Goal: Task Accomplishment & Management: Use online tool/utility

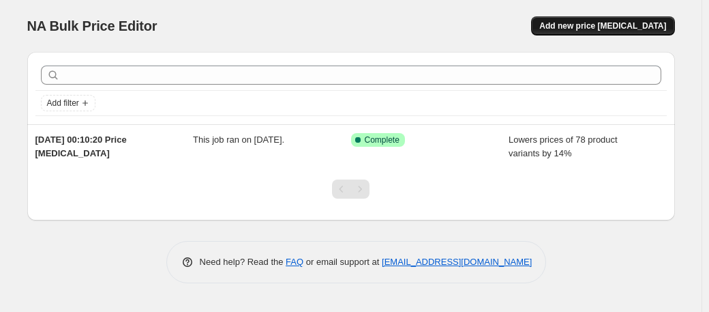
click at [579, 18] on button "Add new price [MEDICAL_DATA]" at bounding box center [602, 25] width 143 height 19
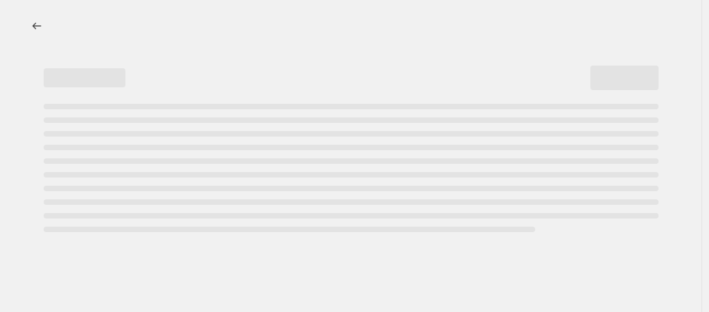
select select "percentage"
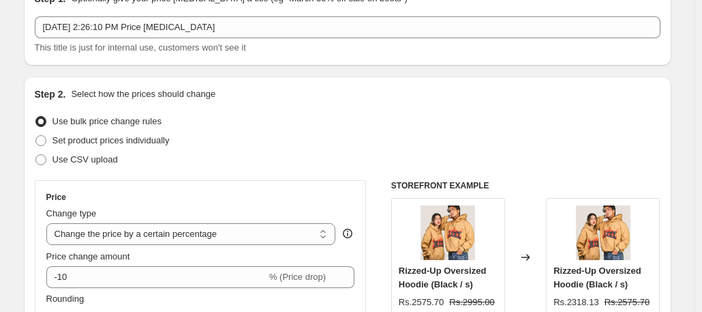
scroll to position [55, 0]
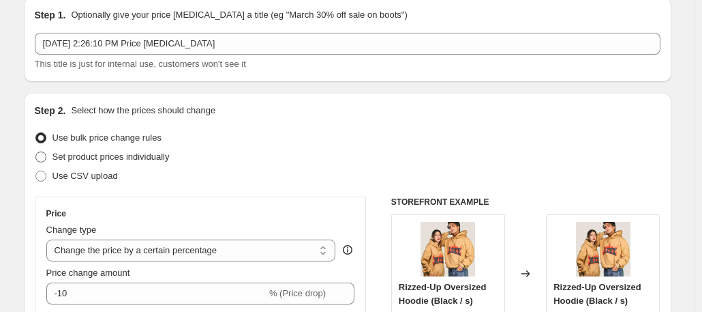
click at [83, 162] on span "Set product prices individually" at bounding box center [111, 156] width 117 height 10
click at [36, 152] on input "Set product prices individually" at bounding box center [35, 151] width 1 height 1
radio input "true"
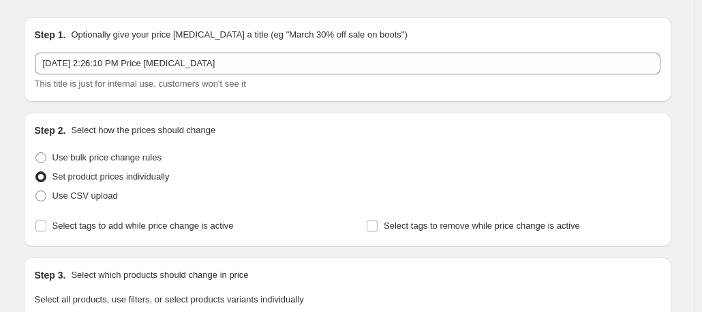
scroll to position [0, 0]
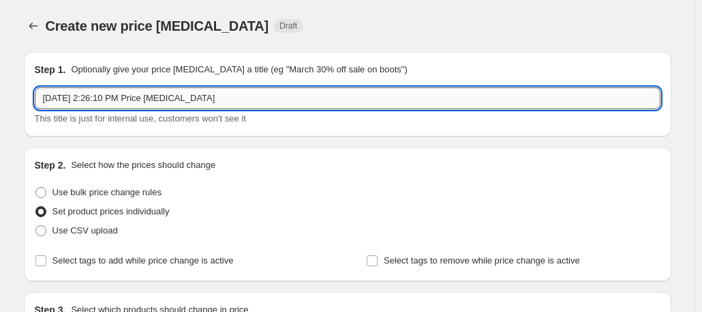
click at [230, 98] on input "[DATE] 2:26:10 PM Price [MEDICAL_DATA]" at bounding box center [348, 98] width 626 height 22
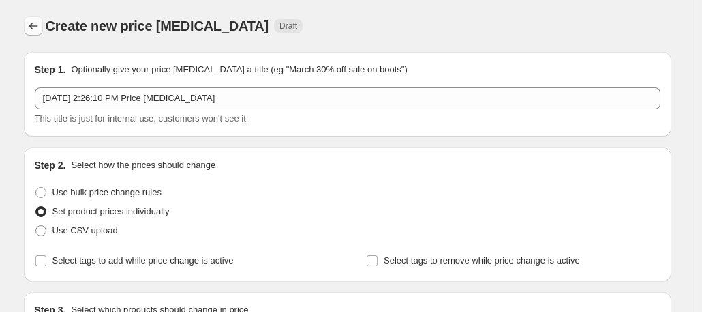
click at [35, 25] on icon "Price change jobs" at bounding box center [34, 26] width 14 height 14
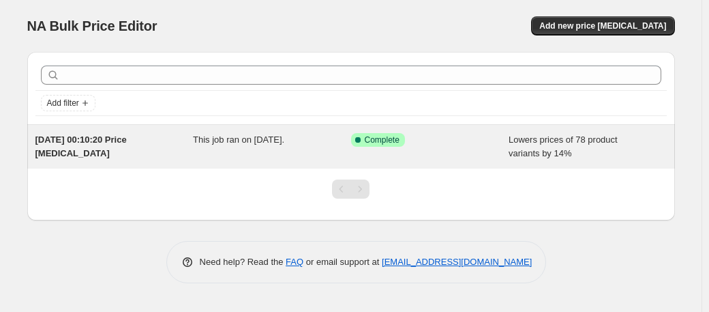
click at [434, 163] on div "[DATE] 00:10:20 Price [MEDICAL_DATA] This job ran on [DATE]. Success Complete C…" at bounding box center [351, 147] width 648 height 44
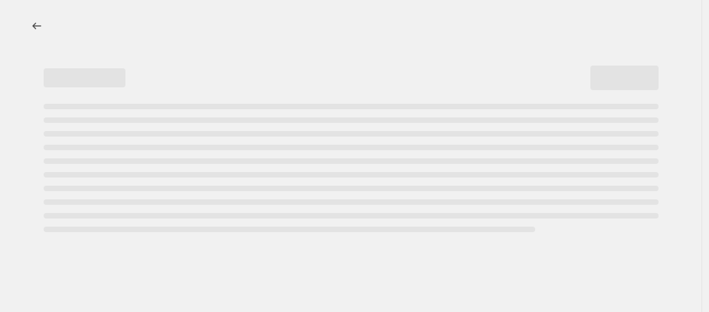
select select "percentage"
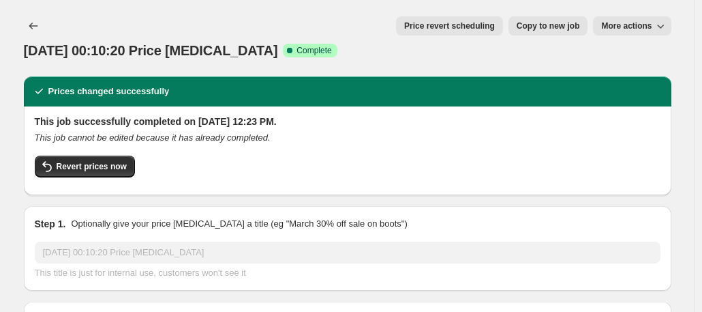
click at [556, 155] on div "Revert prices now" at bounding box center [348, 169] width 626 height 29
click at [110, 155] on button "Revert prices now" at bounding box center [85, 166] width 100 height 22
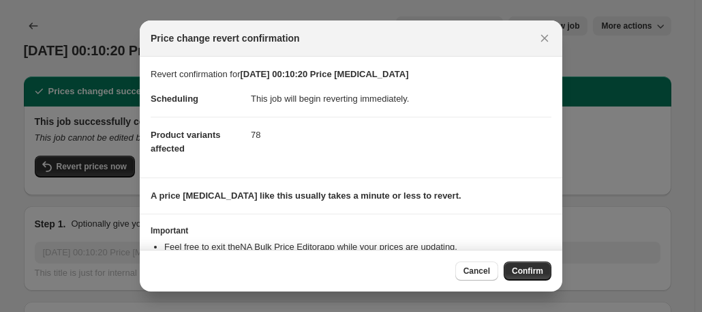
scroll to position [65, 0]
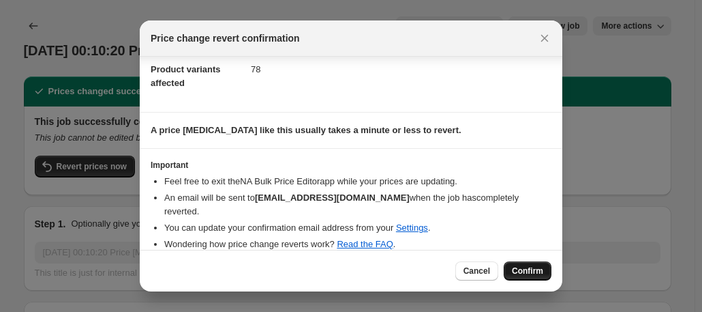
click at [526, 269] on span "Confirm" at bounding box center [527, 270] width 31 height 11
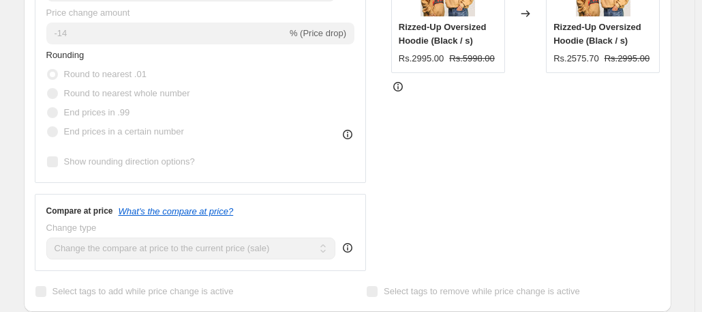
scroll to position [0, 0]
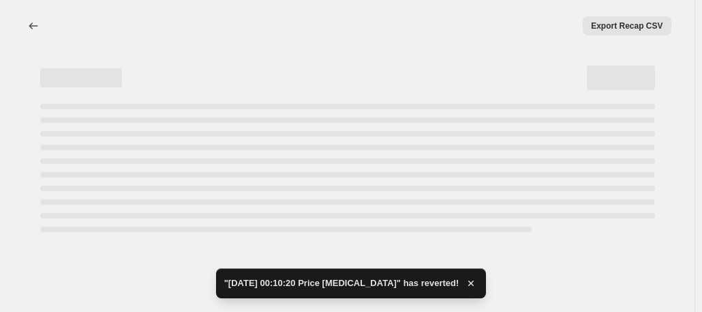
select select "percentage"
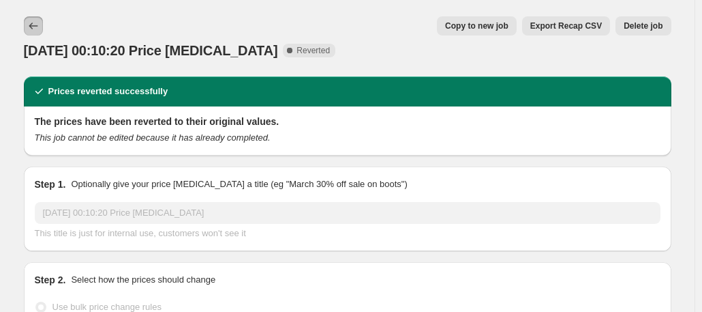
click at [35, 28] on icon "Price change jobs" at bounding box center [34, 26] width 14 height 14
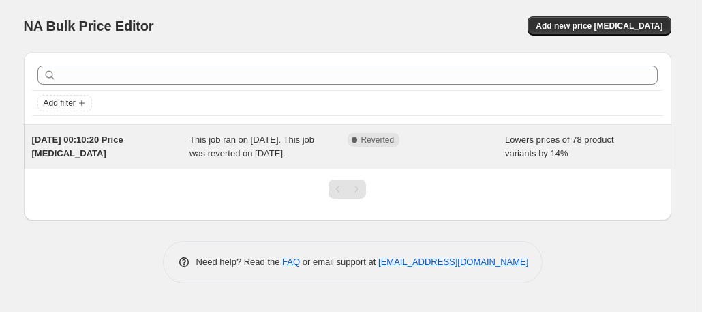
click at [541, 151] on span "Lowers prices of 78 product variants by 14%" at bounding box center [559, 146] width 109 height 24
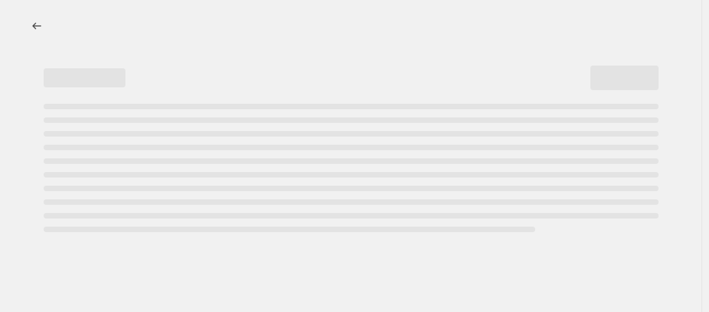
select select "percentage"
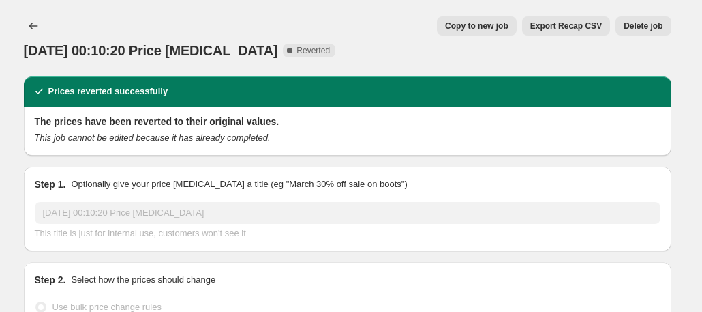
click at [634, 25] on span "Delete job" at bounding box center [643, 25] width 39 height 11
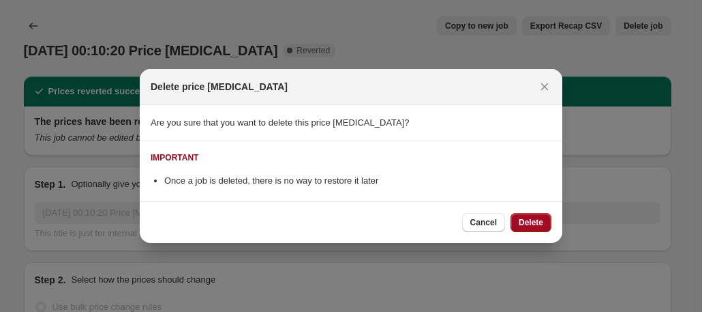
click at [517, 220] on button "Delete" at bounding box center [531, 222] width 41 height 19
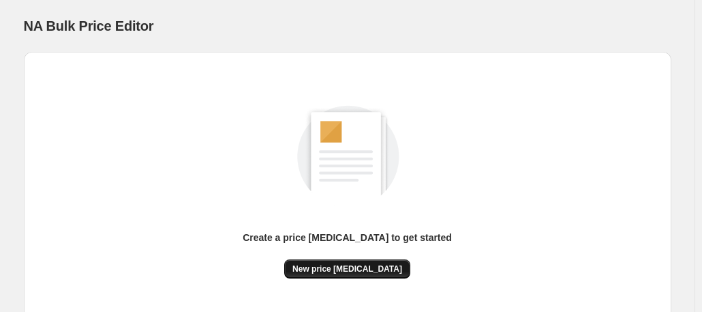
click at [338, 273] on span "New price [MEDICAL_DATA]" at bounding box center [348, 268] width 110 height 11
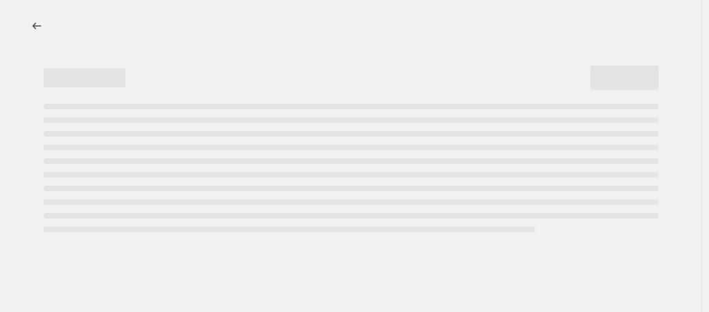
select select "percentage"
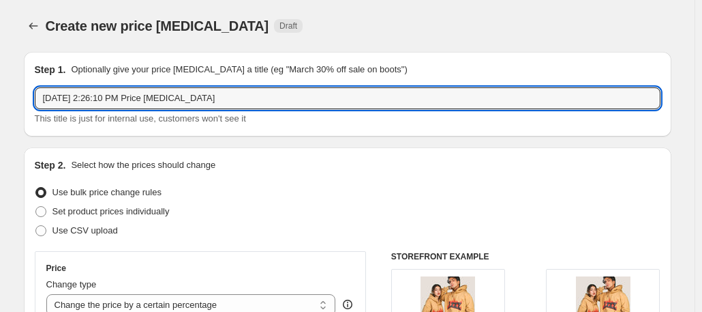
drag, startPoint x: 239, startPoint y: 103, endPoint x: 10, endPoint y: 105, distance: 229.1
type input "m"
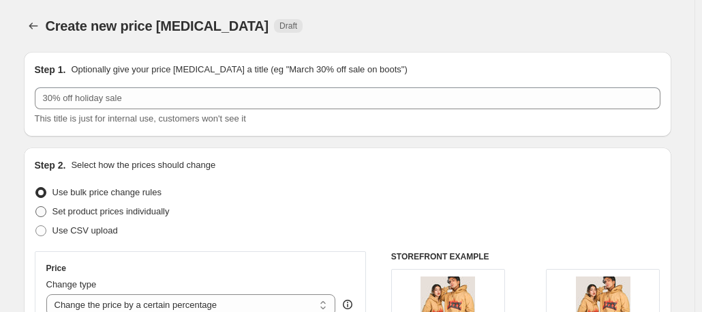
click at [89, 208] on span "Set product prices individually" at bounding box center [111, 211] width 117 height 10
click at [36, 207] on input "Set product prices individually" at bounding box center [35, 206] width 1 height 1
radio input "true"
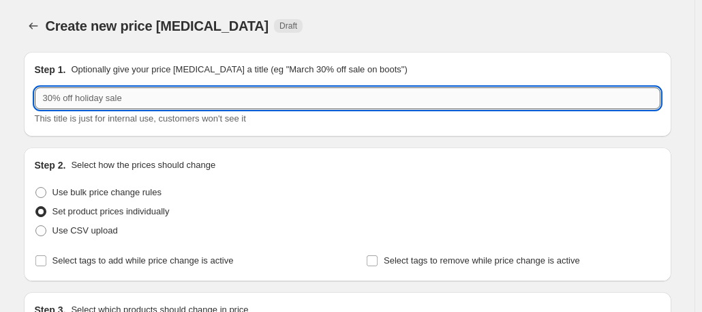
click at [139, 99] on input "text" at bounding box center [348, 98] width 626 height 22
click at [197, 100] on input "September upto 40% off sales on tshirts" at bounding box center [348, 98] width 626 height 22
type input "September upto 40% off sales on t-shirts"
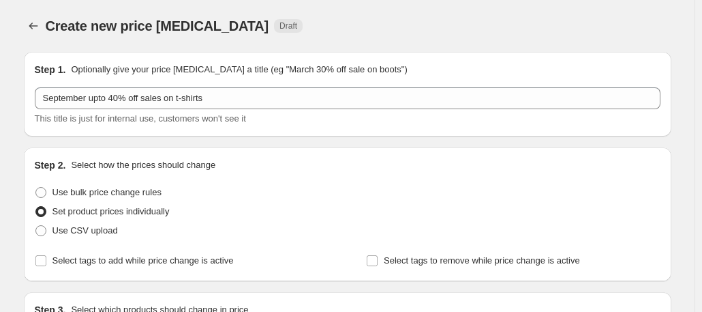
click at [422, 28] on div "Create new price [MEDICAL_DATA] Draft" at bounding box center [264, 25] width 436 height 19
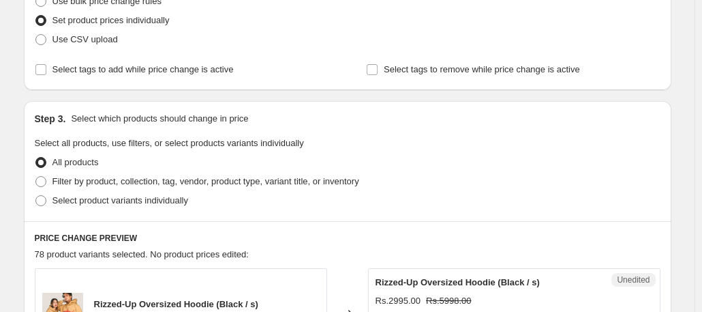
scroll to position [202, 0]
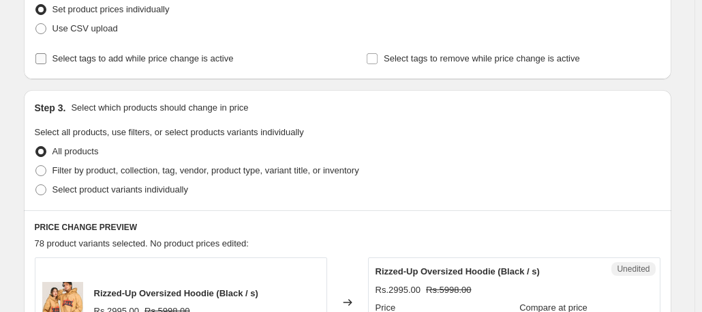
click at [208, 56] on span "Select tags to add while price change is active" at bounding box center [143, 58] width 181 height 10
click at [46, 56] on input "Select tags to add while price change is active" at bounding box center [40, 58] width 11 height 11
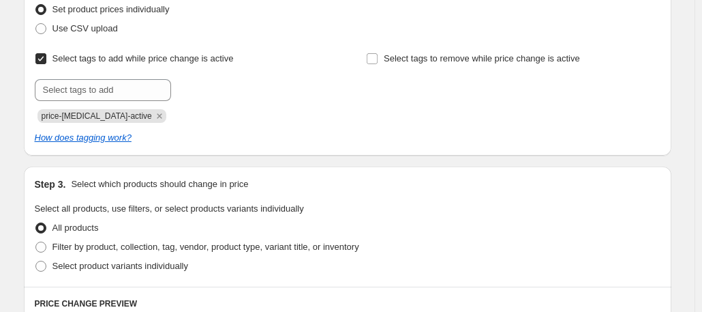
click at [208, 56] on span "Select tags to add while price change is active" at bounding box center [143, 58] width 181 height 10
click at [46, 56] on input "Select tags to add while price change is active" at bounding box center [40, 58] width 11 height 11
checkbox input "false"
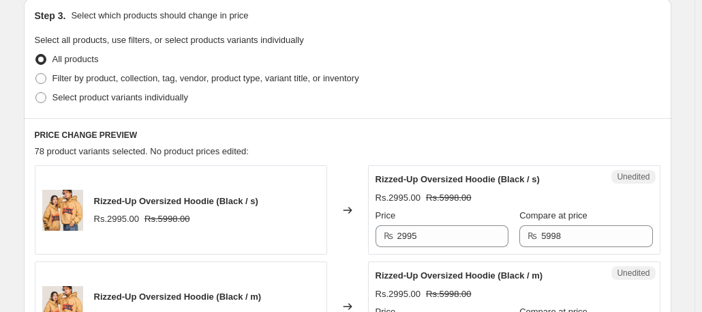
scroll to position [295, 0]
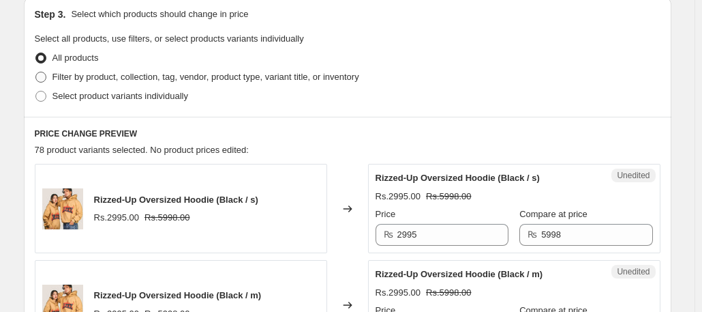
click at [175, 69] on label "Filter by product, collection, tag, vendor, product type, variant title, or inv…" at bounding box center [197, 77] width 325 height 19
click at [36, 72] on input "Filter by product, collection, tag, vendor, product type, variant title, or inv…" at bounding box center [35, 72] width 1 height 1
radio input "true"
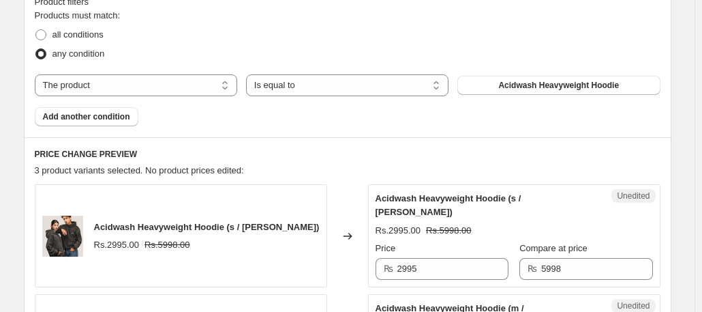
scroll to position [429, 0]
click at [160, 80] on select "The product The product's collection The product's tag The product's vendor The…" at bounding box center [136, 85] width 203 height 22
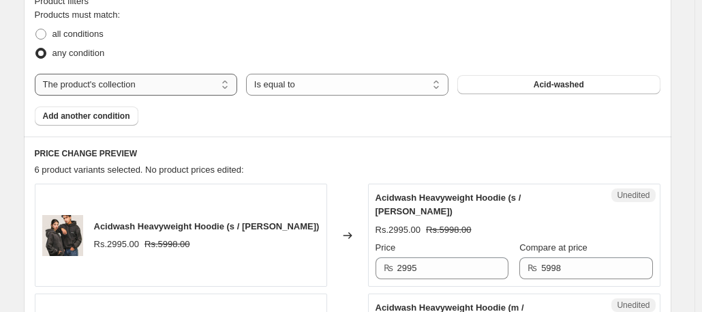
click at [130, 84] on select "The product The product's collection The product's tag The product's vendor The…" at bounding box center [136, 85] width 203 height 22
select select "product"
click at [323, 85] on select "Is equal to Is not equal to" at bounding box center [347, 85] width 203 height 22
click at [567, 91] on button "Acidwash Heavyweight Hoodie" at bounding box center [559, 84] width 203 height 19
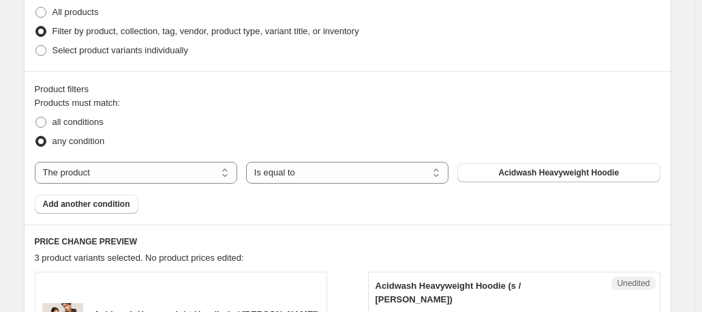
scroll to position [355, 0]
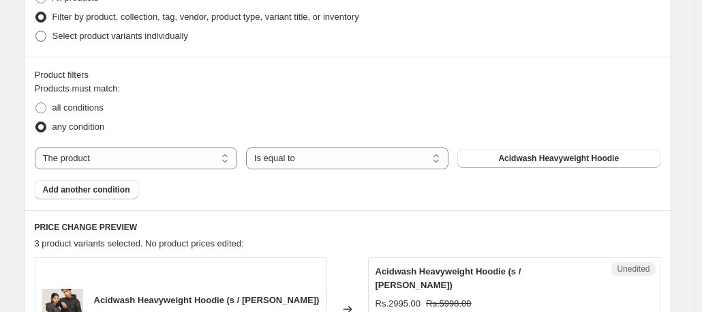
click at [55, 27] on label "Select product variants individually" at bounding box center [111, 36] width 153 height 19
click at [36, 31] on input "Select product variants individually" at bounding box center [35, 31] width 1 height 1
radio input "true"
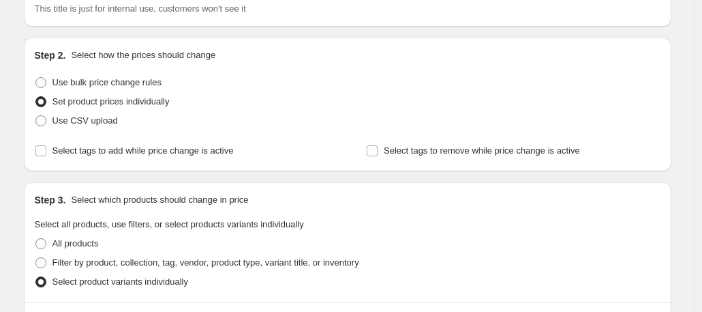
scroll to position [0, 0]
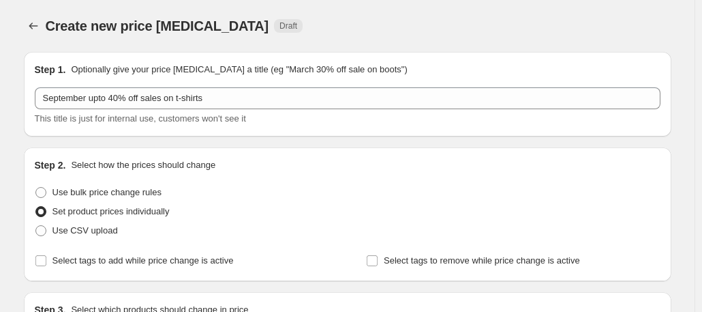
click at [481, 147] on div "Step 2. Select how the prices should change Use bulk price change rules Set pro…" at bounding box center [348, 214] width 648 height 134
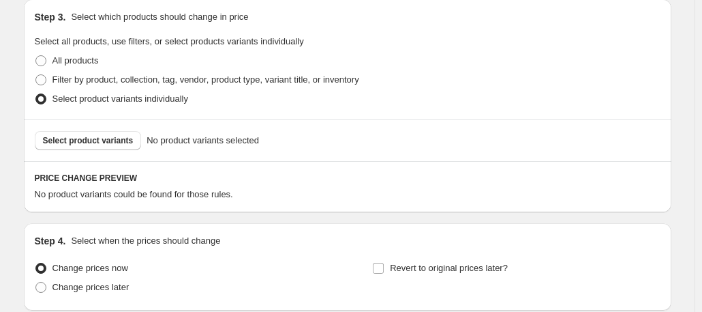
scroll to position [404, 0]
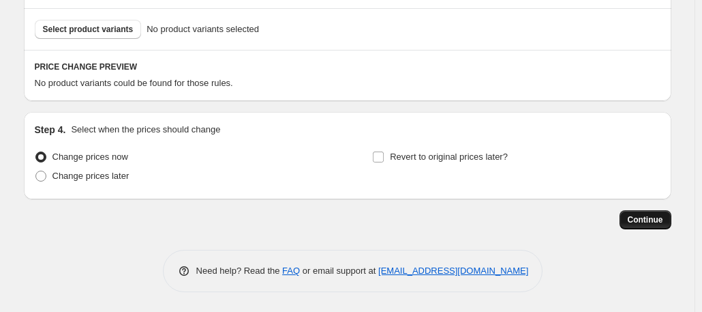
click at [667, 222] on button "Continue" at bounding box center [646, 219] width 52 height 19
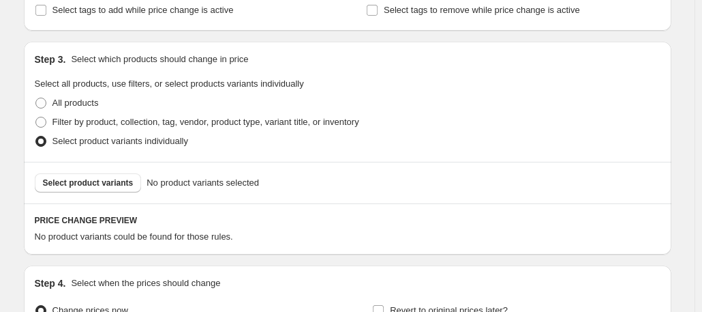
scroll to position [305, 0]
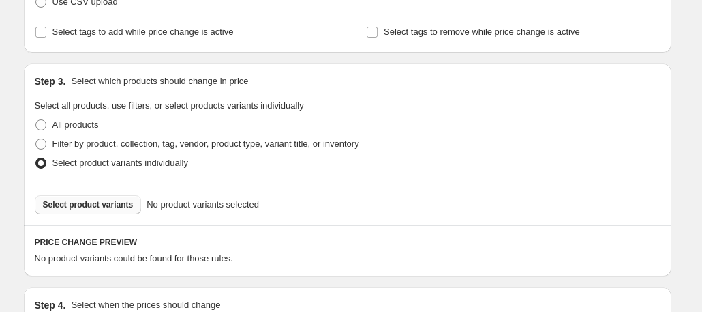
click at [100, 205] on span "Select product variants" at bounding box center [88, 204] width 91 height 11
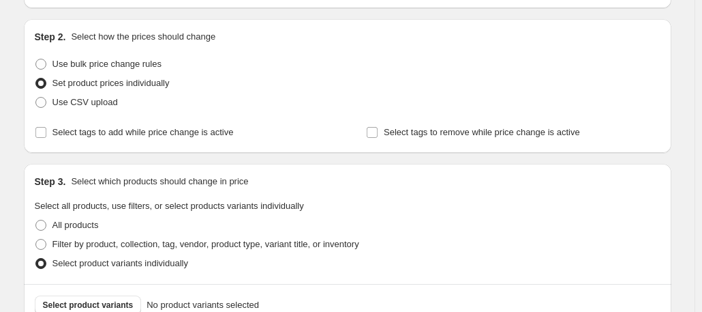
scroll to position [205, 0]
drag, startPoint x: 235, startPoint y: 37, endPoint x: 58, endPoint y: 15, distance: 177.9
click at [58, 15] on div "There is 1 error with this price [MEDICAL_DATA] A price [MEDICAL_DATA] must cha…" at bounding box center [342, 170] width 659 height 668
click at [330, 80] on div "Set product prices individually" at bounding box center [348, 82] width 626 height 19
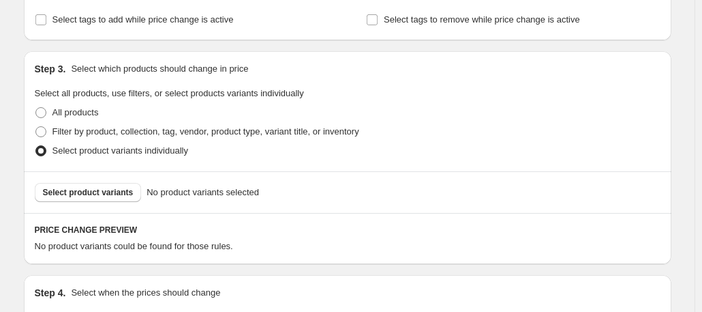
scroll to position [327, 0]
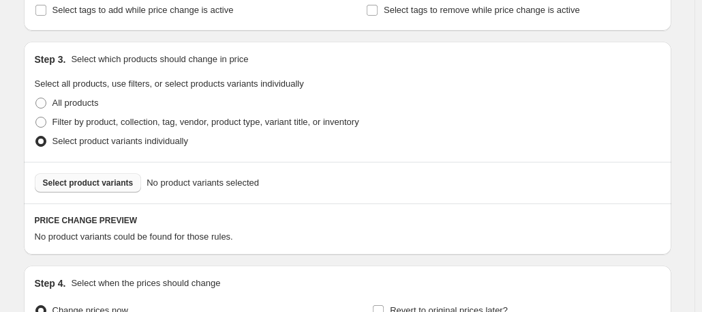
click at [105, 181] on span "Select product variants" at bounding box center [88, 182] width 91 height 11
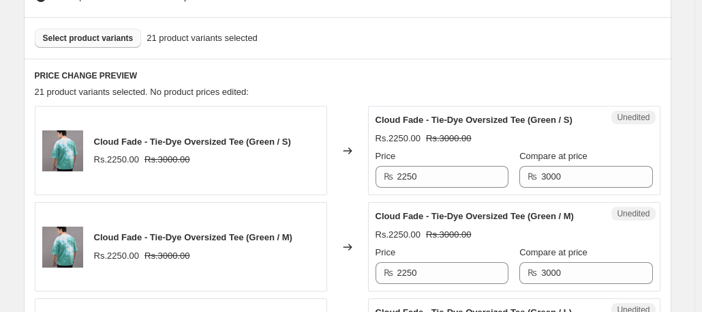
scroll to position [393, 0]
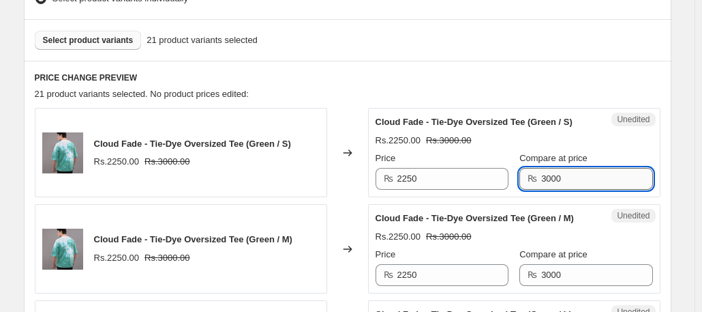
click at [581, 179] on input "3000" at bounding box center [596, 179] width 111 height 22
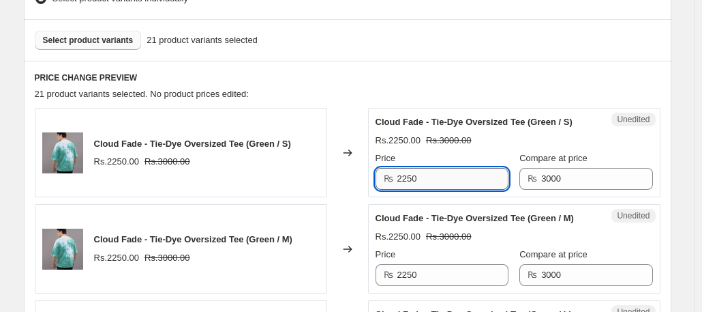
click at [450, 181] on input "2250" at bounding box center [453, 179] width 111 height 22
drag, startPoint x: 451, startPoint y: 179, endPoint x: 395, endPoint y: 194, distance: 58.1
click at [395, 194] on div "Unedited Cloud Fade - Tie-Dye Oversized Tee (Green / S) Rs.2250.00 Rs.3000.00 P…" at bounding box center [514, 152] width 293 height 89
type input "1950"
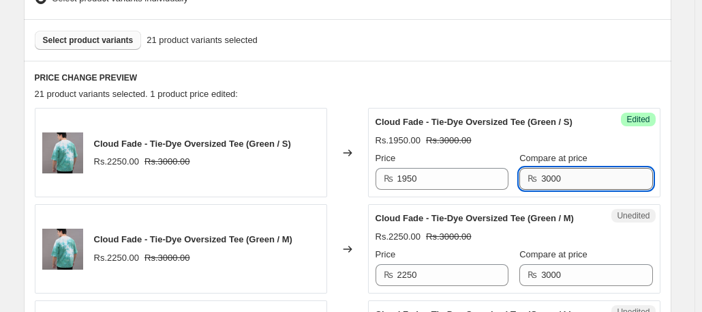
click at [603, 184] on input "3000" at bounding box center [596, 179] width 111 height 22
drag, startPoint x: 584, startPoint y: 177, endPoint x: 545, endPoint y: 175, distance: 38.2
click at [545, 175] on input "3000" at bounding box center [596, 179] width 111 height 22
click at [613, 185] on input "3000" at bounding box center [596, 179] width 111 height 22
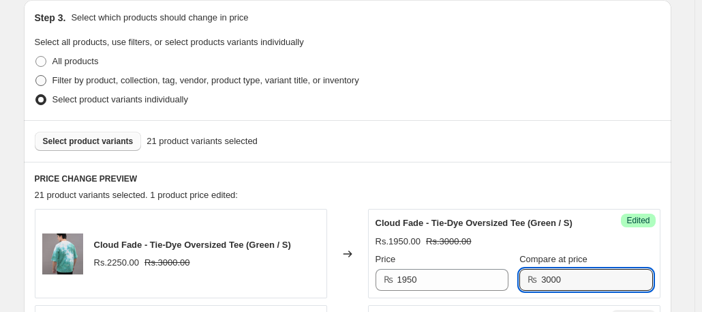
scroll to position [286, 0]
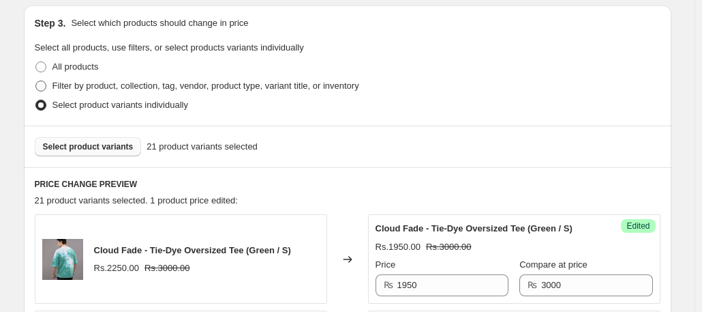
click at [168, 87] on span "Filter by product, collection, tag, vendor, product type, variant title, or inv…" at bounding box center [206, 85] width 307 height 10
click at [36, 81] on input "Filter by product, collection, tag, vendor, product type, variant title, or inv…" at bounding box center [35, 80] width 1 height 1
radio input "true"
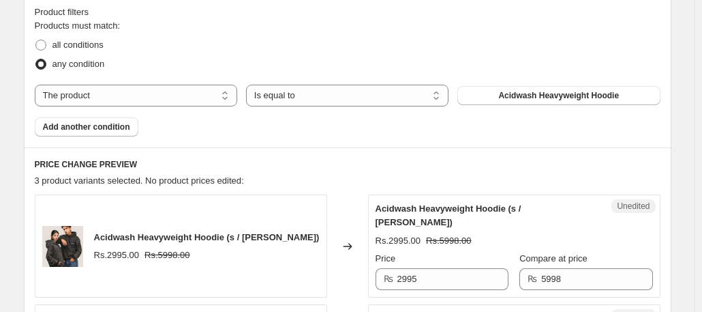
scroll to position [419, 0]
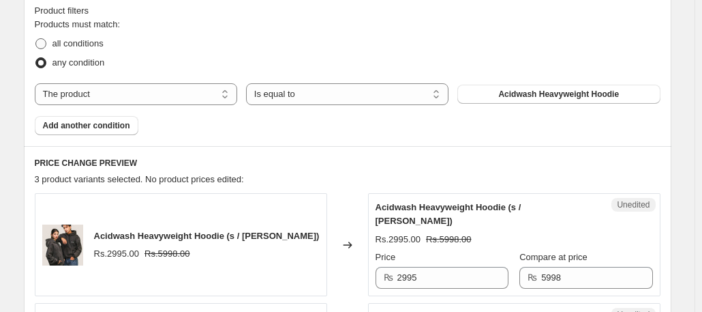
click at [76, 42] on span "all conditions" at bounding box center [78, 43] width 51 height 10
click at [36, 39] on input "all conditions" at bounding box center [35, 38] width 1 height 1
radio input "true"
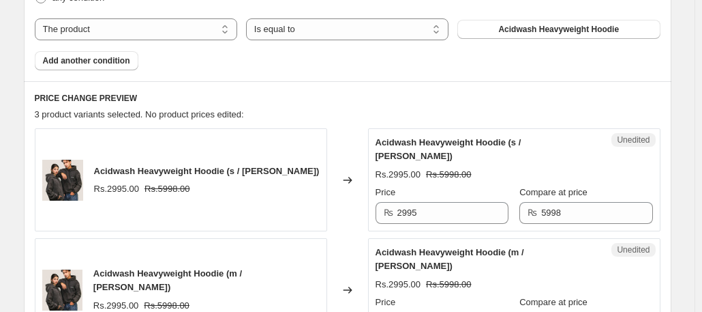
scroll to position [485, 0]
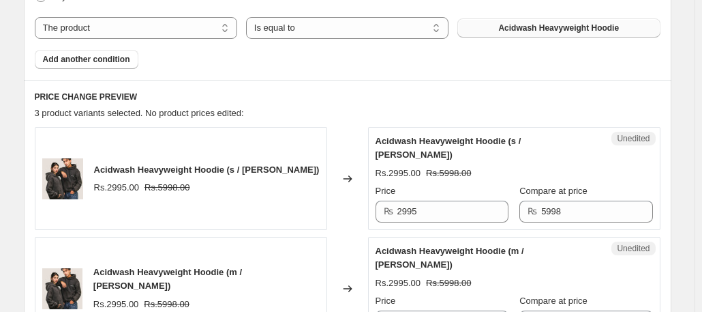
click at [539, 29] on span "Acidwash Heavyweight Hoodie" at bounding box center [558, 28] width 121 height 11
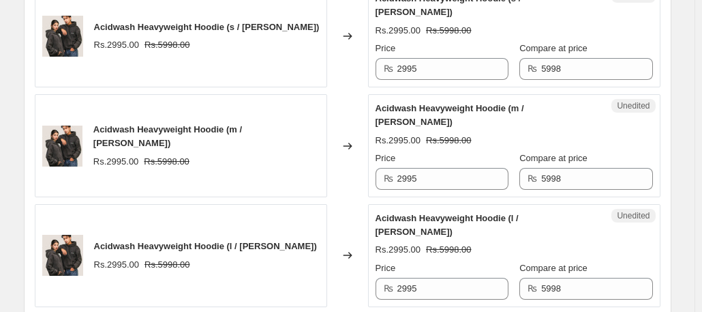
scroll to position [588, 0]
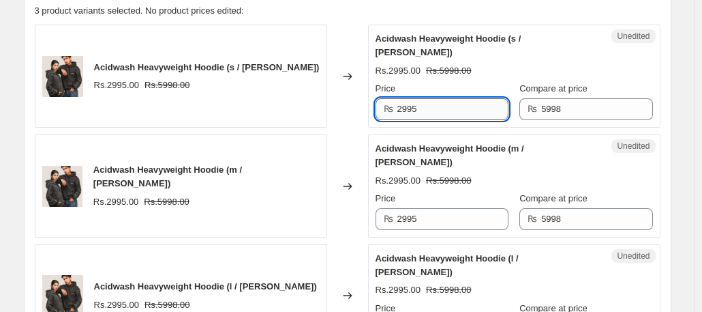
click at [438, 98] on input "2995" at bounding box center [453, 109] width 111 height 22
click at [356, 34] on div "Changed to" at bounding box center [347, 76] width 41 height 103
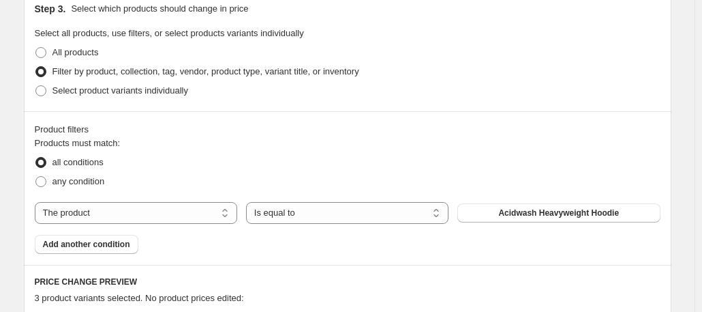
scroll to position [303, 0]
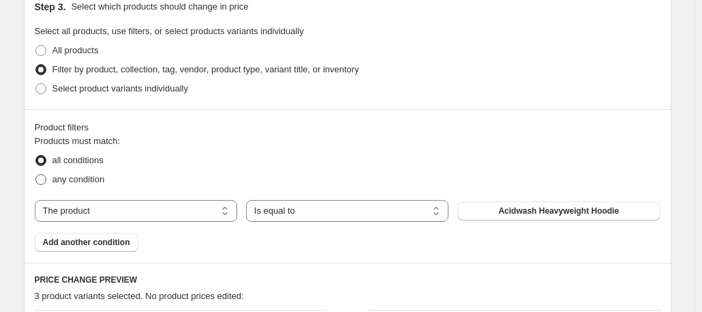
click at [46, 178] on span at bounding box center [40, 179] width 11 height 11
click at [36, 175] on input "any condition" at bounding box center [35, 174] width 1 height 1
radio input "true"
click at [96, 239] on span "Add another condition" at bounding box center [86, 242] width 87 height 11
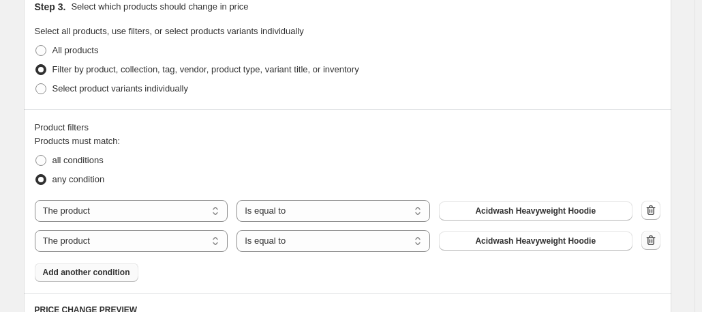
click at [650, 235] on icon "button" at bounding box center [651, 240] width 14 height 14
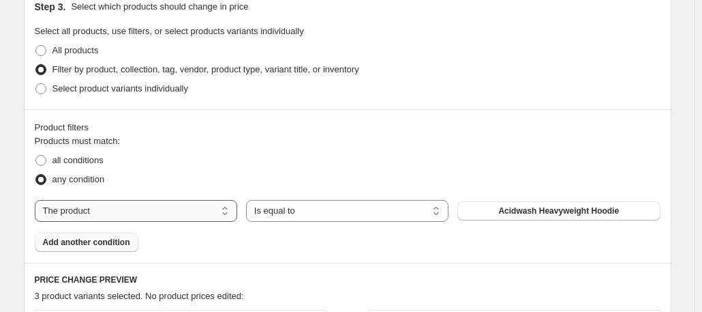
click at [136, 207] on select "The product The product's collection The product's tag The product's vendor The…" at bounding box center [136, 211] width 203 height 22
select select "collection"
click at [385, 202] on select "Is equal to Is not equal to" at bounding box center [347, 211] width 203 height 22
click at [544, 211] on span "Acid-washed" at bounding box center [559, 210] width 50 height 11
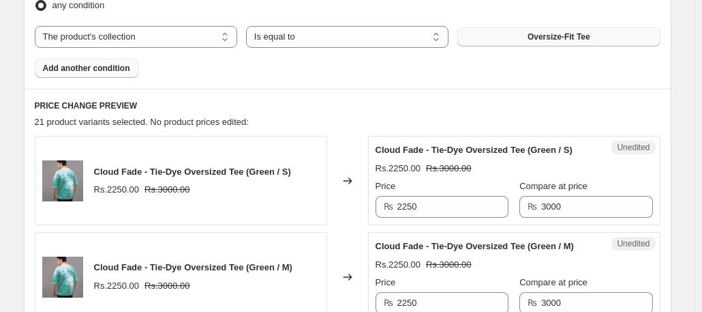
scroll to position [539, 0]
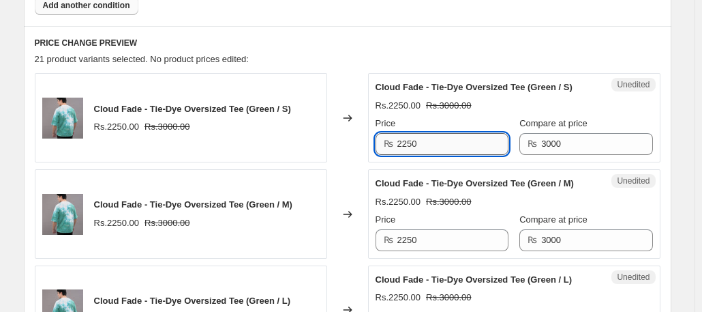
click at [442, 143] on input "2250" at bounding box center [453, 144] width 111 height 22
drag, startPoint x: 442, startPoint y: 143, endPoint x: 362, endPoint y: 153, distance: 80.4
click at [362, 153] on div "Cloud Fade - Tie-Dye Oversized Tee (Green / S) Rs.2250.00 Rs.3000.00 Changed to…" at bounding box center [348, 117] width 626 height 89
type input "1950"
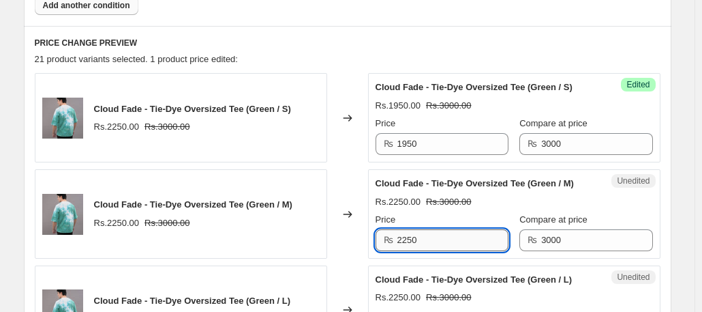
click at [445, 239] on input "2250" at bounding box center [453, 240] width 111 height 22
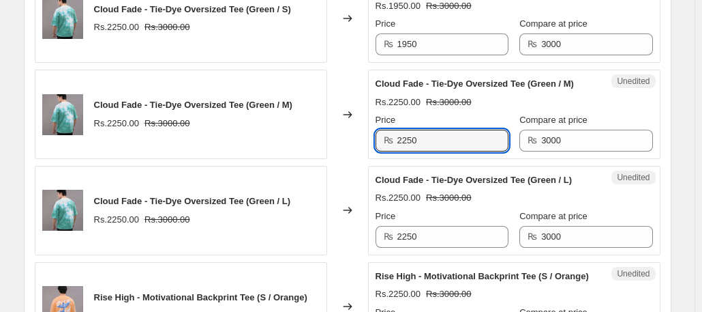
scroll to position [640, 0]
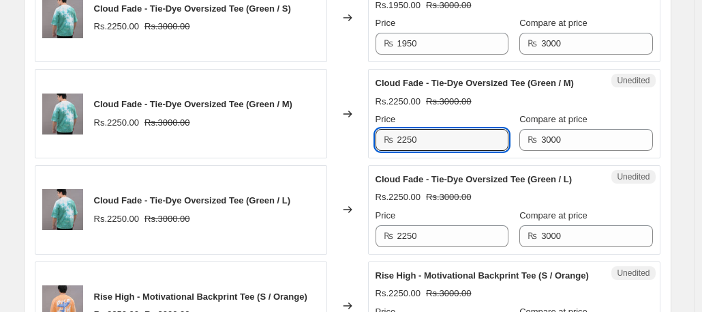
drag, startPoint x: 431, startPoint y: 145, endPoint x: 391, endPoint y: 144, distance: 39.6
click at [391, 144] on div "₨ 2250" at bounding box center [442, 140] width 133 height 22
type input "1950"
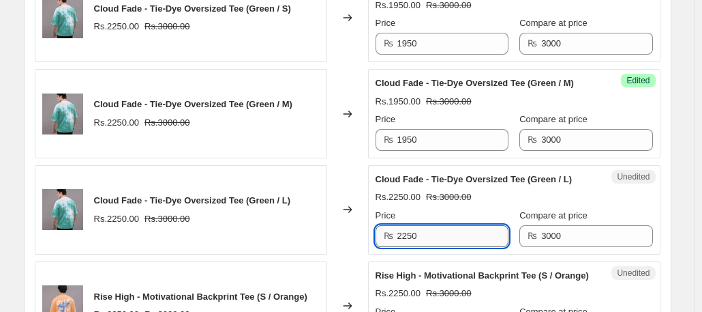
click at [454, 231] on input "2250" at bounding box center [453, 236] width 111 height 22
type input "2"
type input "1950"
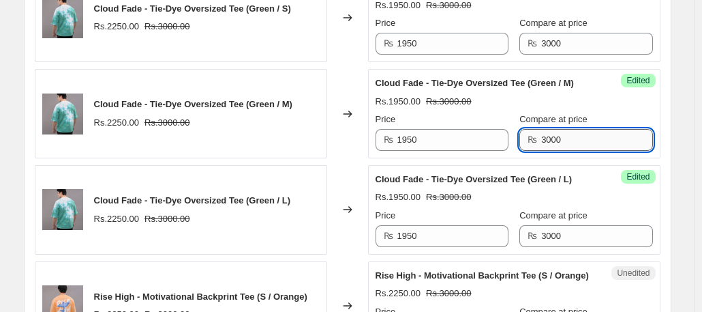
click at [605, 145] on input "3000" at bounding box center [596, 140] width 111 height 22
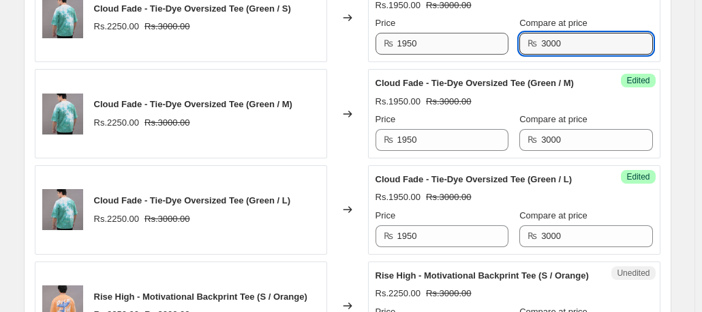
drag, startPoint x: 572, startPoint y: 45, endPoint x: 508, endPoint y: 39, distance: 64.4
click at [508, 39] on div "Price ₨ 1950 Compare at price ₨ 3000" at bounding box center [515, 35] width 278 height 38
type input "3120"
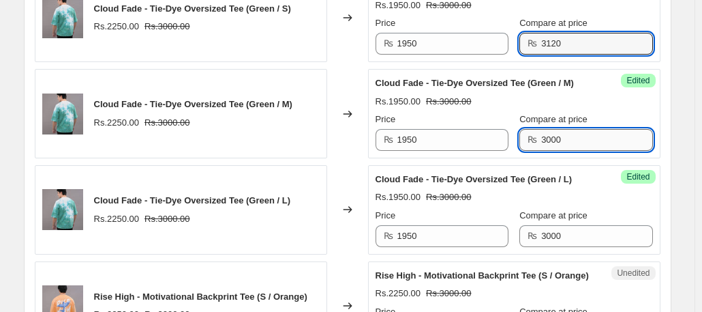
click at [598, 143] on input "3000" at bounding box center [596, 140] width 111 height 22
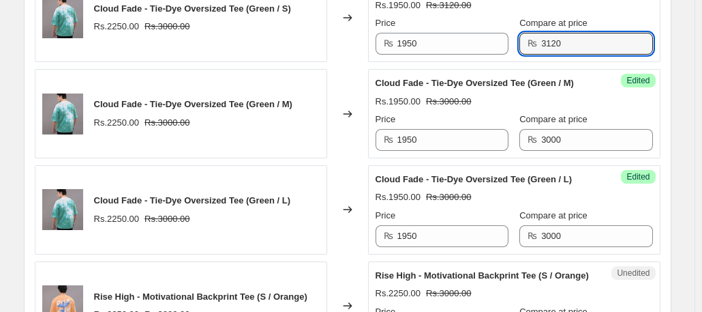
drag, startPoint x: 584, startPoint y: 43, endPoint x: 523, endPoint y: 40, distance: 61.4
click at [523, 40] on div "₨ 3120" at bounding box center [586, 44] width 133 height 22
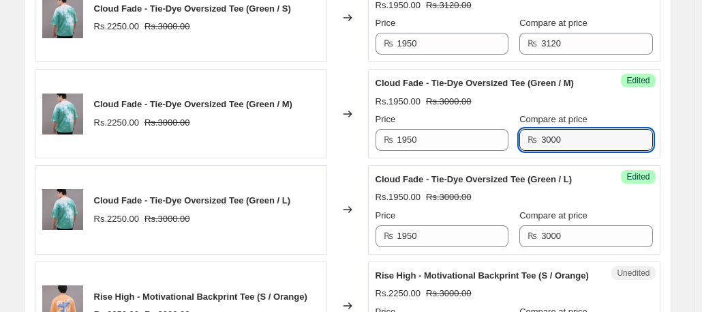
drag, startPoint x: 583, startPoint y: 147, endPoint x: 522, endPoint y: 145, distance: 61.4
click at [522, 145] on div "Price ₨ 1950 Compare at price ₨ 3000" at bounding box center [515, 132] width 278 height 38
paste input "12"
type input "3120"
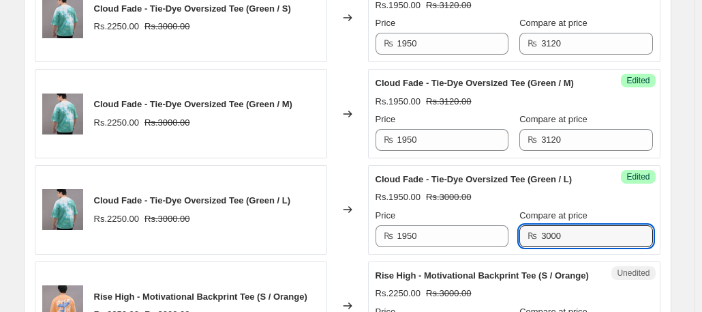
drag, startPoint x: 588, startPoint y: 235, endPoint x: 530, endPoint y: 235, distance: 58.0
click at [530, 235] on div "₨ 3000" at bounding box center [586, 236] width 133 height 22
paste input "12"
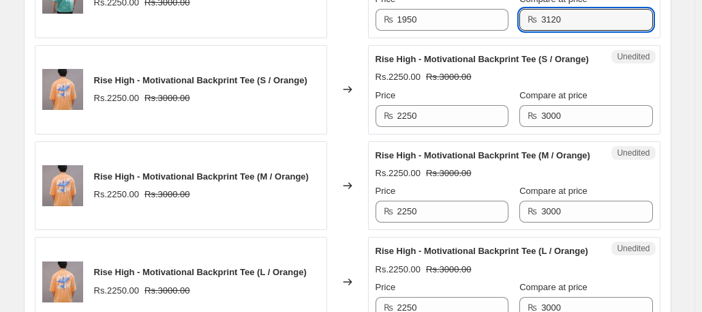
scroll to position [872, 0]
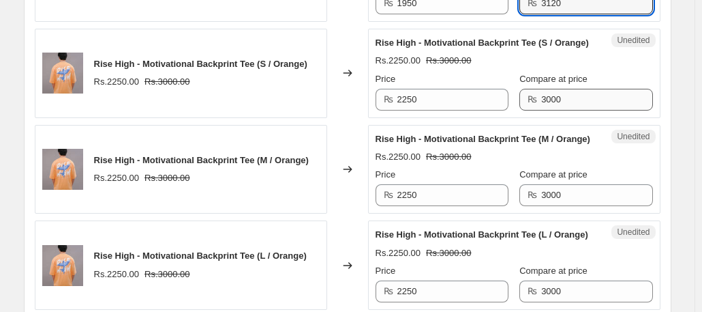
type input "3120"
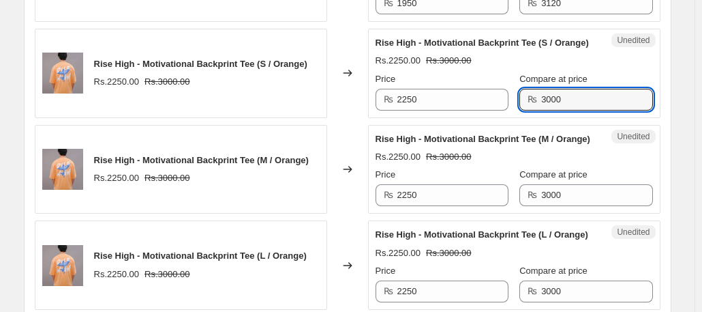
drag, startPoint x: 588, startPoint y: 100, endPoint x: 520, endPoint y: 100, distance: 68.2
click at [520, 100] on div "Price ₨ 2250 Compare at price ₨ 3000" at bounding box center [515, 91] width 278 height 38
paste input "12"
type input "3120"
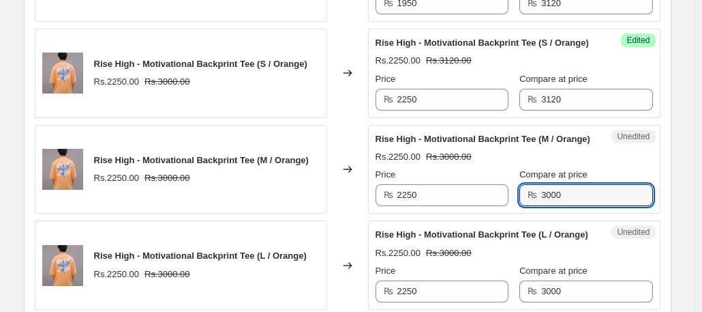
drag, startPoint x: 584, startPoint y: 198, endPoint x: 514, endPoint y: 189, distance: 70.1
click at [514, 189] on div "Price ₨ 2250 Compare at price ₨ 3000" at bounding box center [515, 187] width 278 height 38
paste input "12"
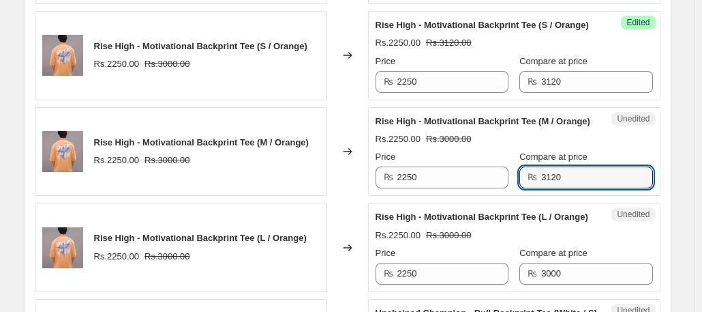
scroll to position [914, 0]
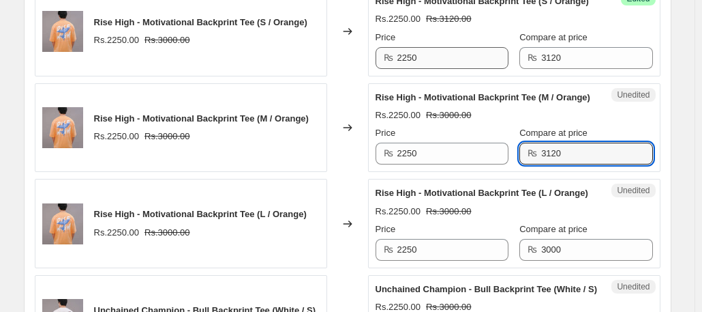
type input "3120"
click at [450, 59] on input "2250" at bounding box center [453, 58] width 111 height 22
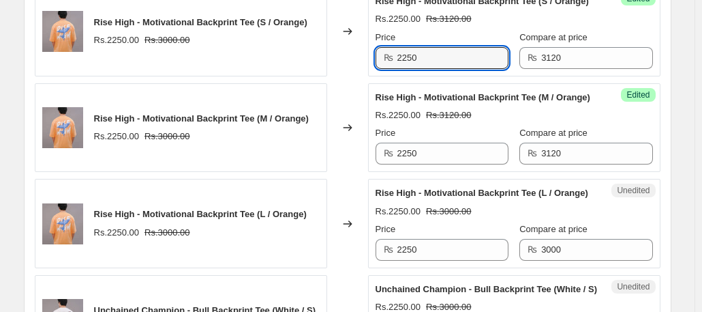
drag, startPoint x: 450, startPoint y: 59, endPoint x: 385, endPoint y: 63, distance: 65.6
click at [385, 63] on div "₨ 2250" at bounding box center [442, 58] width 133 height 22
click at [440, 53] on input "1950" at bounding box center [453, 58] width 111 height 22
drag, startPoint x: 440, startPoint y: 53, endPoint x: 383, endPoint y: 50, distance: 56.6
click at [383, 50] on div "₨ 1950" at bounding box center [442, 58] width 133 height 22
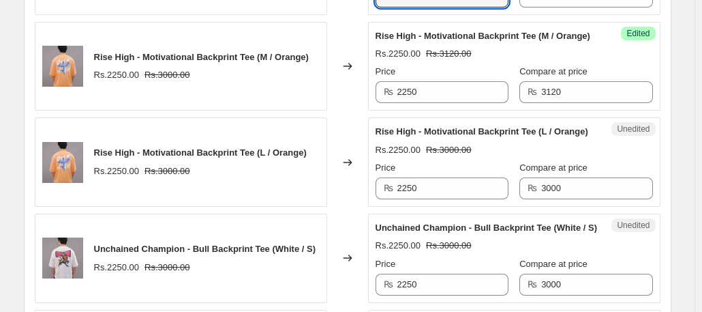
scroll to position [990, 0]
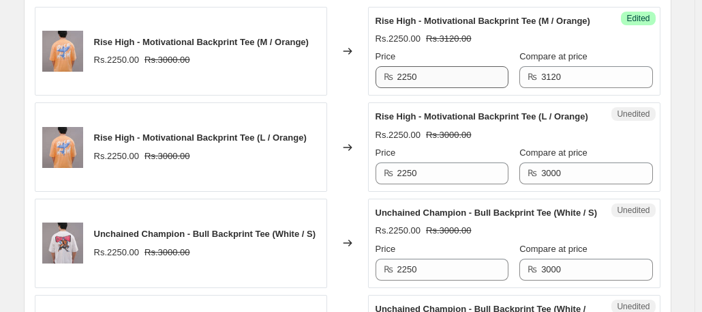
type input "1950"
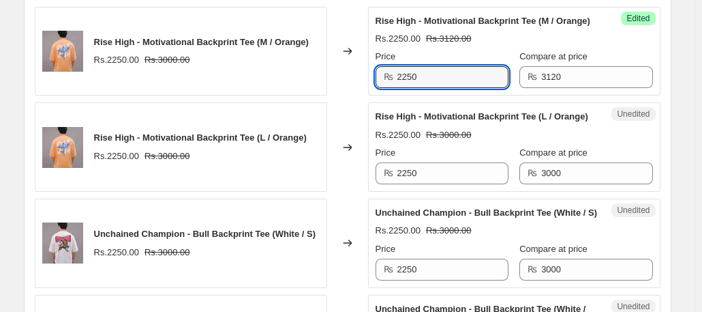
drag, startPoint x: 431, startPoint y: 79, endPoint x: 383, endPoint y: 73, distance: 48.8
click at [383, 73] on div "₨ 2250" at bounding box center [442, 77] width 133 height 22
paste input "19"
type input "1950"
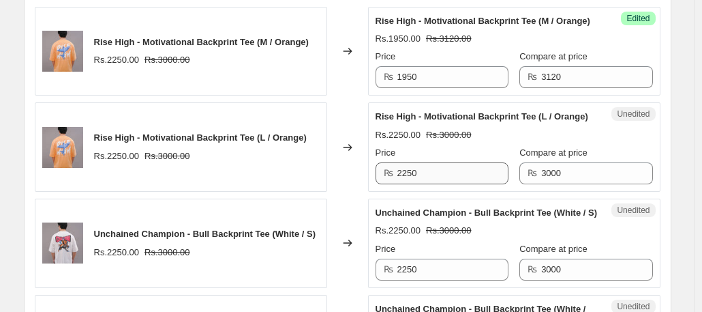
click at [445, 177] on div "Unedited Rise High - Motivational Backprint Tee (L / Orange) Rs.2250.00 Rs.3000…" at bounding box center [514, 146] width 293 height 89
click at [445, 177] on input "2250" at bounding box center [453, 173] width 111 height 22
paste input "19"
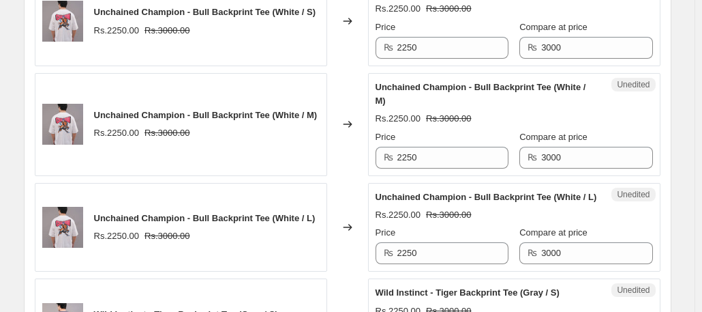
scroll to position [1206, 0]
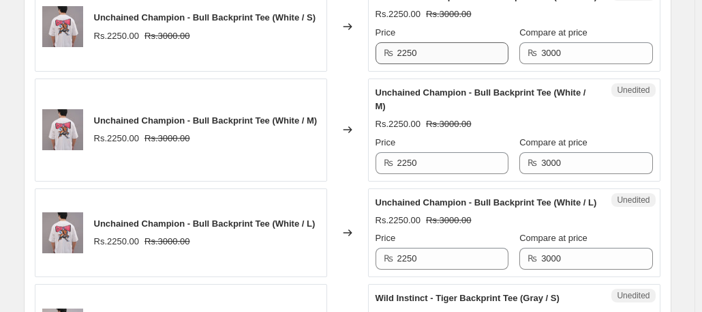
type input "1950"
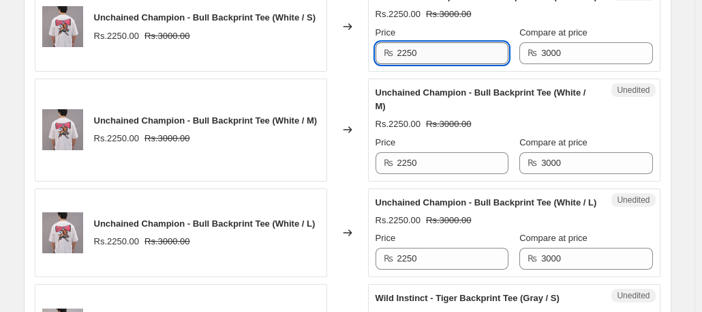
click at [458, 64] on input "2250" at bounding box center [453, 53] width 111 height 22
paste input "19"
type input "1950"
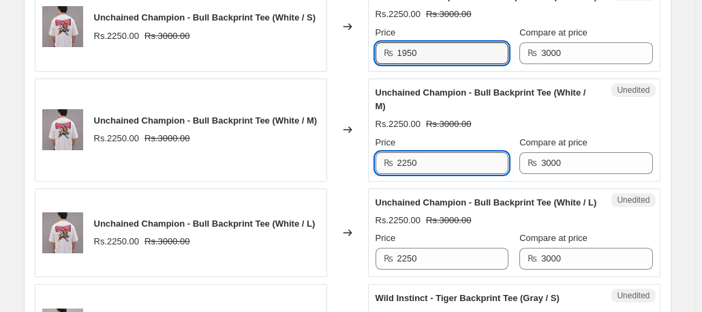
click at [457, 174] on input "2250" at bounding box center [453, 163] width 111 height 22
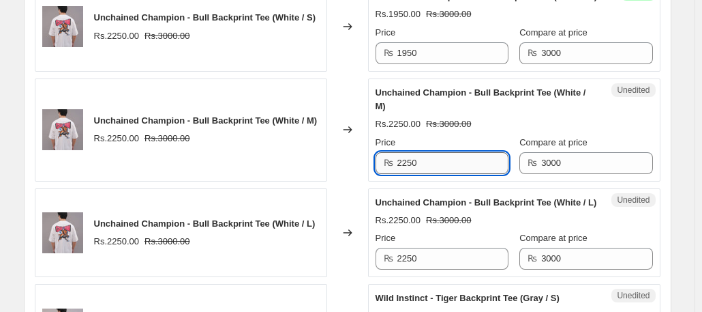
click at [457, 174] on input "2250" at bounding box center [453, 163] width 111 height 22
paste input "19"
type input "1950"
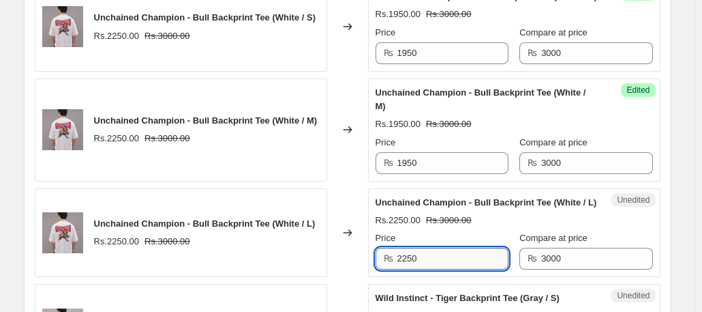
click at [449, 269] on input "2250" at bounding box center [453, 259] width 111 height 22
type input "v"
paste input "1950"
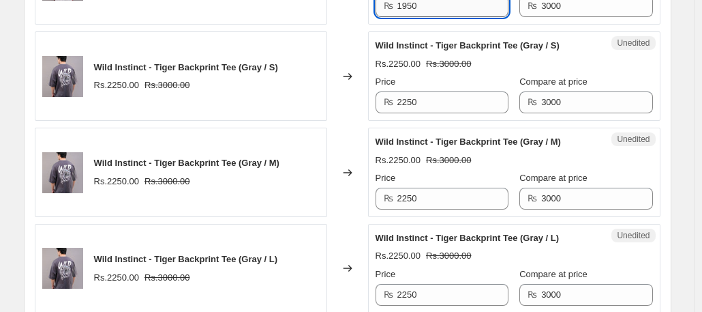
scroll to position [1468, 0]
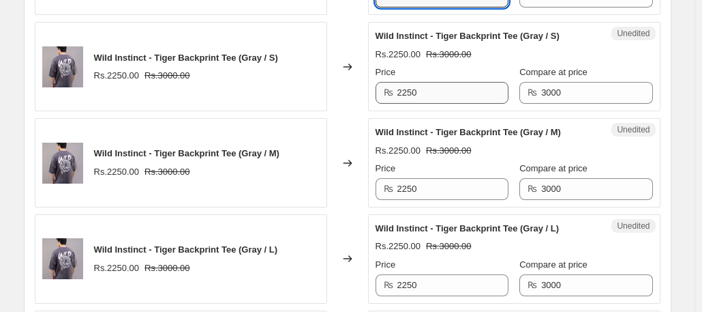
type input "1950"
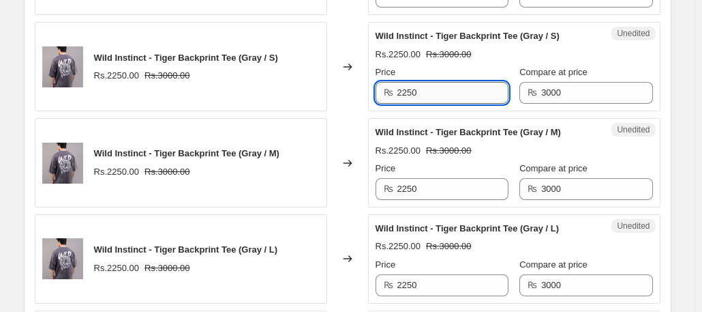
click at [436, 104] on input "2250" at bounding box center [453, 93] width 111 height 22
paste input "19"
type input "1950"
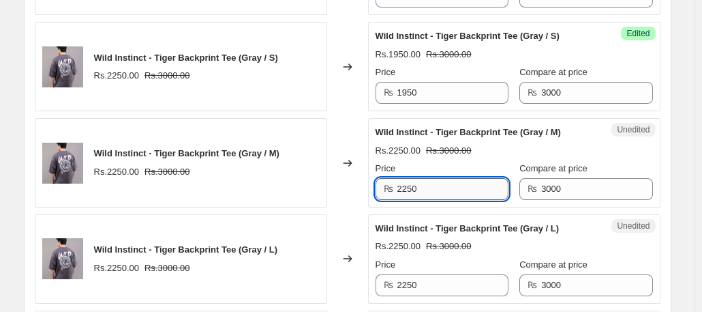
click at [455, 200] on input "2250" at bounding box center [453, 189] width 111 height 22
type input "v"
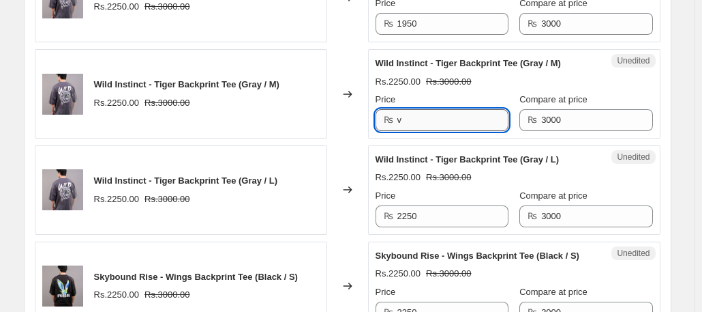
scroll to position [1538, 0]
paste input "1950"
type input "1950"
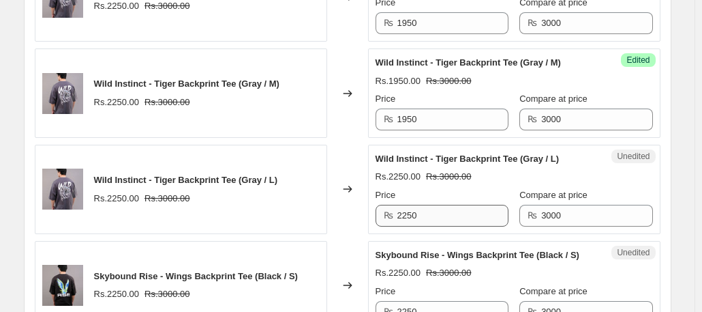
drag, startPoint x: 442, startPoint y: 248, endPoint x: 459, endPoint y: 229, distance: 25.6
click at [459, 229] on div "Unedited Wild Instinct - Tiger Backprint Tee (Gray / L) Rs.2250.00 Rs.3000.00 P…" at bounding box center [514, 189] width 293 height 89
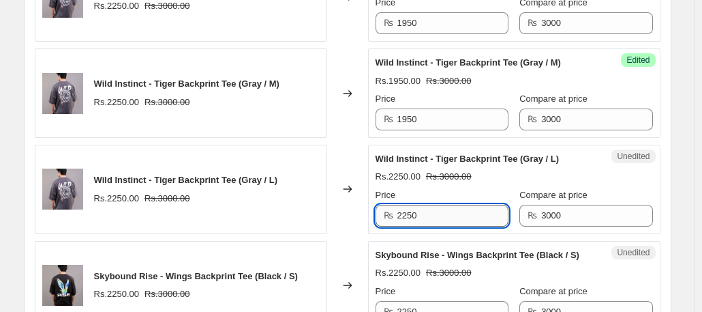
click at [459, 226] on input "2250" at bounding box center [453, 216] width 111 height 22
paste input "19"
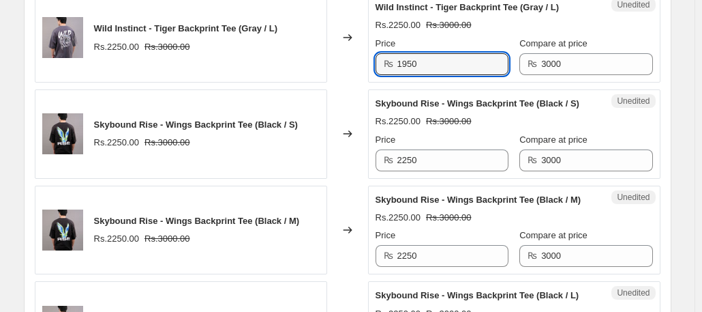
scroll to position [1711, 0]
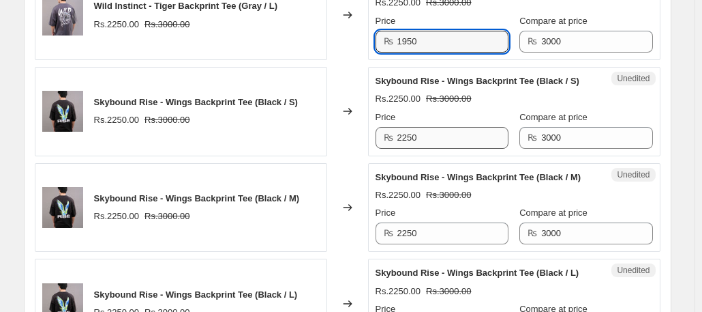
type input "1950"
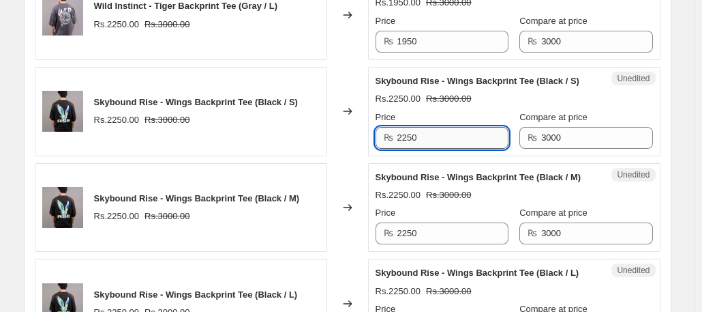
click at [436, 149] on input "2250" at bounding box center [453, 138] width 111 height 22
paste input "1950"
type input "2"
paste input "1950"
type input "1950"
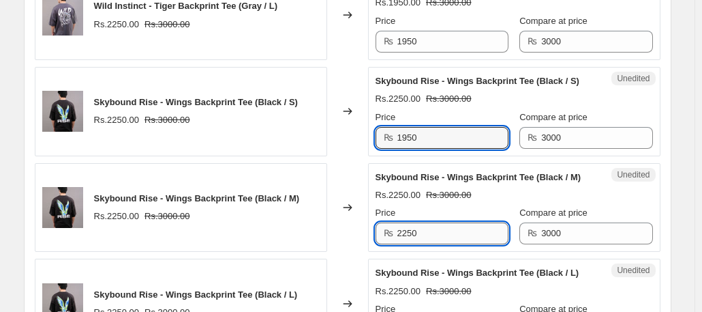
click at [431, 244] on input "2250" at bounding box center [453, 233] width 111 height 22
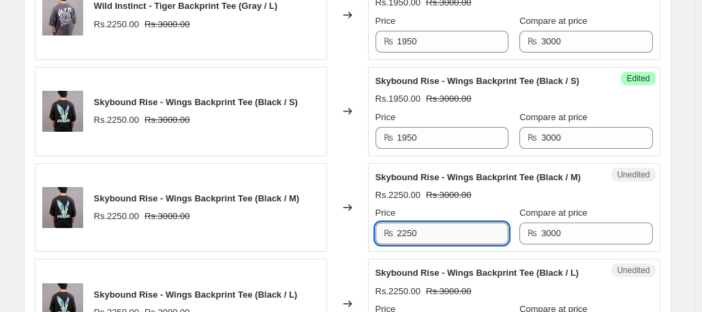
click at [431, 244] on input "2250" at bounding box center [453, 233] width 111 height 22
paste input "19"
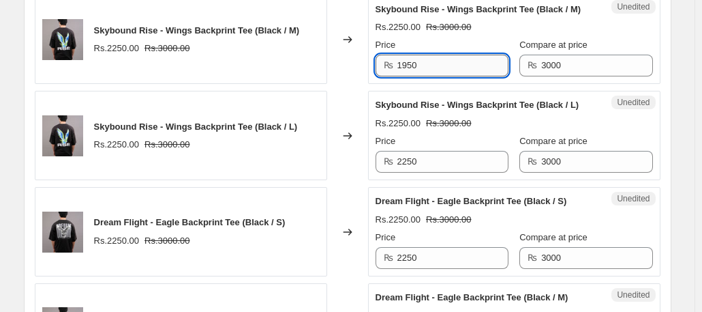
scroll to position [1958, 0]
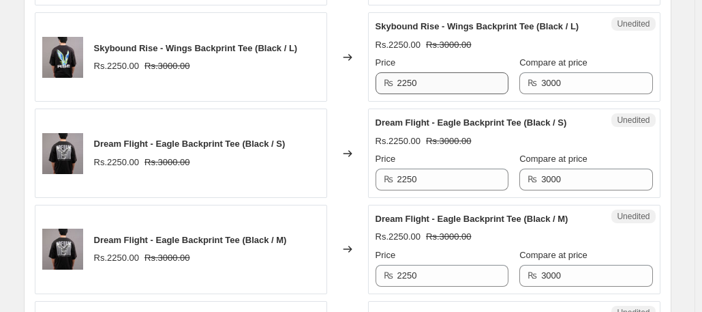
type input "1950"
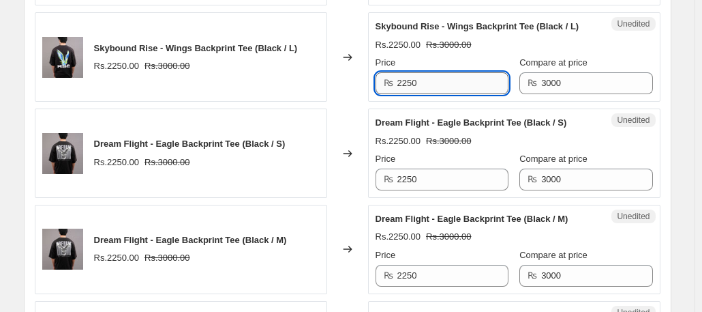
click at [435, 94] on input "2250" at bounding box center [453, 83] width 111 height 22
paste input "19"
type input "1950"
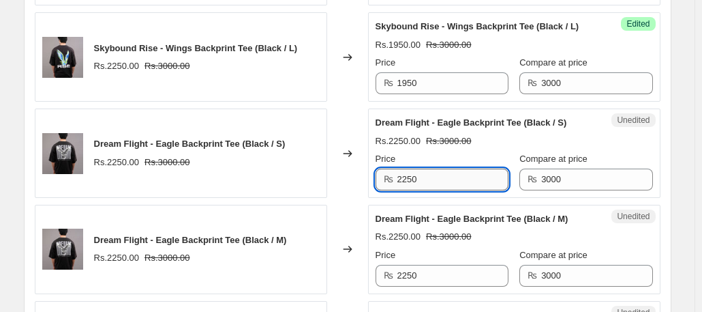
click at [428, 190] on input "2250" at bounding box center [453, 179] width 111 height 22
paste input "19"
click at [428, 190] on input "2250" at bounding box center [453, 179] width 111 height 22
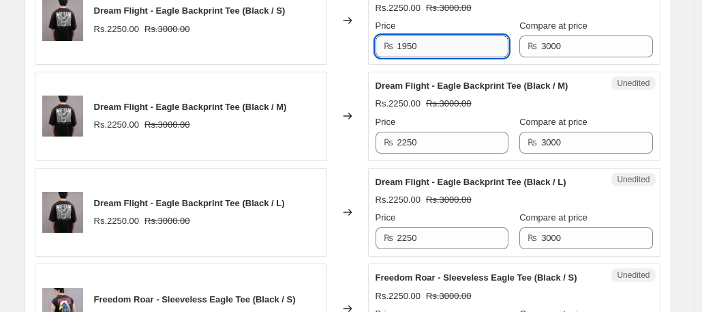
scroll to position [2143, 0]
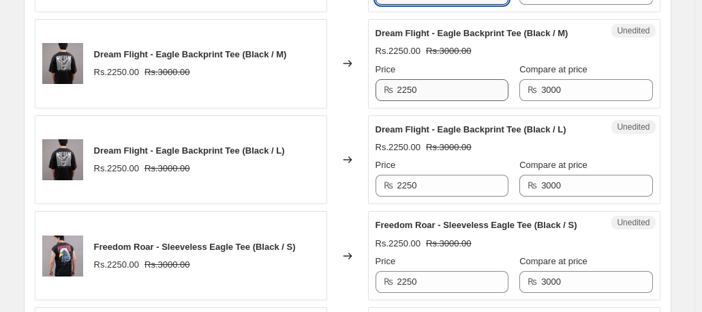
type input "1950"
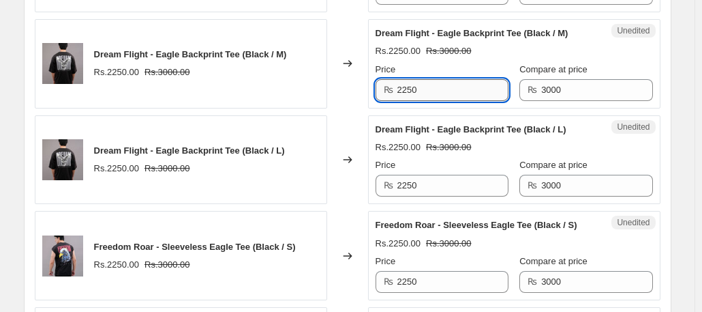
click at [426, 101] on input "2250" at bounding box center [453, 90] width 111 height 22
paste input "19"
type input "1950"
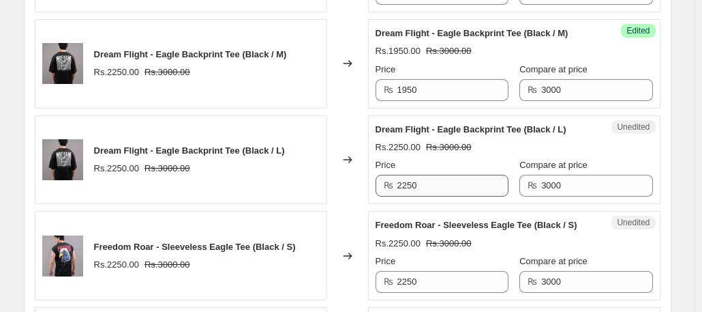
drag, startPoint x: 431, startPoint y: 215, endPoint x: 442, endPoint y: 202, distance: 17.5
click at [442, 202] on div "Unedited Dream Flight - Eagle Backprint Tee (Black / L) Rs.2250.00 Rs.3000.00 P…" at bounding box center [514, 159] width 293 height 89
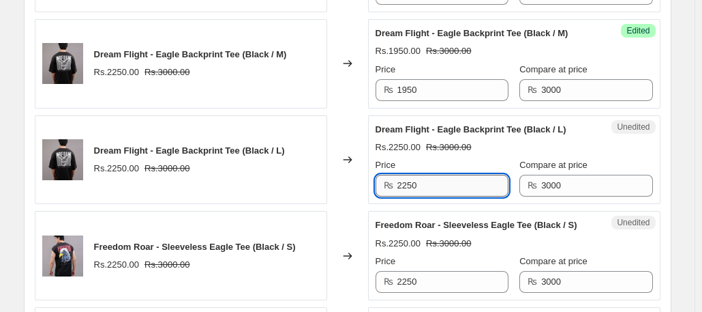
click at [442, 196] on input "2250" at bounding box center [453, 186] width 111 height 22
paste input "19"
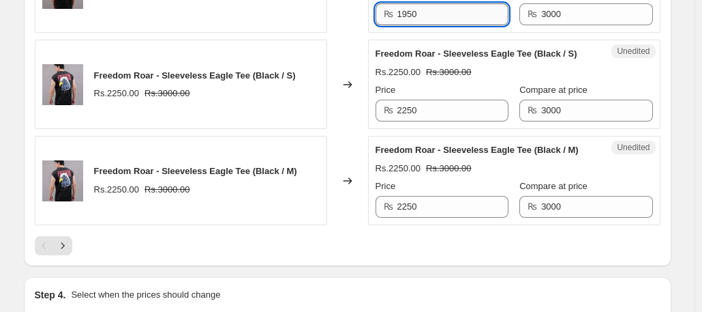
scroll to position [2315, 0]
type input "1950"
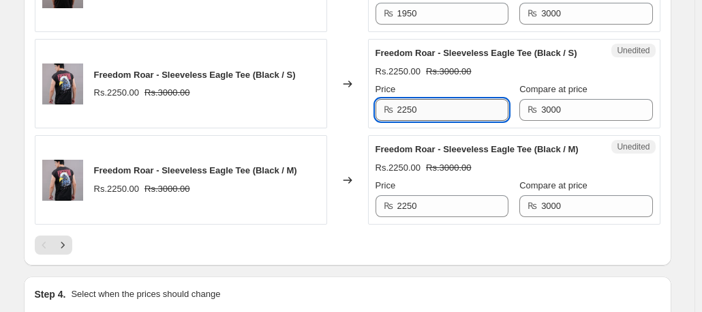
click at [430, 121] on input "2250" at bounding box center [453, 110] width 111 height 22
paste input "19"
type input "1950"
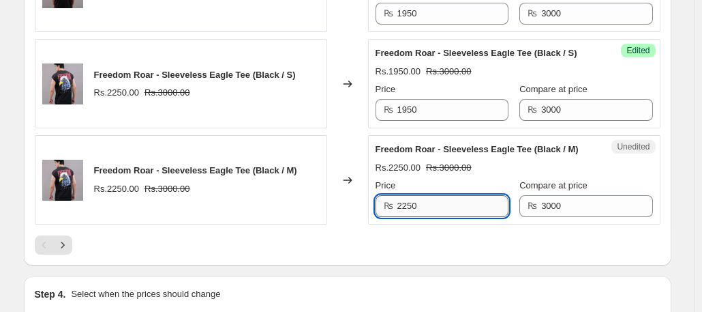
click at [435, 217] on input "2250" at bounding box center [453, 206] width 111 height 22
paste input "19"
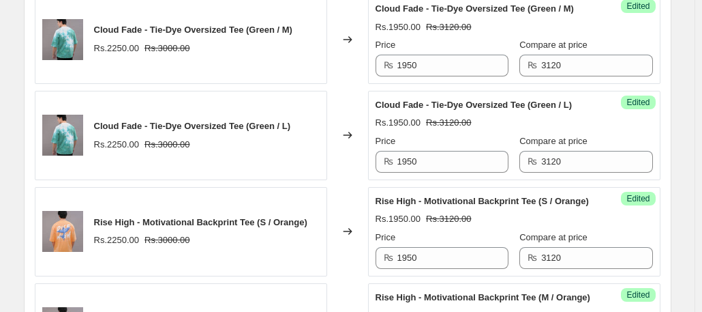
scroll to position [725, 0]
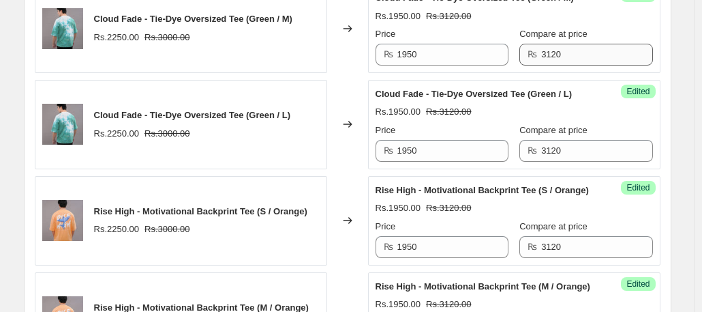
type input "1950"
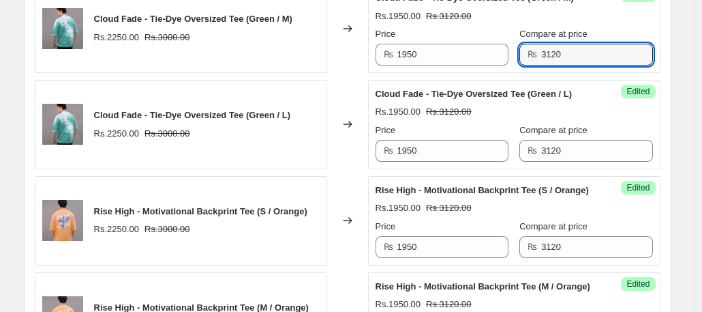
drag, startPoint x: 572, startPoint y: 61, endPoint x: 533, endPoint y: 53, distance: 40.4
click at [533, 53] on div "₨ 3120" at bounding box center [586, 55] width 133 height 22
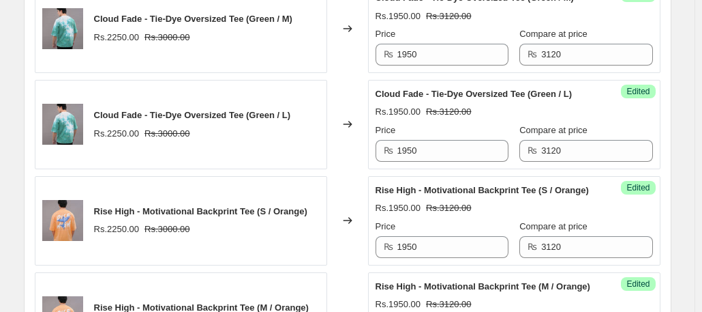
click at [533, 53] on span "₨" at bounding box center [533, 54] width 10 height 10
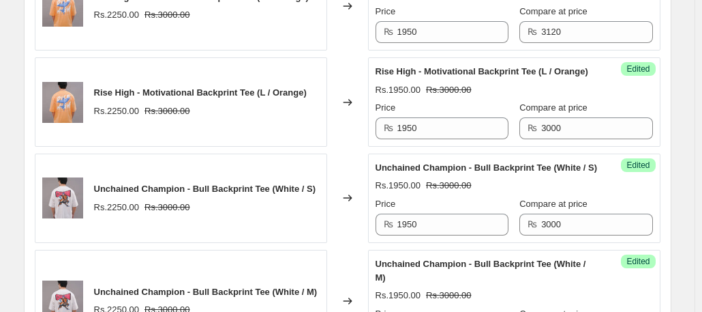
scroll to position [1036, 0]
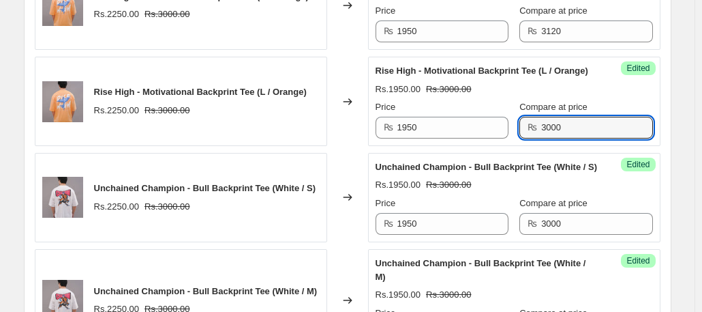
drag, startPoint x: 590, startPoint y: 123, endPoint x: 526, endPoint y: 124, distance: 64.8
click at [526, 124] on div "₨ 3000" at bounding box center [586, 128] width 133 height 22
paste input "12"
type input "3120"
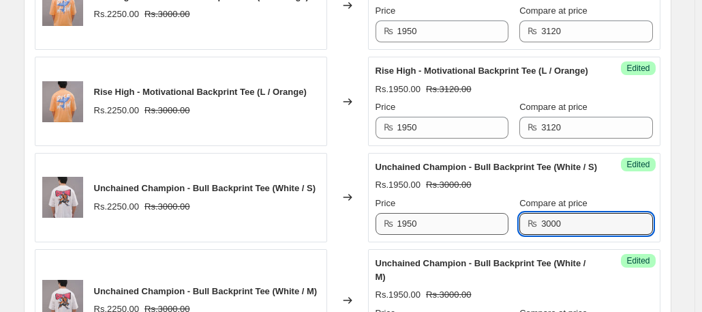
drag, startPoint x: 590, startPoint y: 237, endPoint x: 506, endPoint y: 238, distance: 84.6
click at [506, 235] on div "Price ₨ 1950 Compare at price ₨ 3000" at bounding box center [515, 215] width 278 height 38
paste input "12"
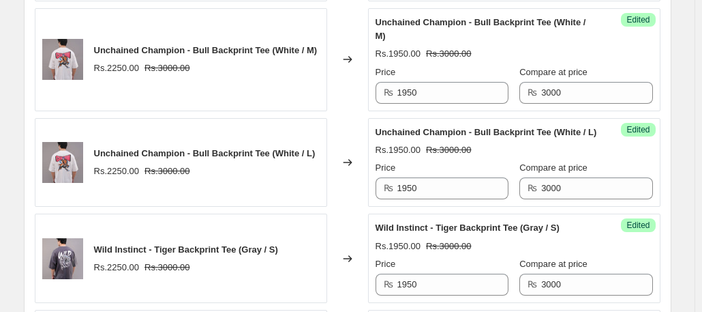
scroll to position [1278, 0]
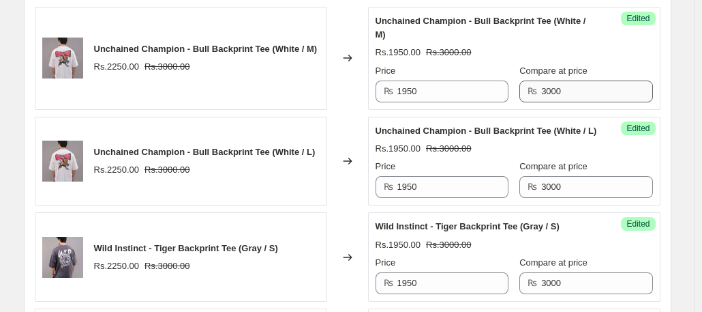
type input "3120"
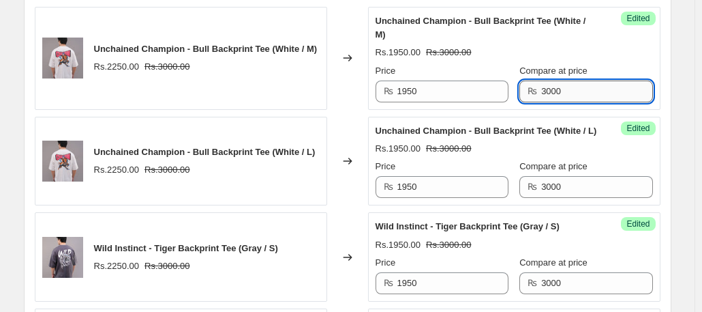
click at [571, 100] on input "3000" at bounding box center [596, 91] width 111 height 22
paste input "12"
type input "3120"
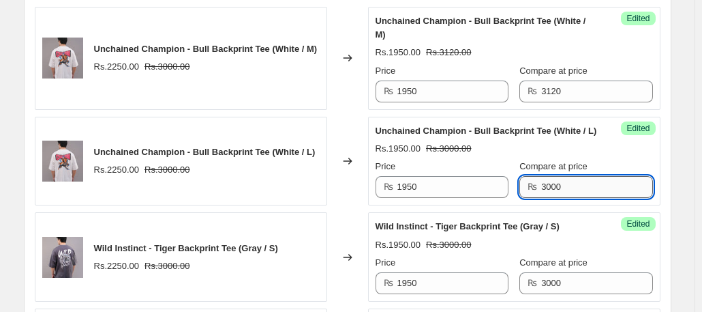
click at [584, 198] on input "3000" at bounding box center [596, 187] width 111 height 22
paste input "12"
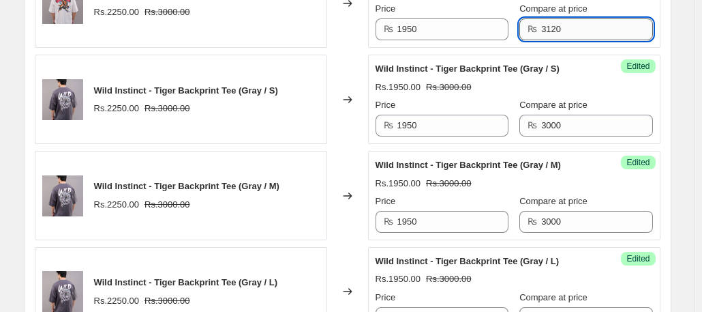
scroll to position [1436, 0]
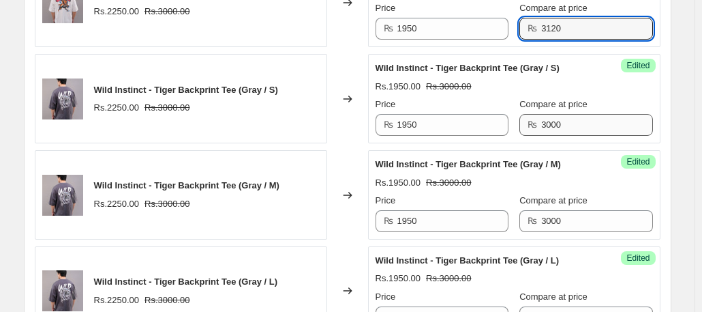
type input "3120"
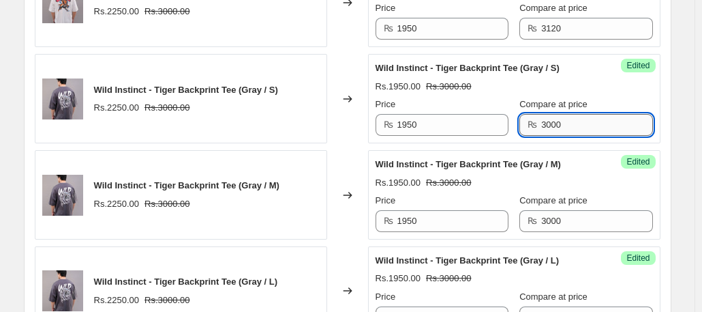
click at [583, 136] on input "3000" at bounding box center [596, 125] width 111 height 22
paste input "12"
type input "3120"
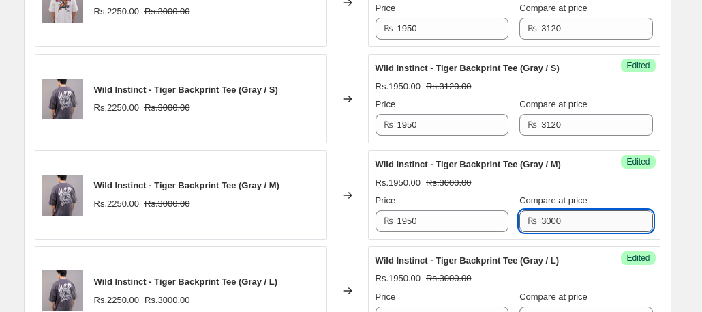
click at [585, 232] on input "3000" at bounding box center [596, 221] width 111 height 22
paste input "12"
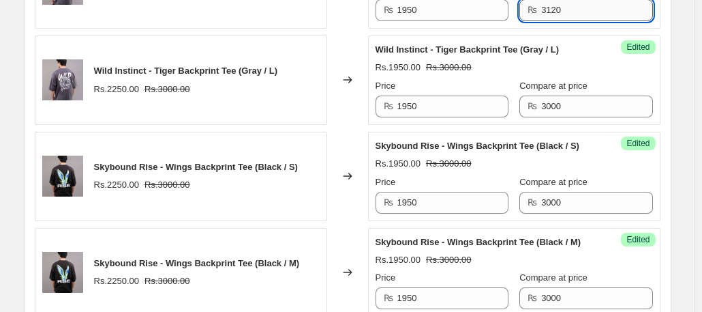
scroll to position [1648, 0]
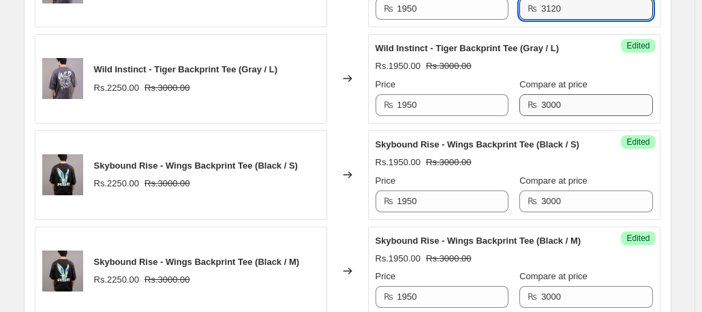
type input "3120"
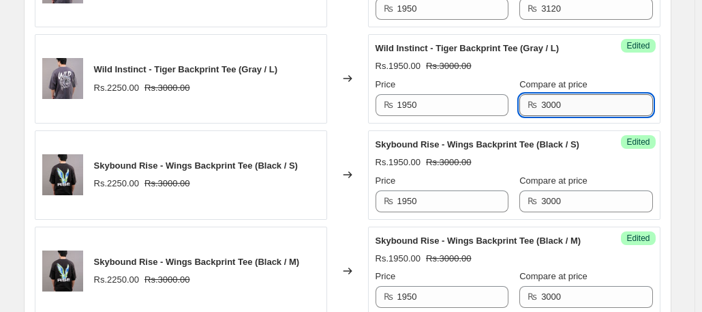
click at [582, 116] on input "3000" at bounding box center [596, 105] width 111 height 22
paste input "12"
type input "3120"
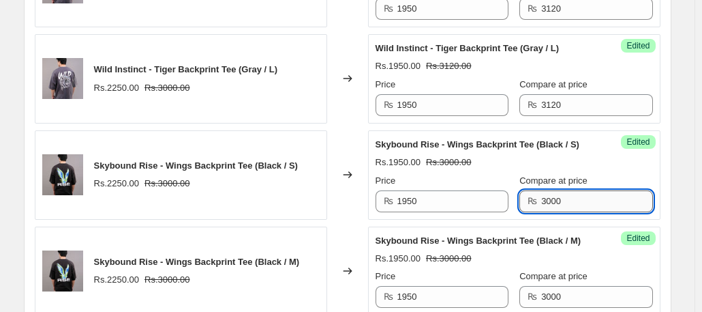
click at [580, 212] on input "3000" at bounding box center [596, 201] width 111 height 22
paste input "12"
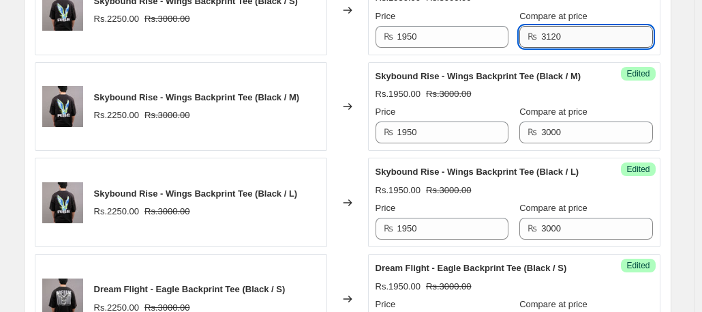
scroll to position [1813, 0]
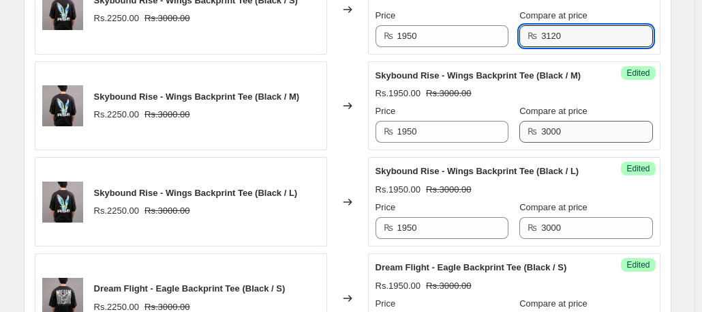
type input "3120"
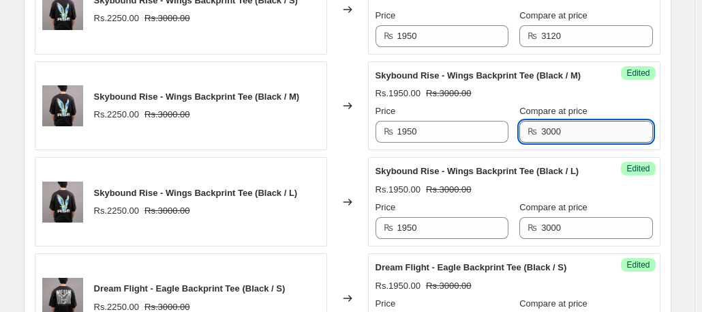
click at [584, 143] on input "3000" at bounding box center [596, 132] width 111 height 22
paste input "12"
type input "3120"
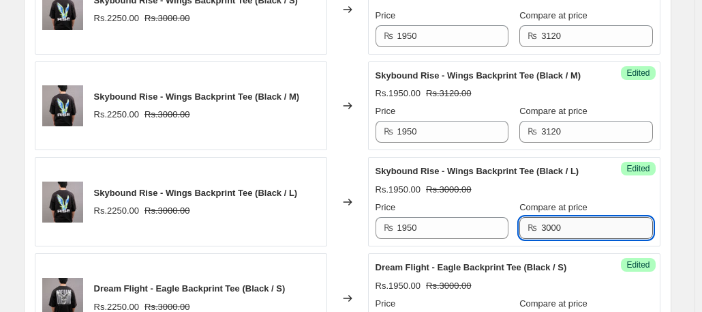
click at [593, 239] on input "3000" at bounding box center [596, 228] width 111 height 22
paste input "12"
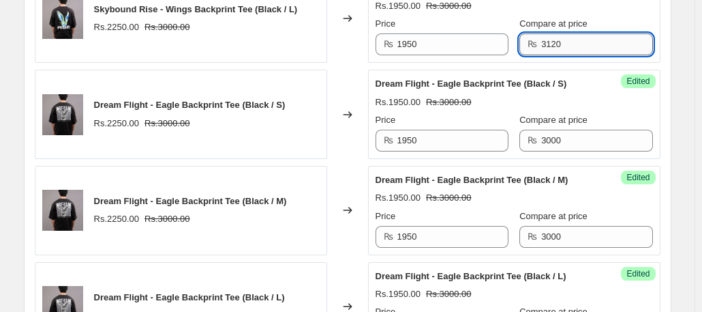
scroll to position [1997, 0]
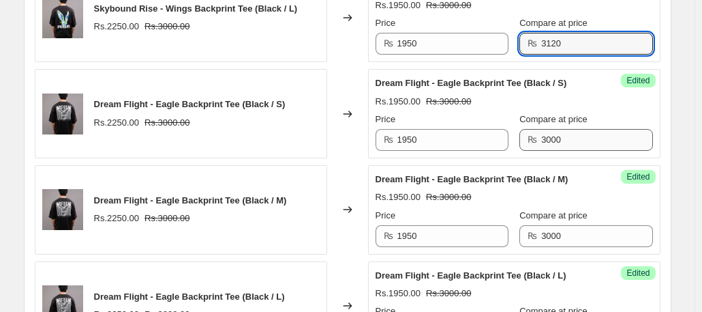
type input "3120"
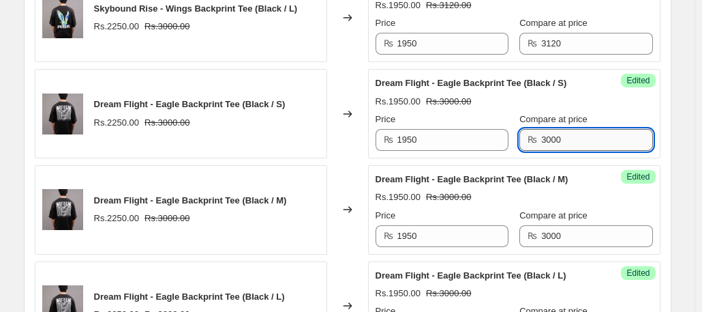
click at [588, 151] on input "3000" at bounding box center [596, 140] width 111 height 22
paste input "12"
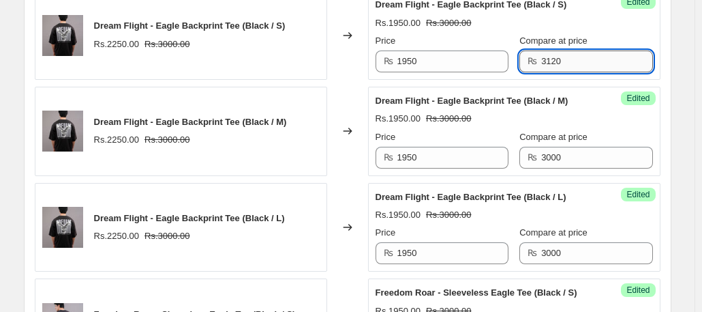
scroll to position [2082, 0]
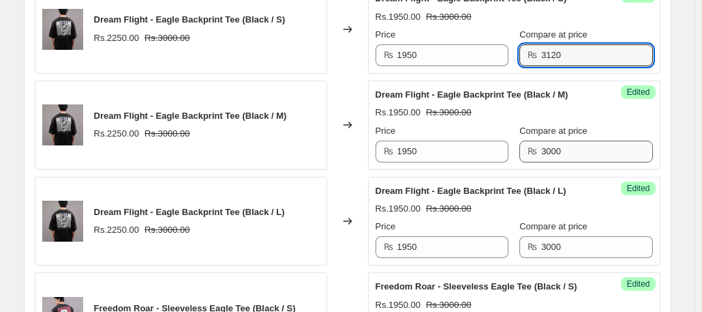
type input "3120"
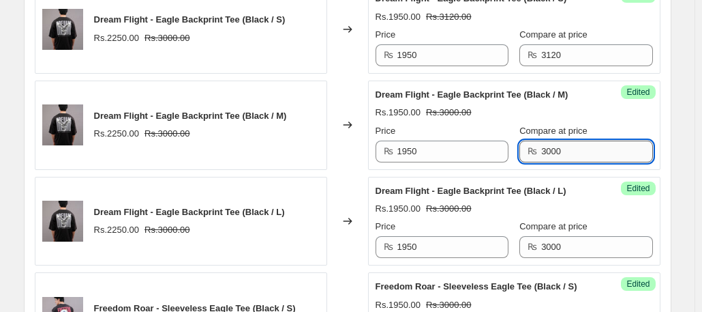
click at [578, 162] on input "3000" at bounding box center [596, 151] width 111 height 22
paste input "12"
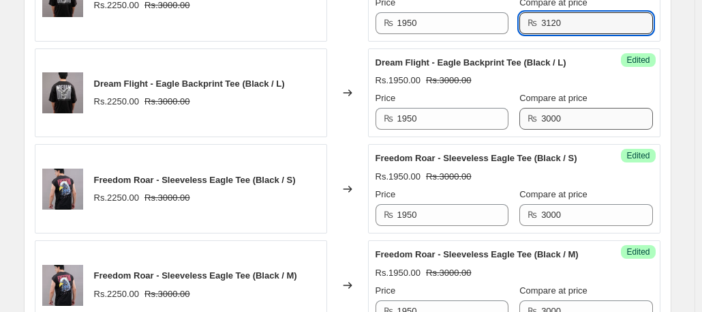
type input "3120"
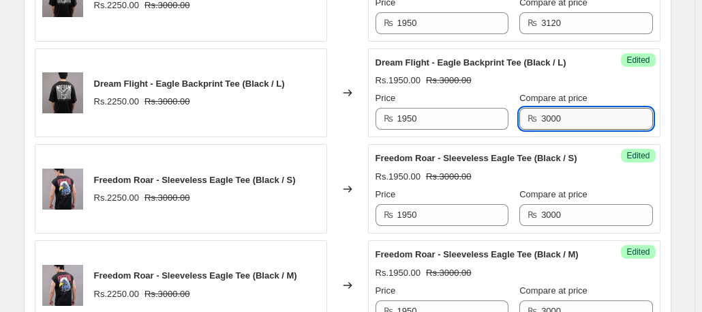
click at [593, 130] on input "3000" at bounding box center [596, 119] width 111 height 22
paste input "12"
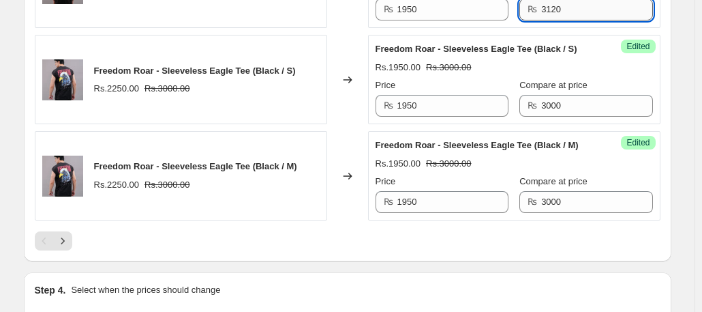
scroll to position [2326, 0]
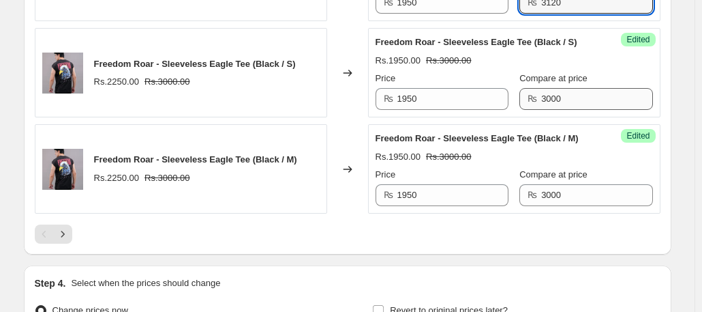
type input "3120"
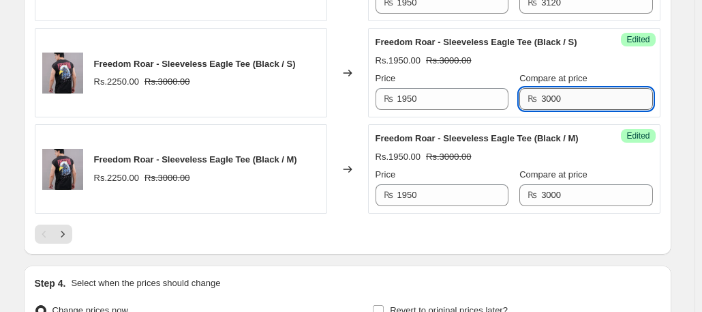
click at [576, 110] on input "3000" at bounding box center [596, 99] width 111 height 22
paste input "12"
type input "3120"
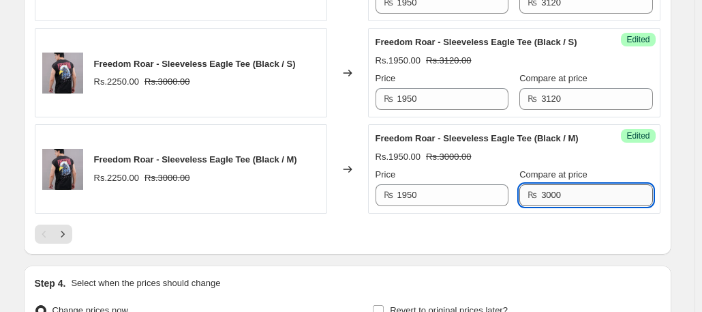
click at [581, 206] on input "3000" at bounding box center [596, 195] width 111 height 22
paste input "12"
type input "3120"
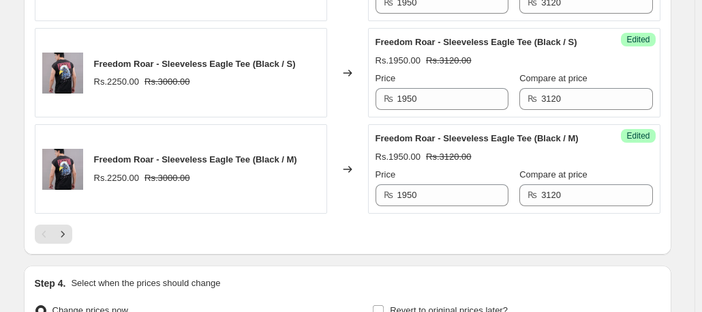
click at [219, 243] on div at bounding box center [348, 233] width 626 height 19
click at [63, 241] on icon "Next" at bounding box center [63, 234] width 14 height 14
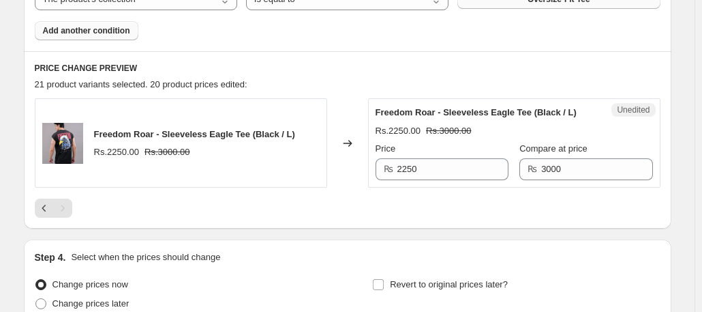
scroll to position [555, 0]
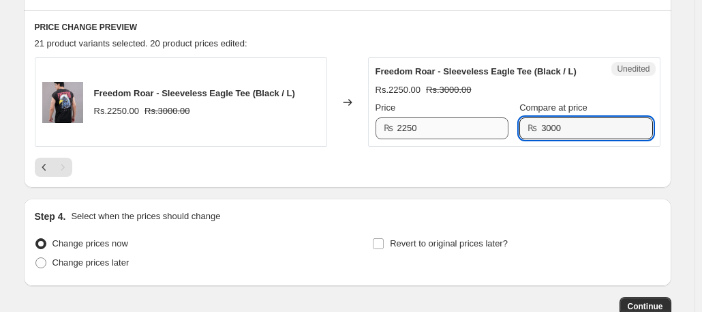
drag, startPoint x: 592, startPoint y: 134, endPoint x: 491, endPoint y: 129, distance: 101.0
click at [491, 129] on div "Price ₨ 2250 Compare at price ₨ 3000" at bounding box center [515, 120] width 278 height 38
paste input "12"
type input "3120"
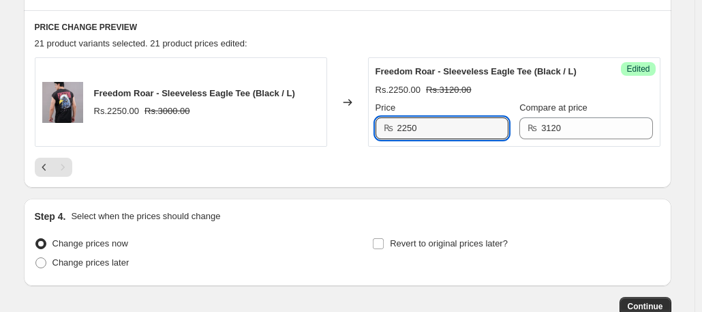
drag, startPoint x: 446, startPoint y: 128, endPoint x: 381, endPoint y: 123, distance: 65.0
click at [381, 123] on div "₨ 2250" at bounding box center [442, 128] width 133 height 22
type input "1950"
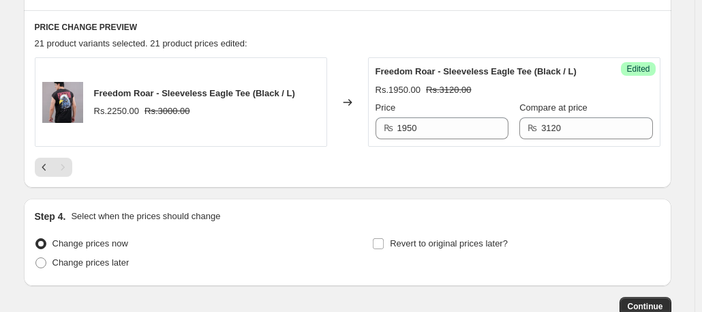
click at [391, 153] on div "Freedom Roar - Sleeveless Eagle Tee (Black / L) Rs.2250.00 Rs.3000.00 Changed t…" at bounding box center [348, 116] width 626 height 119
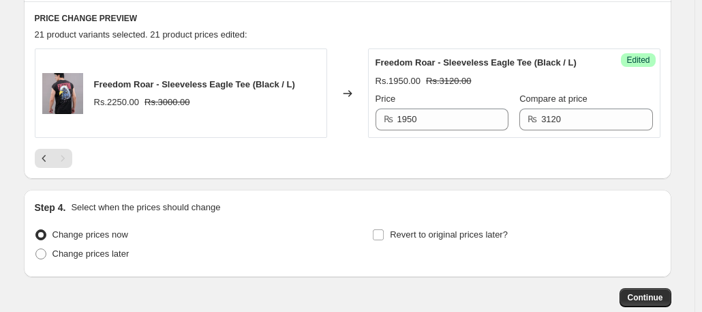
scroll to position [567, 0]
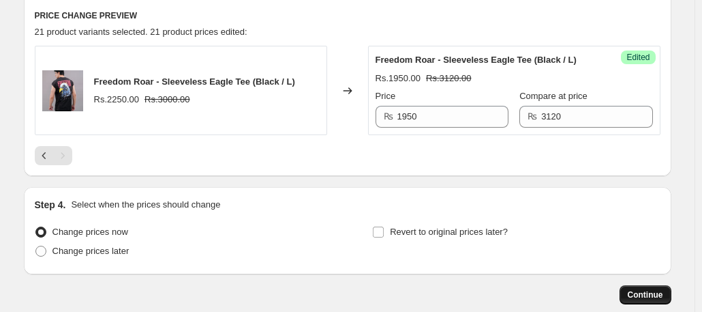
click at [642, 290] on span "Continue" at bounding box center [645, 294] width 35 height 11
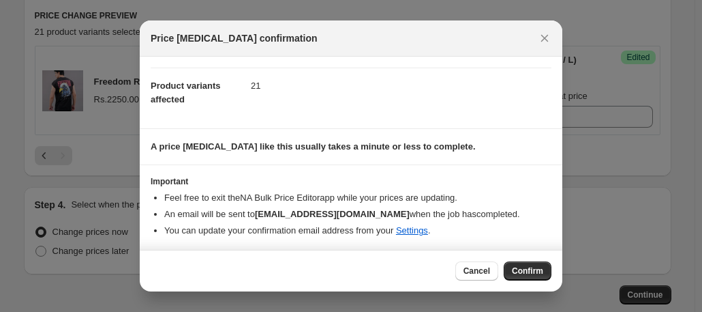
scroll to position [0, 0]
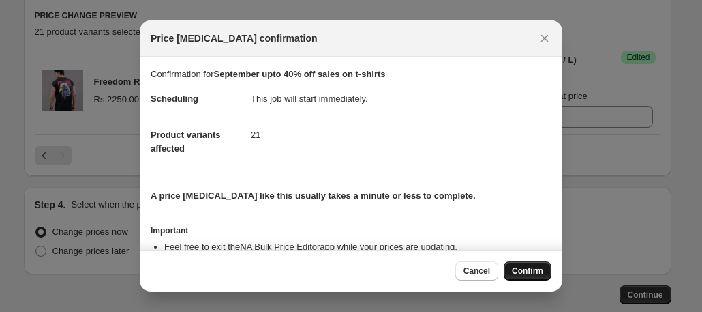
click at [524, 267] on span "Confirm" at bounding box center [527, 270] width 31 height 11
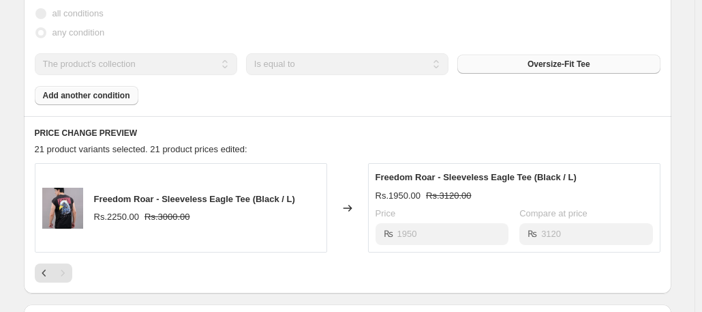
scroll to position [602, 0]
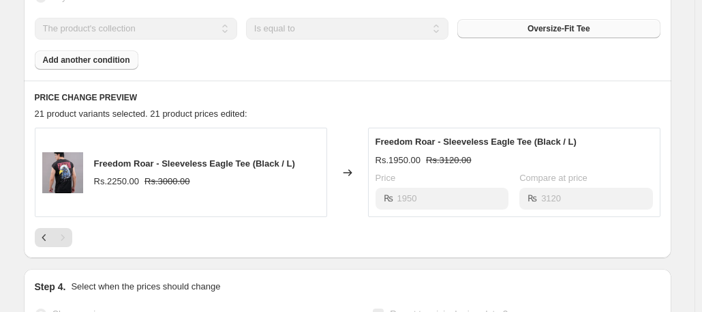
select select "collection"
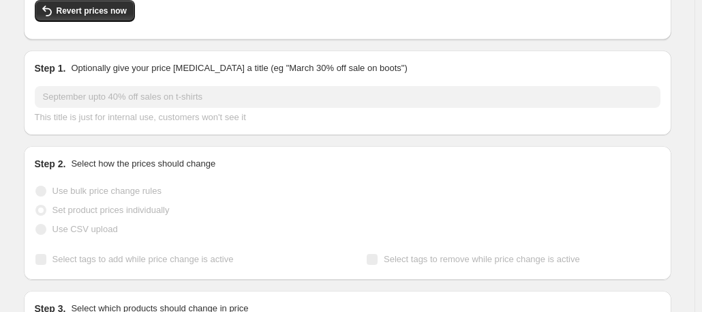
scroll to position [0, 0]
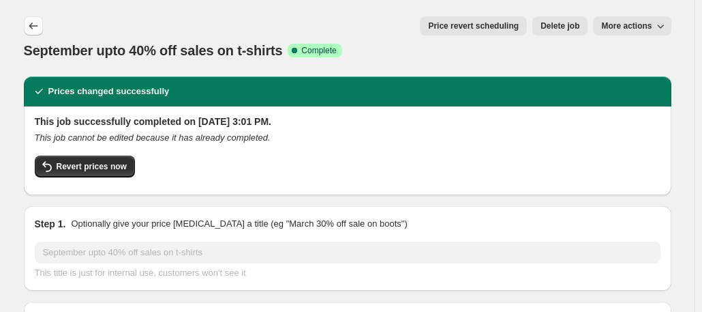
click at [35, 31] on icon "Price change jobs" at bounding box center [34, 26] width 14 height 14
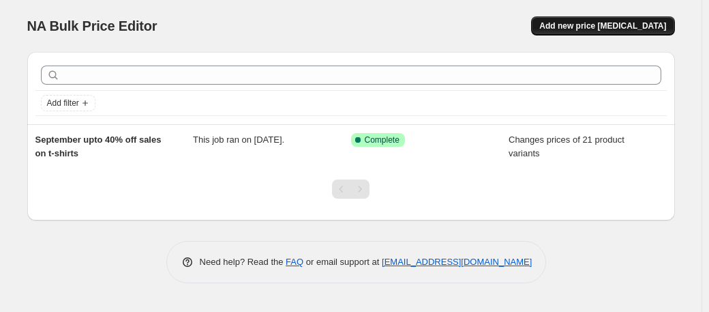
click at [597, 29] on span "Add new price [MEDICAL_DATA]" at bounding box center [602, 25] width 127 height 11
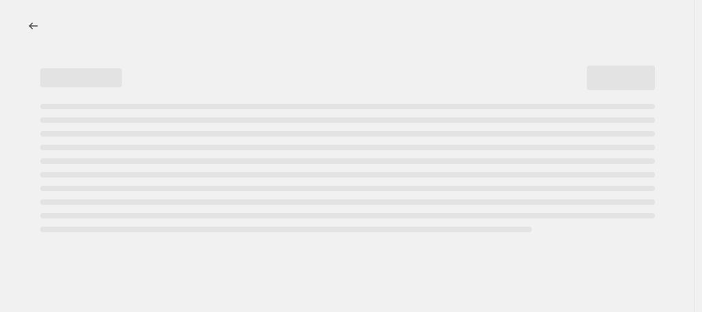
select select "percentage"
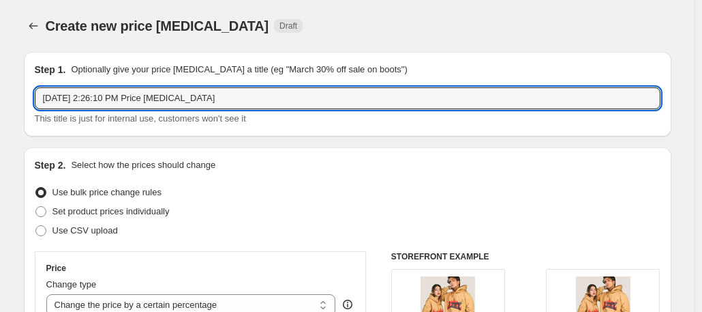
drag, startPoint x: 242, startPoint y: 99, endPoint x: 27, endPoint y: 109, distance: 215.0
click at [27, 109] on div "Step 1. Optionally give your price [MEDICAL_DATA] a title (eg "March 30% off sa…" at bounding box center [348, 94] width 648 height 85
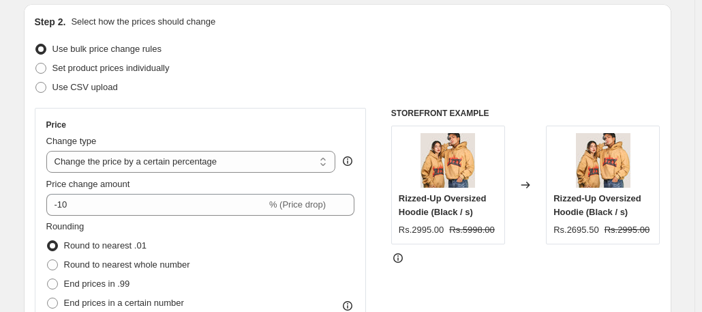
scroll to position [155, 0]
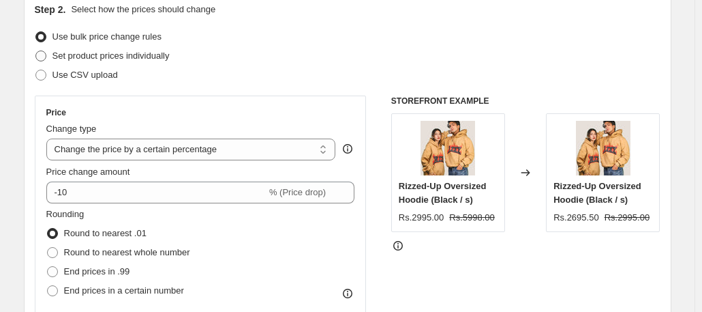
type input "september upto 40% off on t-shirts"
click at [92, 56] on span "Set product prices individually" at bounding box center [111, 55] width 117 height 10
click at [36, 51] on input "Set product prices individually" at bounding box center [35, 50] width 1 height 1
radio input "true"
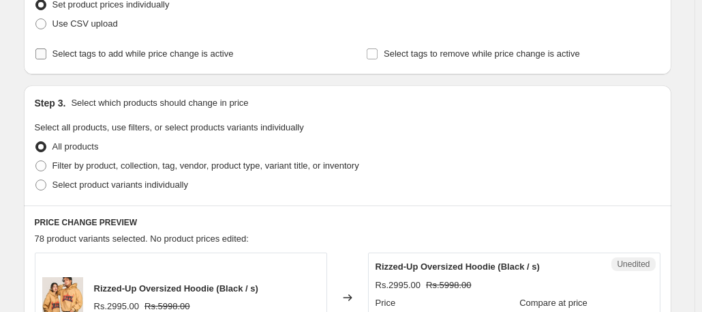
scroll to position [207, 0]
click at [157, 163] on span "Filter by product, collection, tag, vendor, product type, variant title, or inv…" at bounding box center [206, 165] width 307 height 10
click at [36, 160] on input "Filter by product, collection, tag, vendor, product type, variant title, or inv…" at bounding box center [35, 160] width 1 height 1
radio input "true"
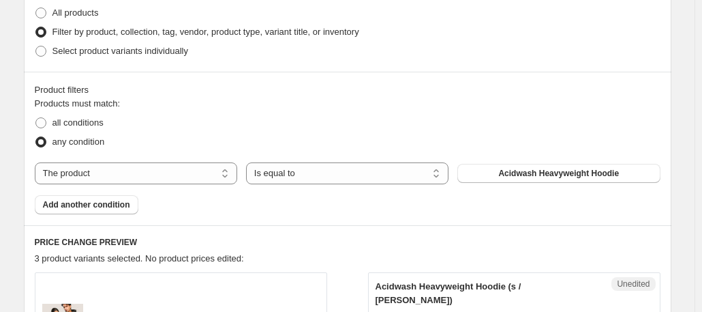
scroll to position [363, 0]
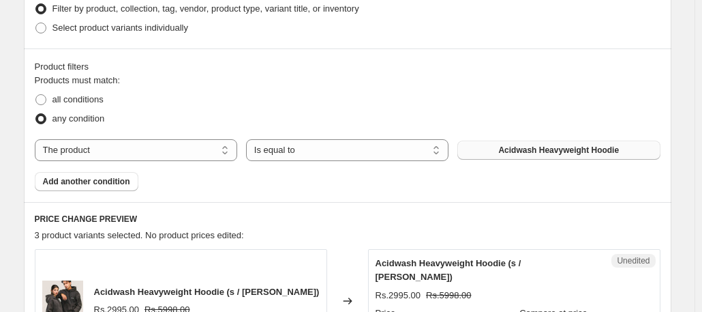
click at [523, 152] on span "Acidwash Heavyweight Hoodie" at bounding box center [558, 150] width 121 height 11
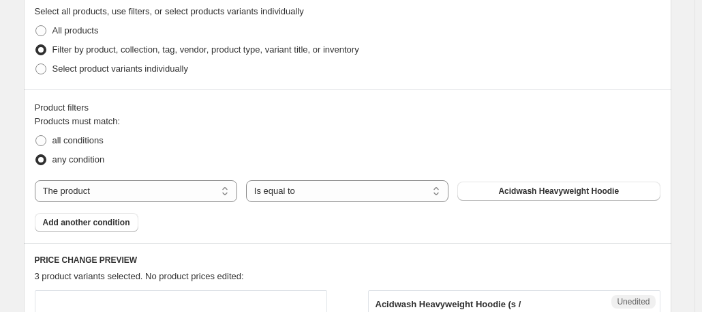
scroll to position [318, 0]
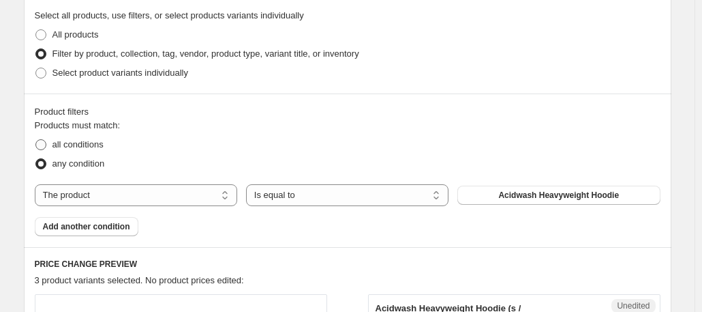
click at [93, 143] on span "all conditions" at bounding box center [78, 144] width 51 height 10
click at [36, 140] on input "all conditions" at bounding box center [35, 139] width 1 height 1
radio input "true"
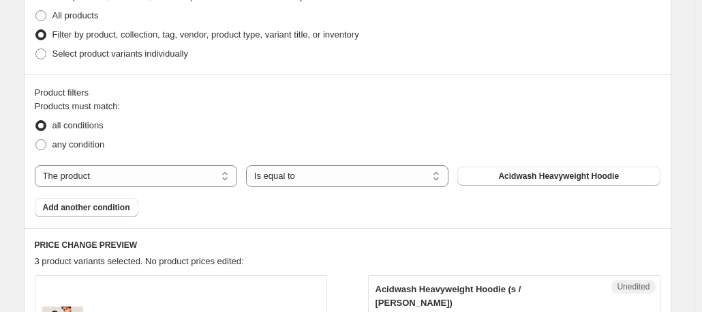
scroll to position [337, 0]
click at [76, 149] on span "any condition" at bounding box center [79, 145] width 53 height 10
click at [36, 140] on input "any condition" at bounding box center [35, 140] width 1 height 1
radio input "true"
click at [215, 182] on select "The product The product's collection The product's tag The product's vendor The…" at bounding box center [136, 177] width 203 height 22
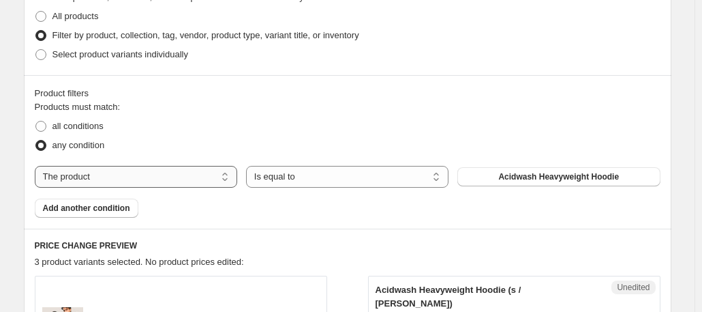
select select "collection"
click at [418, 175] on select "Is equal to Is not equal to" at bounding box center [347, 177] width 203 height 22
click at [531, 180] on button "Acid-washed" at bounding box center [559, 176] width 203 height 19
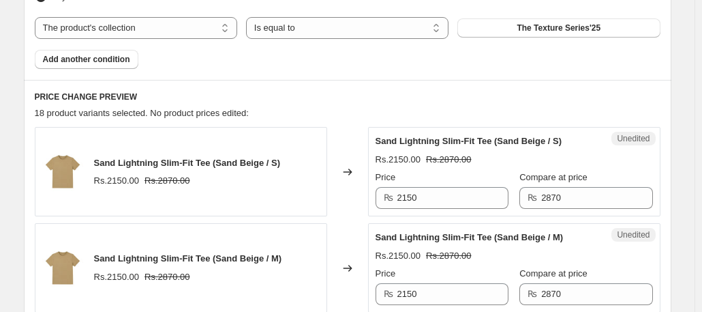
scroll to position [569, 0]
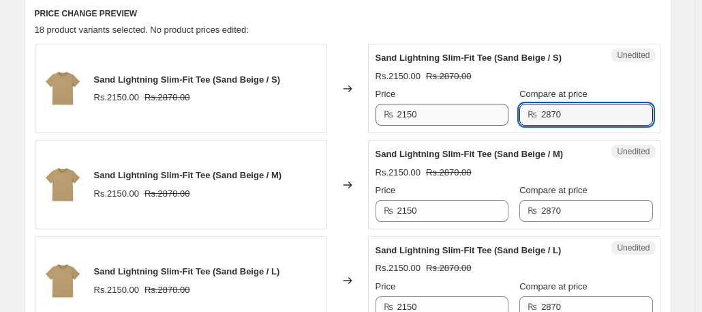
drag, startPoint x: 582, startPoint y: 116, endPoint x: 498, endPoint y: 119, distance: 83.9
click at [498, 119] on div "Price ₨ 2150 Compare at price ₨ 2870" at bounding box center [515, 106] width 278 height 38
type input "3040"
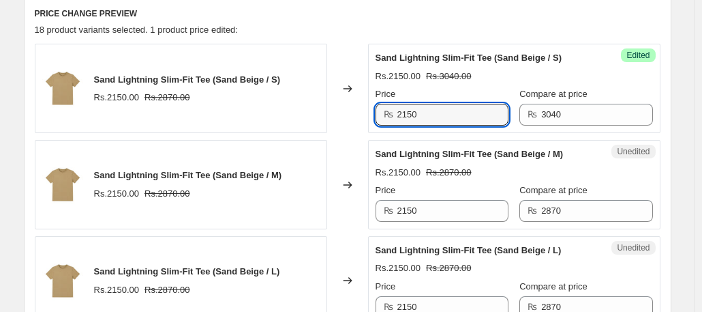
drag, startPoint x: 436, startPoint y: 115, endPoint x: 379, endPoint y: 116, distance: 57.3
click at [379, 116] on div "₨ 2150" at bounding box center [442, 115] width 133 height 22
type input "1900"
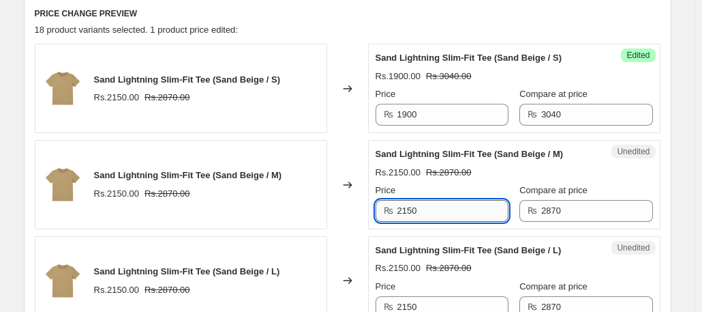
click at [430, 211] on input "2150" at bounding box center [453, 211] width 111 height 22
type input "2"
type input "1900"
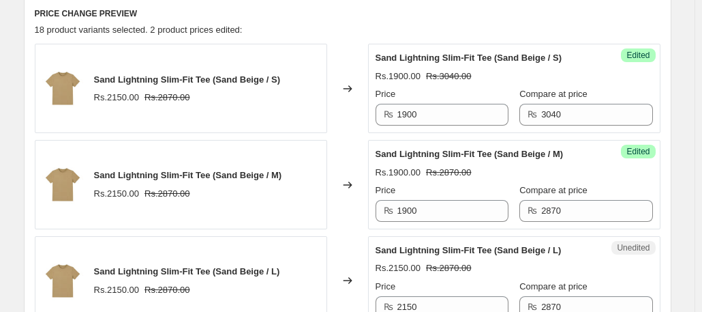
click at [490, 190] on div "Price" at bounding box center [442, 190] width 133 height 14
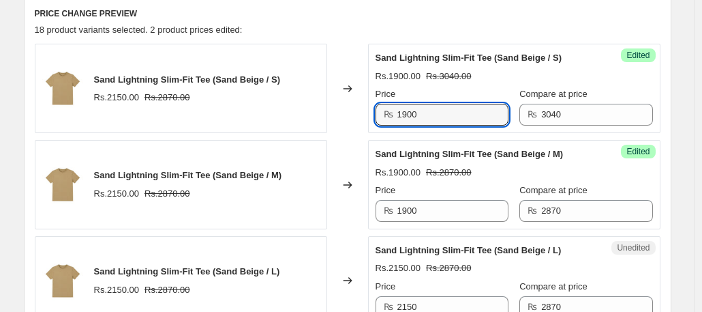
drag, startPoint x: 433, startPoint y: 117, endPoint x: 380, endPoint y: 116, distance: 52.5
click at [380, 116] on div "₨ 1900" at bounding box center [442, 115] width 133 height 22
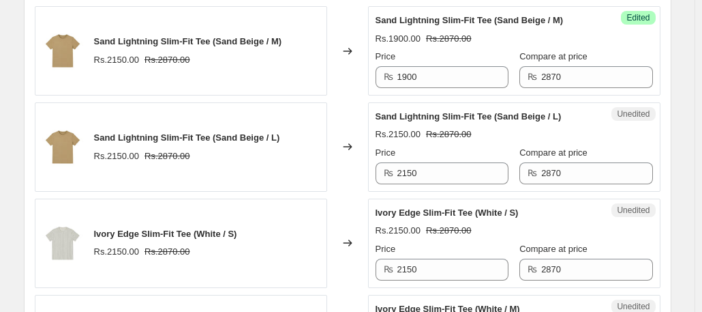
scroll to position [703, 0]
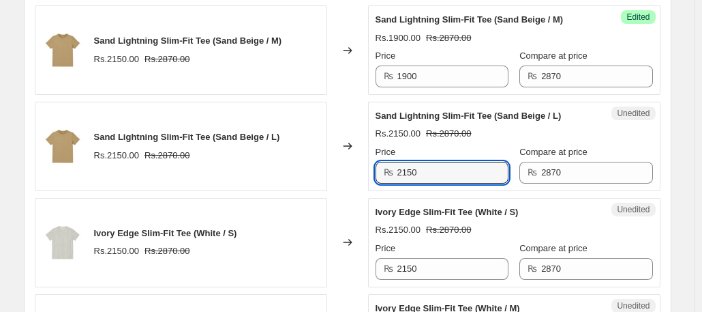
drag, startPoint x: 434, startPoint y: 170, endPoint x: 385, endPoint y: 170, distance: 49.1
click at [385, 170] on div "₨ 2150" at bounding box center [442, 173] width 133 height 22
paste input "190"
type input "1900"
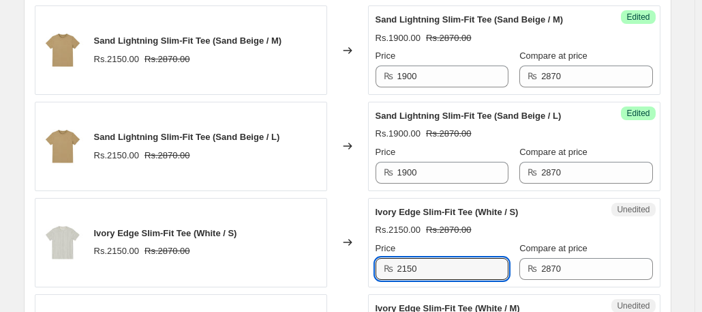
drag, startPoint x: 435, startPoint y: 266, endPoint x: 339, endPoint y: 275, distance: 96.5
click at [339, 275] on div "Ivory Edge Slim-Fit Tee (White / S) Rs.2150.00 Rs.2870.00 Changed to Unedited I…" at bounding box center [348, 242] width 626 height 89
paste input "190"
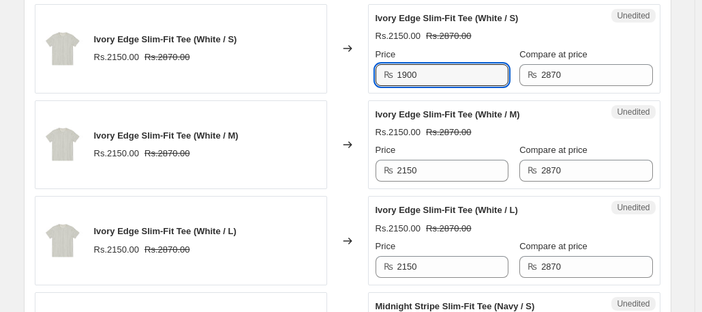
scroll to position [899, 0]
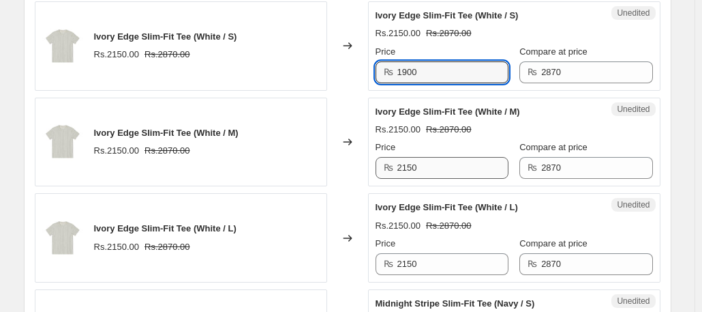
type input "1900"
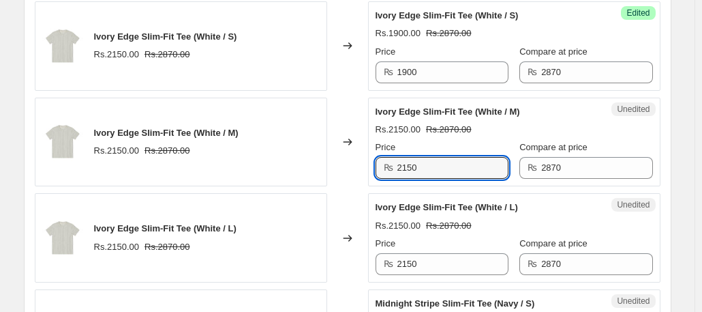
drag, startPoint x: 436, startPoint y: 172, endPoint x: 349, endPoint y: 164, distance: 87.6
click at [349, 164] on div "Ivory Edge Slim-Fit Tee (White / M) Rs.2150.00 Rs.2870.00 Changed to Unedited I…" at bounding box center [348, 142] width 626 height 89
paste input "190"
type input "1900"
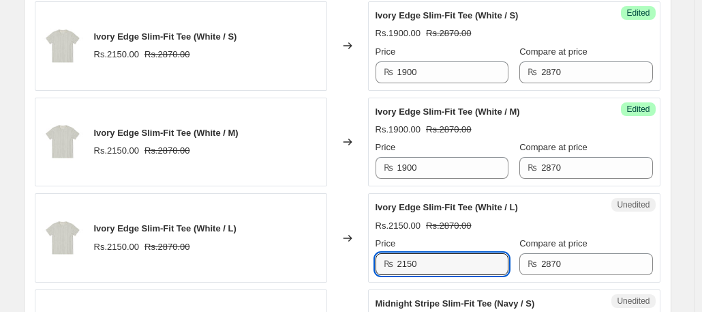
drag, startPoint x: 432, startPoint y: 269, endPoint x: 378, endPoint y: 268, distance: 53.9
click at [378, 268] on div "Unedited Ivory Edge Slim-Fit Tee (White / L) Rs.2150.00 Rs.2870.00 Price ₨ 2150…" at bounding box center [514, 237] width 293 height 89
paste input "190"
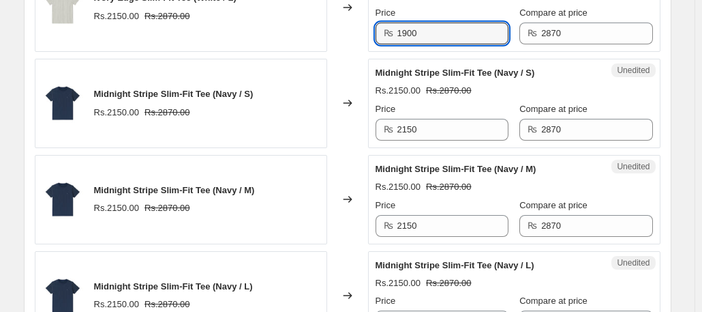
scroll to position [1132, 0]
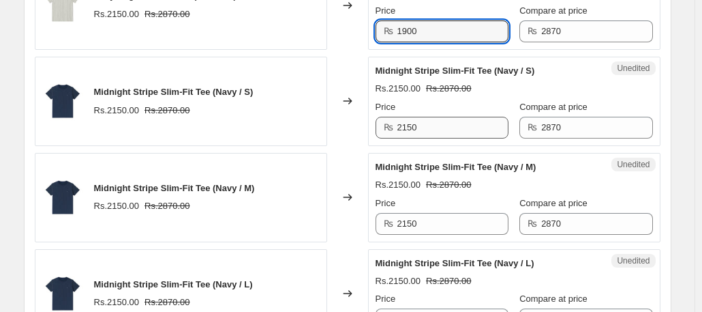
type input "1900"
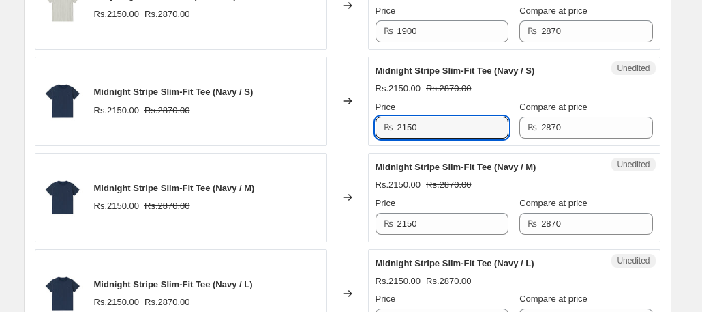
drag, startPoint x: 432, startPoint y: 123, endPoint x: 378, endPoint y: 125, distance: 54.6
click at [378, 125] on div "Unedited Midnight Stripe Slim-Fit Tee (Navy / S) Rs.2150.00 Rs.2870.00 Price ₨ …" at bounding box center [514, 101] width 293 height 89
paste input "190"
type input "1900"
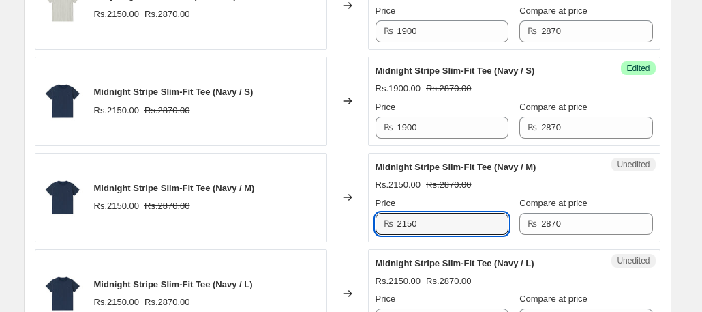
drag, startPoint x: 432, startPoint y: 222, endPoint x: 359, endPoint y: 219, distance: 73.0
click at [359, 219] on div "Midnight Stripe Slim-Fit Tee (Navy / M) Rs.2150.00 Rs.2870.00 Changed to Unedit…" at bounding box center [348, 197] width 626 height 89
paste input "190"
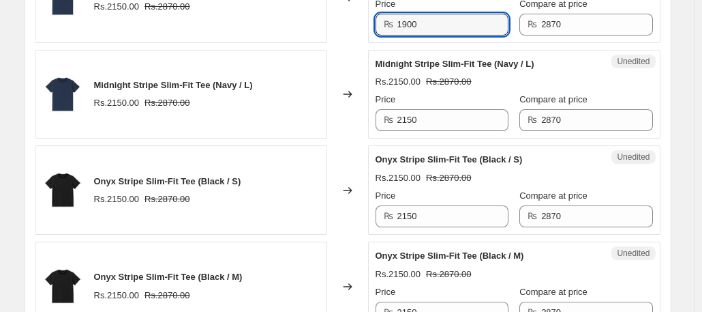
scroll to position [1342, 0]
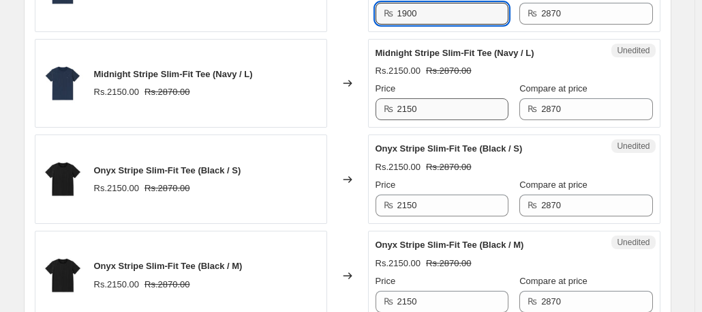
type input "1900"
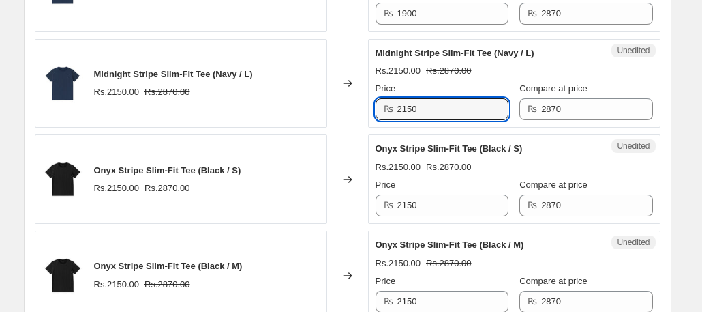
drag, startPoint x: 432, startPoint y: 100, endPoint x: 358, endPoint y: 111, distance: 75.1
click at [358, 111] on div "Midnight Stripe Slim-Fit Tee (Navy / L) Rs.2150.00 Rs.2870.00 Changed to Unedit…" at bounding box center [348, 83] width 626 height 89
paste input "190"
type input "1900"
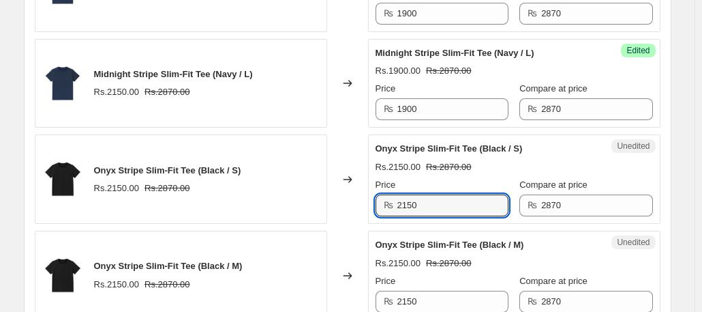
drag, startPoint x: 445, startPoint y: 203, endPoint x: 367, endPoint y: 211, distance: 78.2
click at [367, 211] on div "Onyx Stripe Slim-Fit Tee (Black / S) Rs.2150.00 Rs.2870.00 Changed to Unedited …" at bounding box center [348, 178] width 626 height 89
paste input "190"
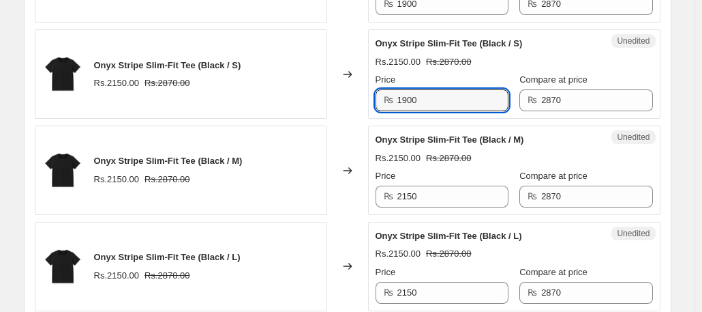
scroll to position [1452, 0]
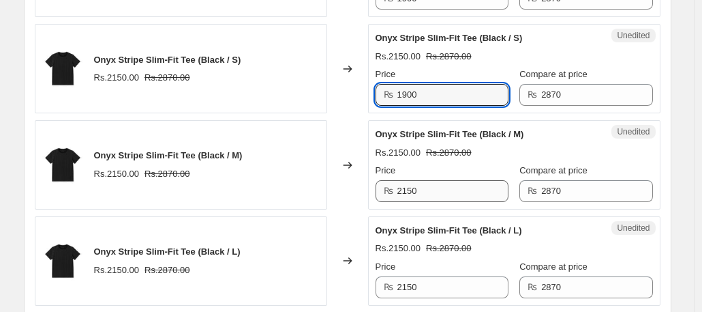
type input "1900"
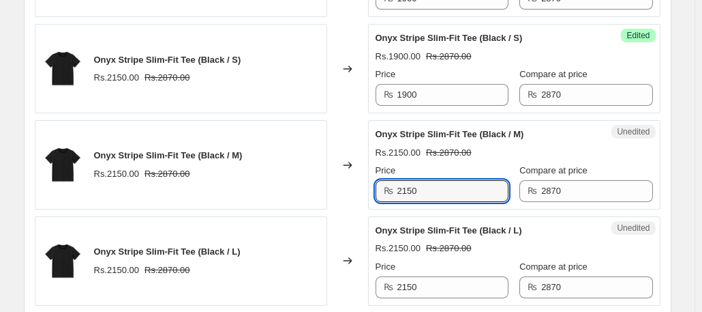
drag, startPoint x: 454, startPoint y: 188, endPoint x: 334, endPoint y: 188, distance: 120.0
click at [334, 188] on div "Onyx Stripe Slim-Fit Tee (Black / M) Rs.2150.00 Rs.2870.00 Changed to Unedited …" at bounding box center [348, 164] width 626 height 89
paste input "190"
type input "1900"
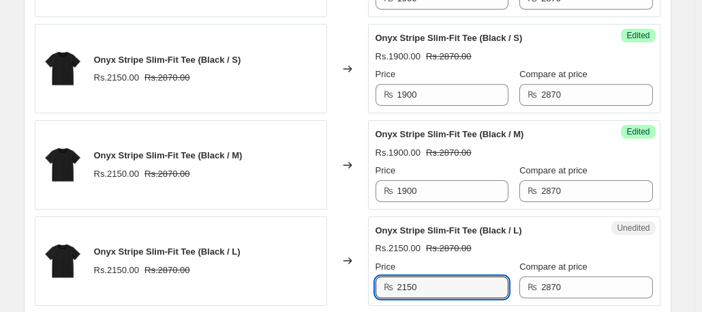
drag, startPoint x: 465, startPoint y: 290, endPoint x: 330, endPoint y: 293, distance: 135.0
click at [330, 293] on div "Onyx Stripe Slim-Fit Tee (Black / L) Rs.2150.00 Rs.2870.00 Changed to Unedited …" at bounding box center [348, 260] width 626 height 89
paste input "190"
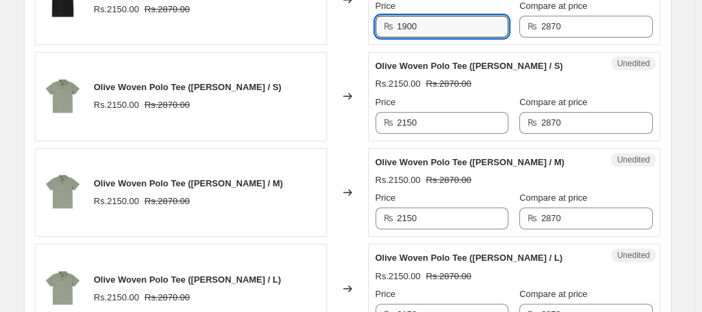
scroll to position [1716, 0]
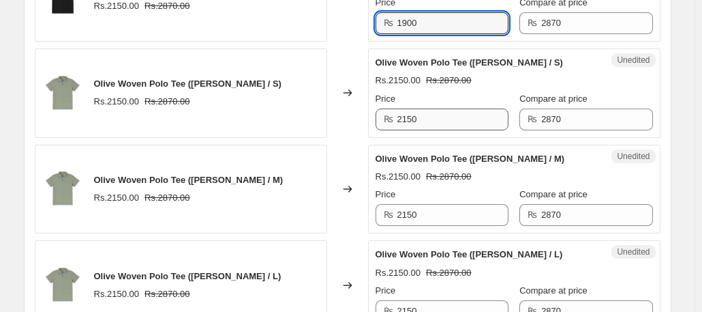
type input "1900"
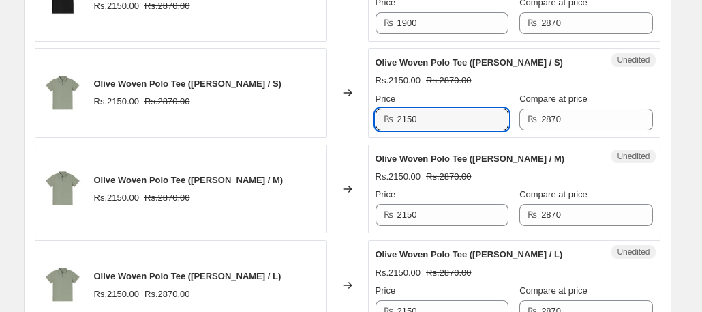
drag, startPoint x: 430, startPoint y: 115, endPoint x: 397, endPoint y: 118, distance: 32.8
click at [397, 118] on div "₨ 2150" at bounding box center [442, 119] width 133 height 22
paste input "190"
type input "1900"
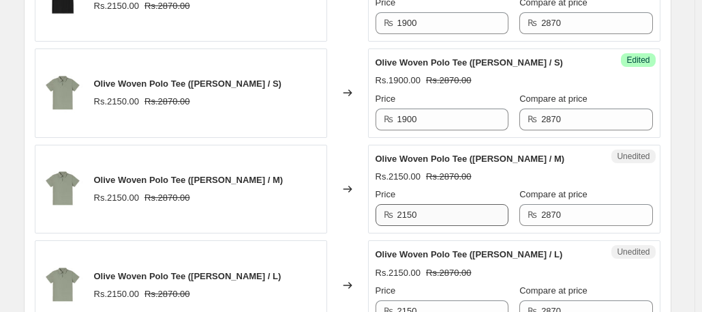
drag, startPoint x: 430, startPoint y: 220, endPoint x: 434, endPoint y: 212, distance: 8.2
click at [434, 212] on div "Unedited Olive Woven Polo Tee ([PERSON_NAME] / M) Rs.2150.00 Rs.2870.00 Price ₨…" at bounding box center [514, 189] width 293 height 89
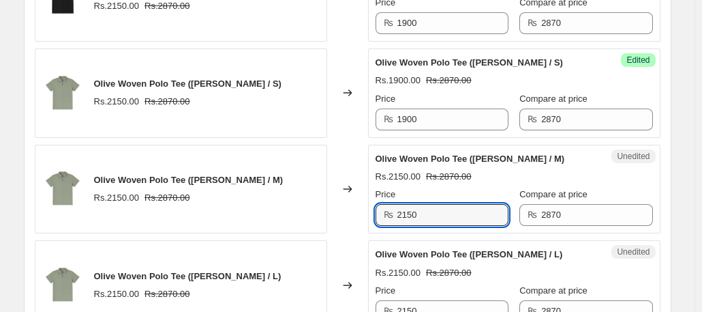
drag, startPoint x: 434, startPoint y: 212, endPoint x: 368, endPoint y: 211, distance: 66.2
click at [368, 211] on div "Olive Woven Polo Tee ([PERSON_NAME] / M) Rs.2150.00 Rs.2870.00 Changed to Unedi…" at bounding box center [348, 189] width 626 height 89
paste input "190"
type input "1900"
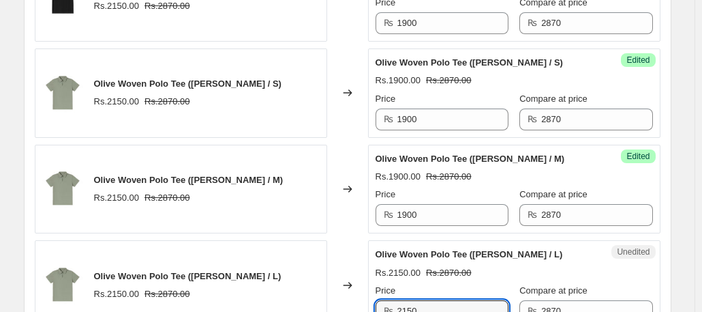
drag, startPoint x: 432, startPoint y: 299, endPoint x: 344, endPoint y: 318, distance: 90.8
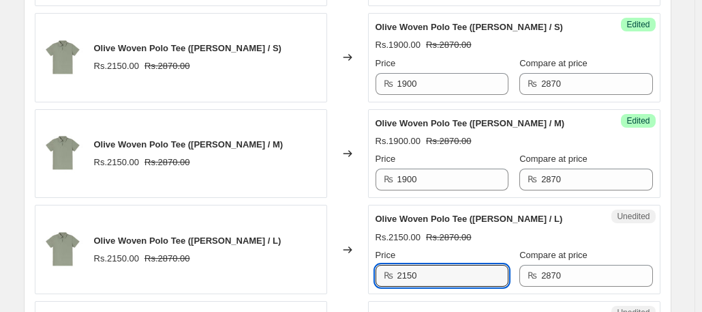
paste input "190"
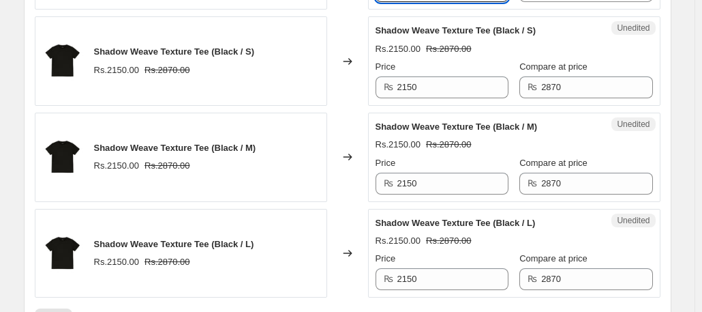
scroll to position [2037, 0]
type input "1900"
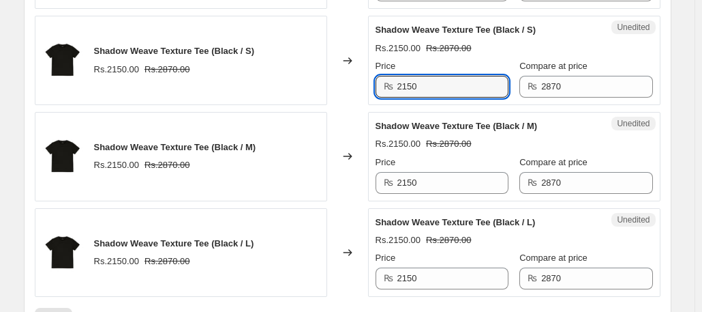
drag, startPoint x: 434, startPoint y: 82, endPoint x: 370, endPoint y: 83, distance: 64.1
click at [370, 83] on div "Shadow Weave Texture Tee (Black / S) Rs.2150.00 Rs.2870.00 Changed to Unedited …" at bounding box center [348, 60] width 626 height 89
paste input "190"
type input "1900"
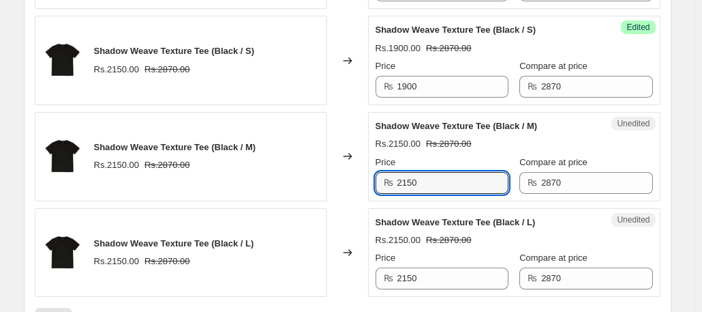
drag, startPoint x: 430, startPoint y: 170, endPoint x: 350, endPoint y: 182, distance: 80.0
click at [350, 182] on div "Shadow Weave Texture Tee (Black / M) Rs.2150.00 Rs.2870.00 Changed to Unedited …" at bounding box center [348, 156] width 626 height 89
paste input "190"
type input "1900"
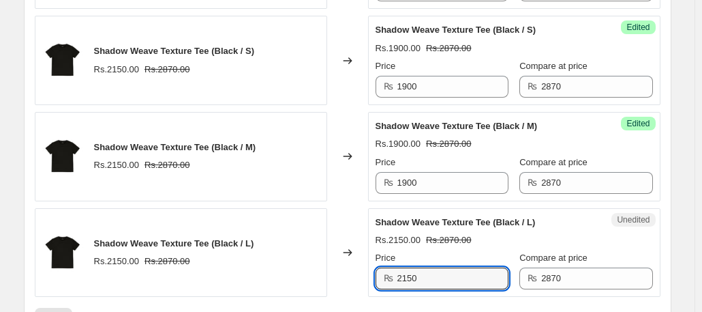
drag, startPoint x: 425, startPoint y: 267, endPoint x: 365, endPoint y: 279, distance: 61.2
click at [365, 279] on div "Shadow Weave Texture Tee (Black / L) Rs.2150.00 Rs.2870.00 Changed to Unedited …" at bounding box center [348, 252] width 626 height 89
paste input "190"
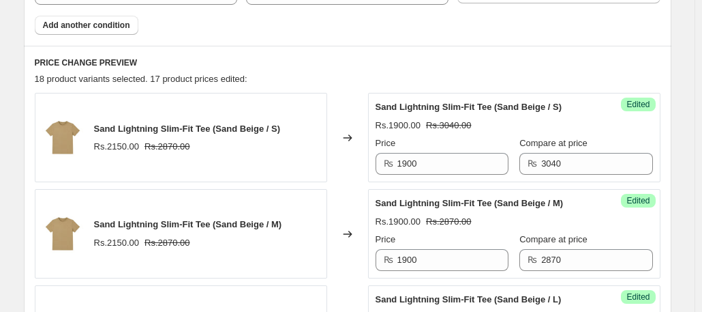
scroll to position [675, 0]
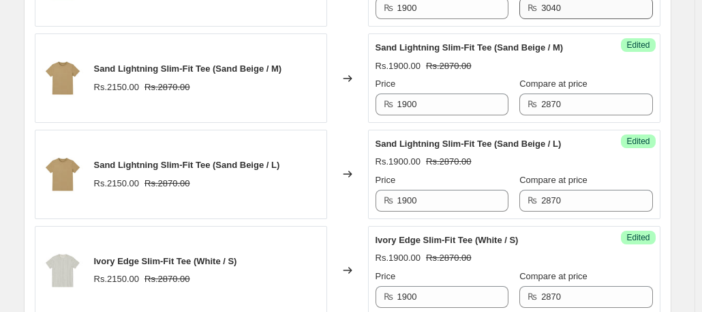
type input "1900"
drag, startPoint x: 584, startPoint y: 16, endPoint x: 525, endPoint y: 14, distance: 59.4
click at [525, 14] on div "₨ 3040" at bounding box center [586, 8] width 133 height 22
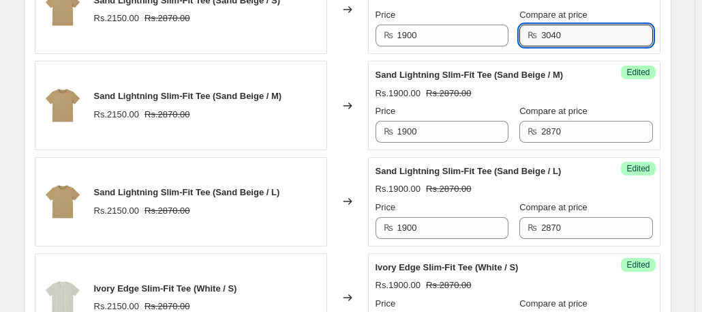
scroll to position [649, 0]
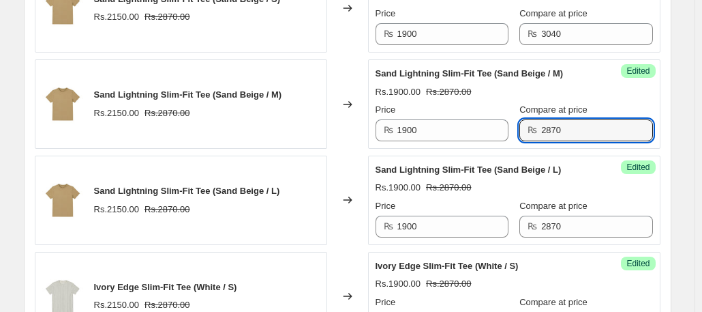
drag, startPoint x: 577, startPoint y: 130, endPoint x: 519, endPoint y: 133, distance: 58.1
click at [519, 133] on div "Price ₨ 1900 Compare at price ₨ 2870" at bounding box center [515, 122] width 278 height 38
paste input "304"
type input "3040"
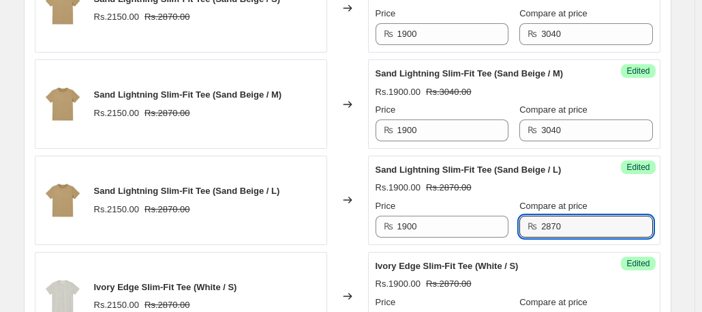
drag, startPoint x: 589, startPoint y: 228, endPoint x: 513, endPoint y: 231, distance: 76.4
click at [513, 231] on div "Price ₨ 1900 Compare at price ₨ 2870" at bounding box center [515, 218] width 278 height 38
paste input "304"
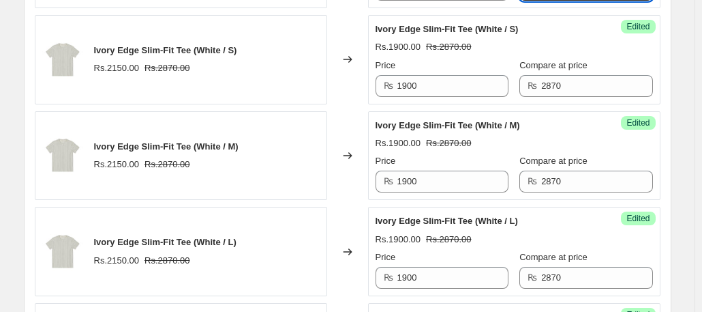
scroll to position [890, 0]
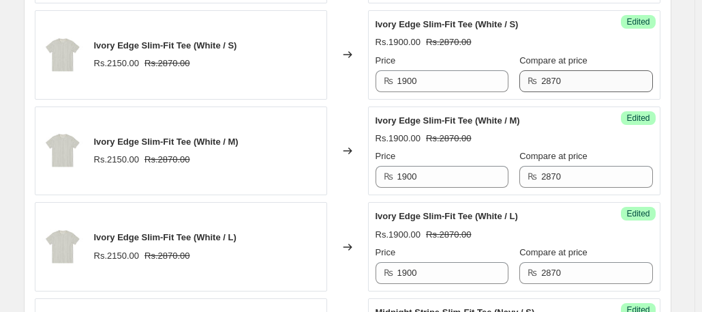
type input "3040"
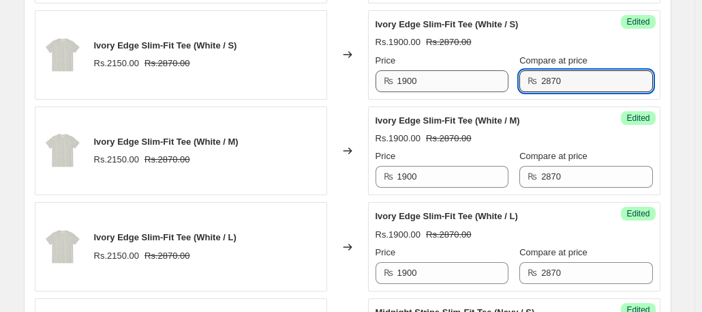
drag, startPoint x: 583, startPoint y: 78, endPoint x: 490, endPoint y: 80, distance: 93.5
click at [490, 80] on div "Price ₨ 1900 Compare at price ₨ 2870" at bounding box center [515, 73] width 278 height 38
paste input "304"
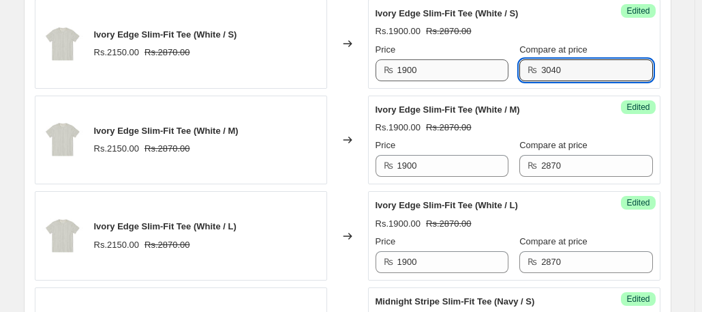
scroll to position [911, 0]
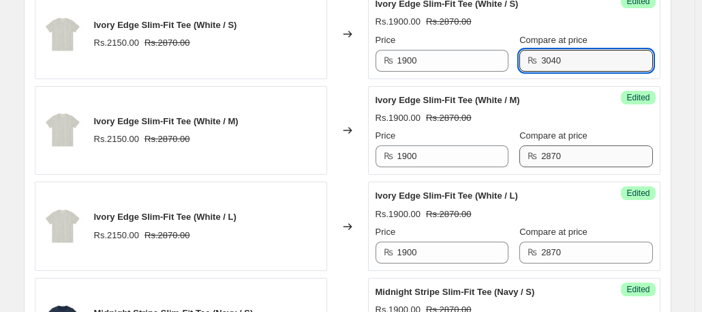
type input "3040"
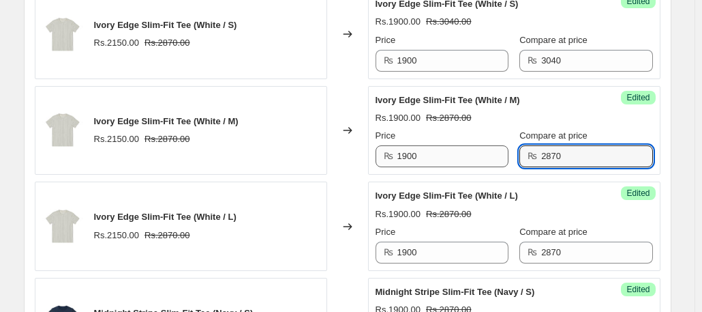
drag, startPoint x: 580, startPoint y: 153, endPoint x: 503, endPoint y: 155, distance: 76.4
click at [503, 155] on div "Price ₨ 1900 Compare at price ₨ 2870" at bounding box center [515, 148] width 278 height 38
paste input "304"
type input "3040"
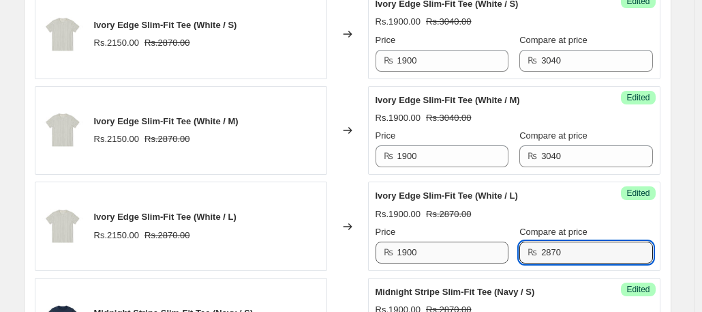
drag, startPoint x: 571, startPoint y: 248, endPoint x: 499, endPoint y: 249, distance: 71.6
click at [499, 249] on div "Price ₨ 1900 Compare at price ₨ 2870" at bounding box center [515, 244] width 278 height 38
paste input "304"
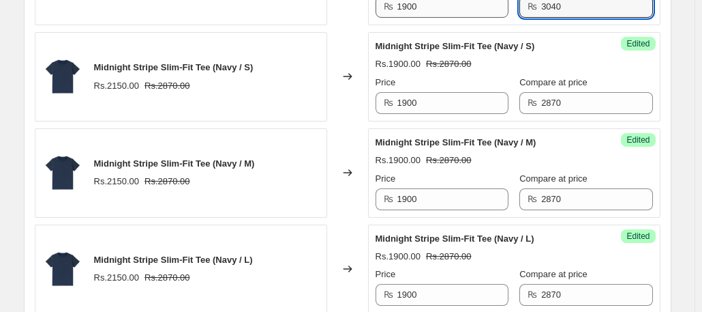
scroll to position [1158, 0]
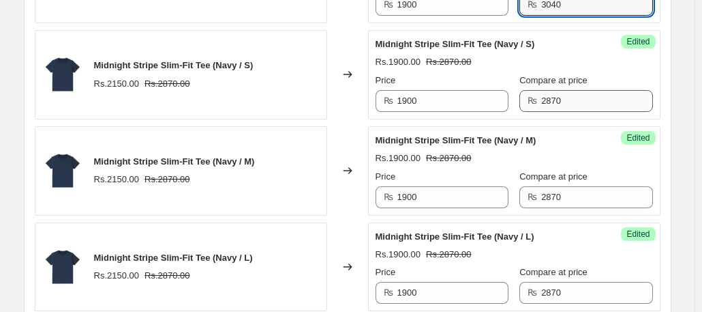
type input "3040"
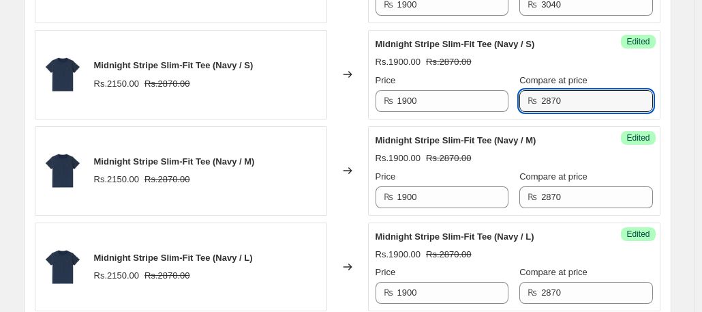
drag, startPoint x: 580, startPoint y: 106, endPoint x: 528, endPoint y: 102, distance: 51.9
click at [528, 102] on div "₨ 2870" at bounding box center [586, 101] width 133 height 22
paste input "304"
type input "3040"
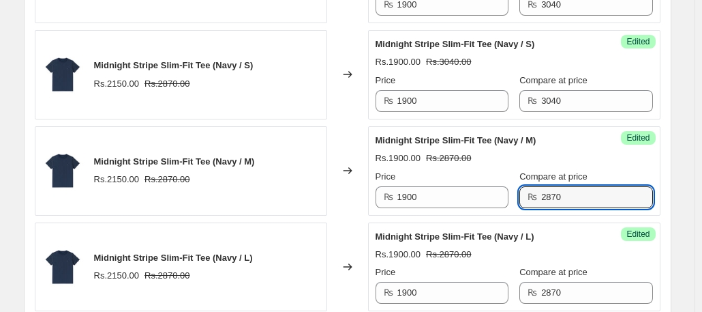
drag, startPoint x: 580, startPoint y: 195, endPoint x: 515, endPoint y: 200, distance: 65.0
click at [515, 200] on div "Price ₨ 1900 Compare at price ₨ 2870" at bounding box center [515, 189] width 278 height 38
paste input "304"
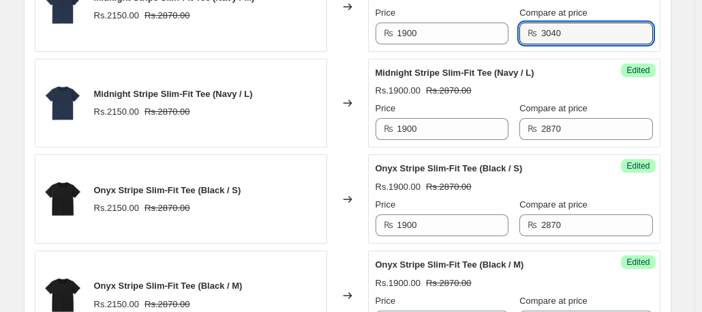
scroll to position [1328, 0]
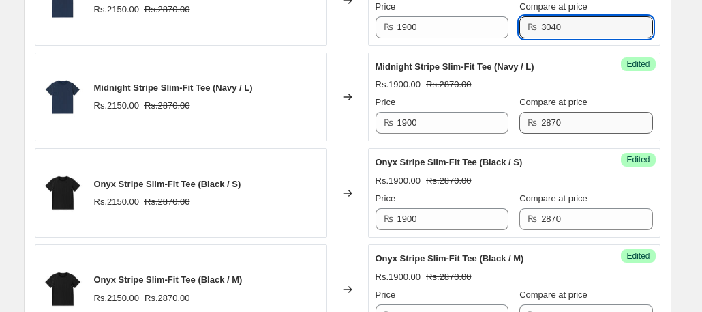
type input "3040"
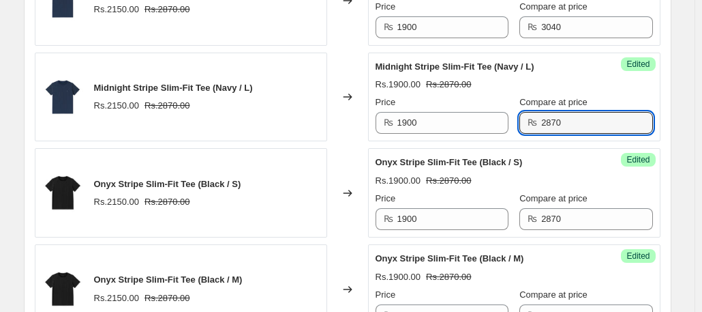
drag, startPoint x: 577, startPoint y: 110, endPoint x: 522, endPoint y: 119, distance: 55.2
click at [522, 119] on div "Price ₨ 1900 Compare at price ₨ 2870" at bounding box center [515, 114] width 278 height 38
paste input "304"
type input "3040"
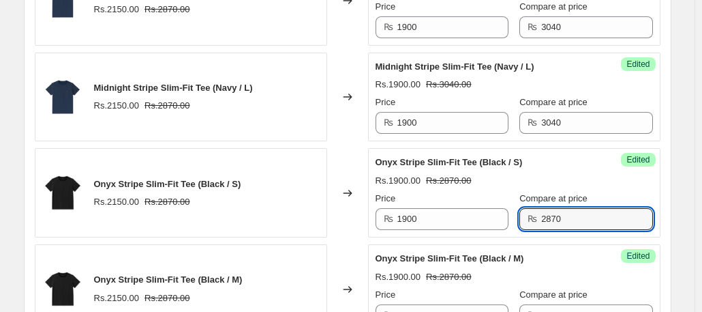
drag, startPoint x: 577, startPoint y: 216, endPoint x: 518, endPoint y: 218, distance: 58.7
click at [518, 218] on div "Price ₨ 1900 Compare at price ₨ 2870" at bounding box center [515, 211] width 278 height 38
paste input "304"
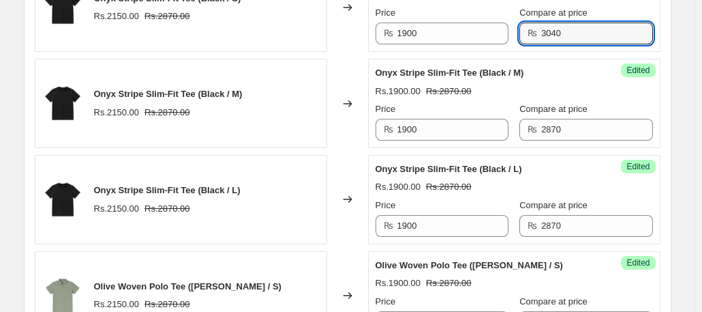
scroll to position [1545, 0]
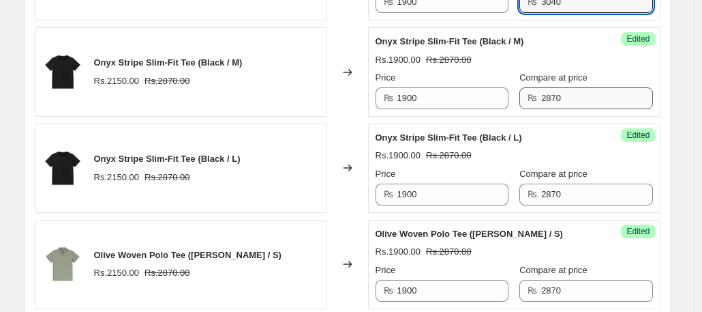
type input "3040"
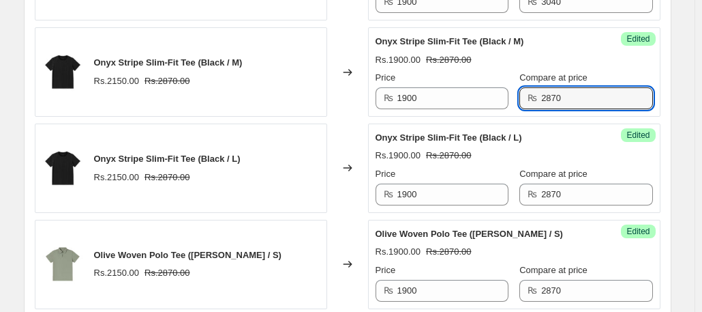
drag, startPoint x: 587, startPoint y: 94, endPoint x: 513, endPoint y: 106, distance: 75.2
click at [513, 106] on div "Success Edited Onyx Stripe Slim-Fit Tee (Black / M) Rs.1900.00 Rs.2870.00 Price…" at bounding box center [514, 71] width 293 height 89
paste input "304"
type input "3040"
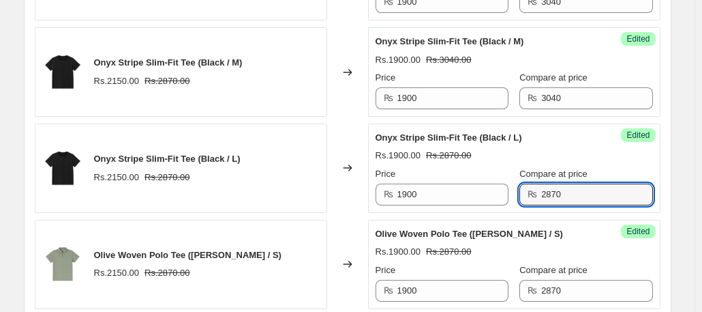
drag, startPoint x: 582, startPoint y: 188, endPoint x: 480, endPoint y: 204, distance: 103.6
click at [480, 204] on div "Success Edited Onyx Stripe Slim-Fit Tee (Black / L) Rs.1900.00 Rs.2870.00 Price…" at bounding box center [514, 167] width 293 height 89
paste input "304"
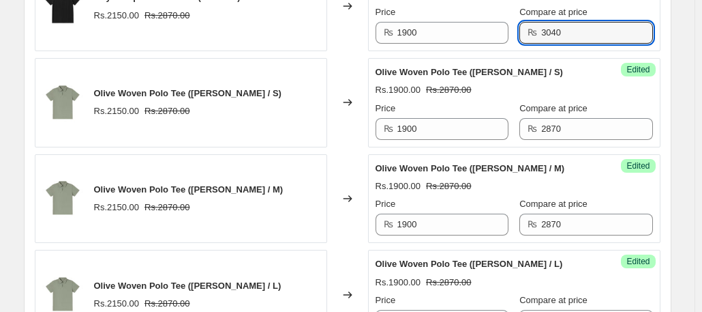
scroll to position [1734, 0]
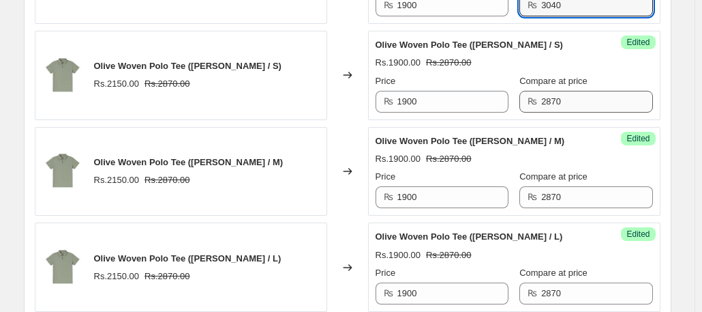
type input "3040"
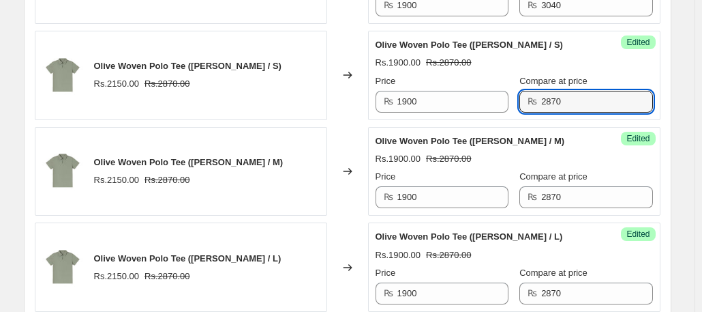
drag, startPoint x: 581, startPoint y: 100, endPoint x: 483, endPoint y: 113, distance: 98.4
click at [483, 113] on div "Success Edited [PERSON_NAME] Polo Tee ([PERSON_NAME] / S) Rs.1900.00 Rs.2870.00…" at bounding box center [514, 75] width 293 height 89
paste input "304"
type input "3040"
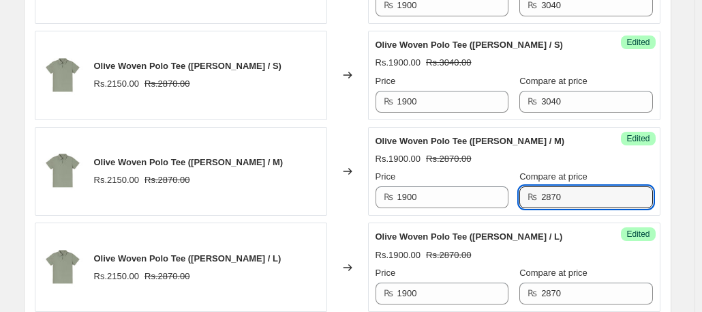
drag, startPoint x: 581, startPoint y: 196, endPoint x: 512, endPoint y: 199, distance: 69.0
click at [512, 199] on div "Price ₨ 1900 Compare at price ₨ 2870" at bounding box center [515, 189] width 278 height 38
paste input "304"
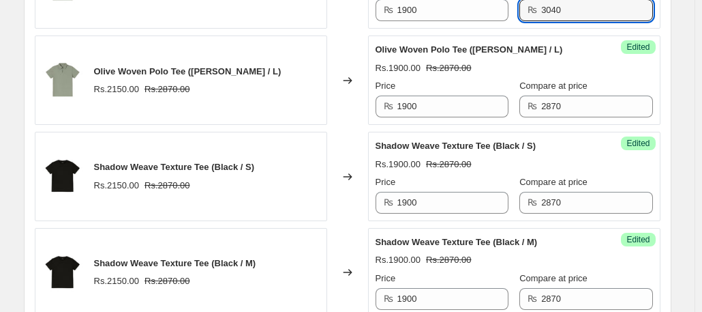
scroll to position [1962, 0]
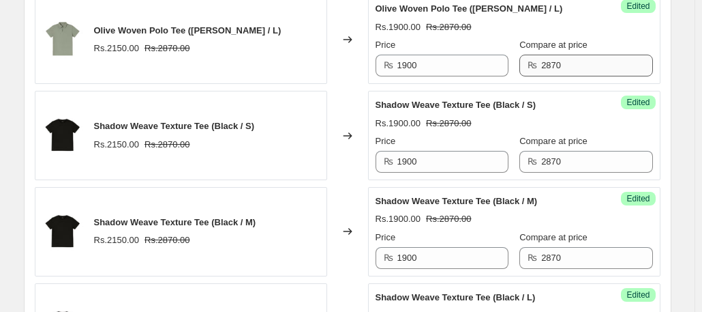
type input "3040"
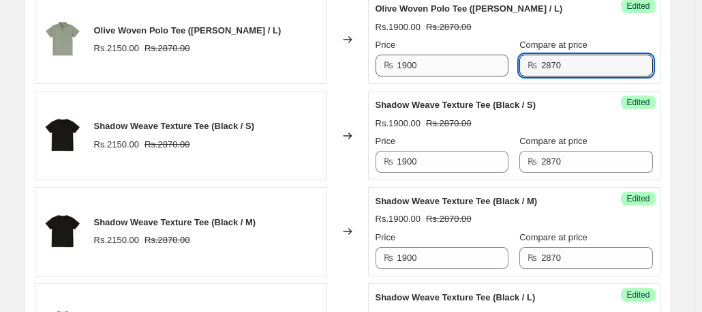
drag, startPoint x: 583, startPoint y: 51, endPoint x: 492, endPoint y: 66, distance: 92.6
click at [492, 66] on div "Price ₨ 1900 Compare at price ₨ 2870" at bounding box center [515, 57] width 278 height 38
paste input "304"
type input "3040"
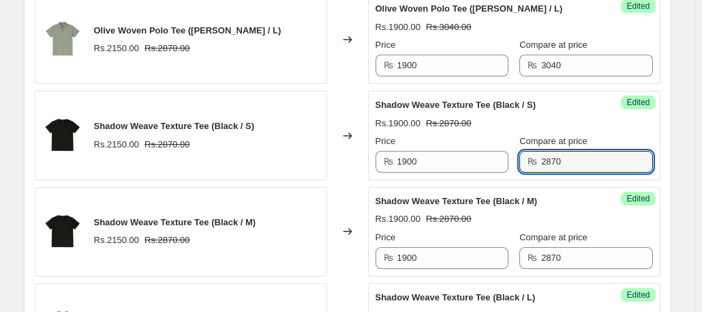
drag, startPoint x: 582, startPoint y: 158, endPoint x: 502, endPoint y: 170, distance: 81.3
click at [502, 170] on div "Success Edited Shadow Weave Texture Tee (Black / S) Rs.1900.00 Rs.2870.00 Price…" at bounding box center [514, 135] width 293 height 89
paste input "304"
type input "3040"
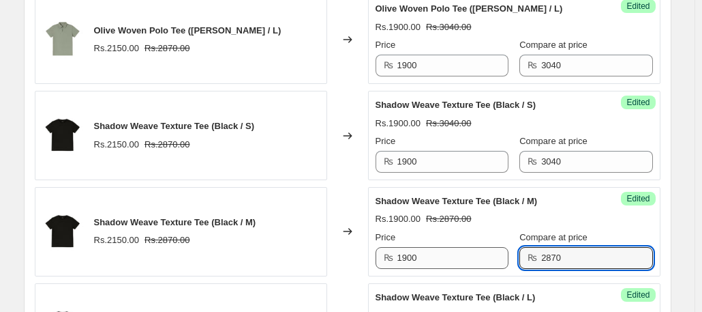
drag, startPoint x: 575, startPoint y: 250, endPoint x: 496, endPoint y: 256, distance: 79.4
click at [496, 256] on div "Price ₨ 1900 Compare at price ₨ 2870" at bounding box center [515, 249] width 278 height 38
paste input "304"
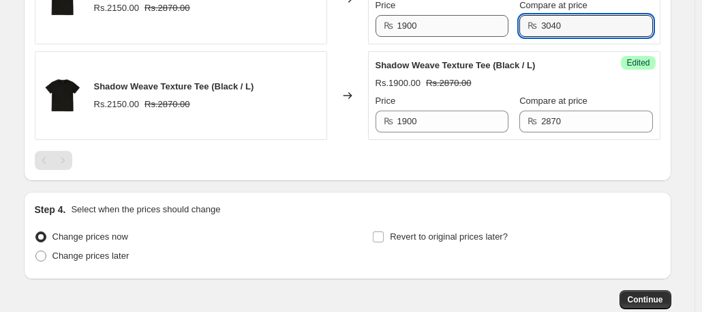
scroll to position [2200, 0]
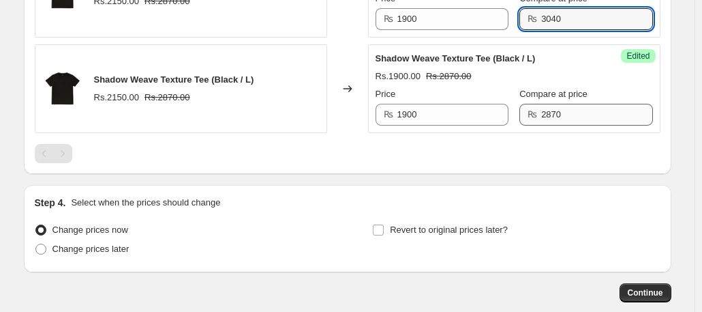
type input "3040"
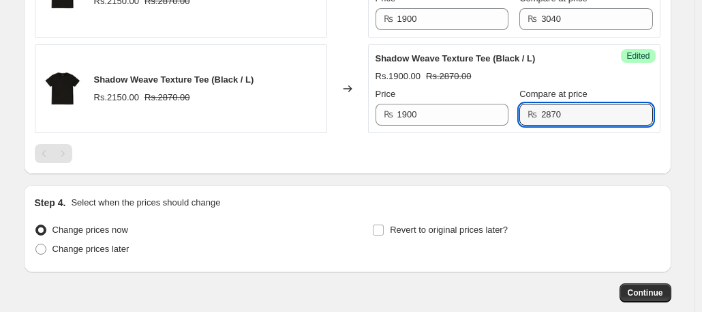
drag, startPoint x: 575, startPoint y: 106, endPoint x: 522, endPoint y: 115, distance: 53.1
click at [522, 115] on div "Price ₨ 1900 Compare at price ₨ 2870" at bounding box center [515, 106] width 278 height 38
paste input "304"
type input "3040"
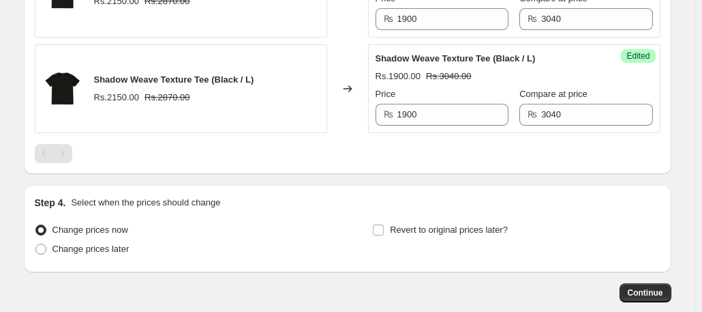
click at [607, 185] on div "Step 4. Select when the prices should change Change prices now Change prices la…" at bounding box center [348, 228] width 648 height 87
click at [637, 287] on span "Continue" at bounding box center [645, 292] width 35 height 11
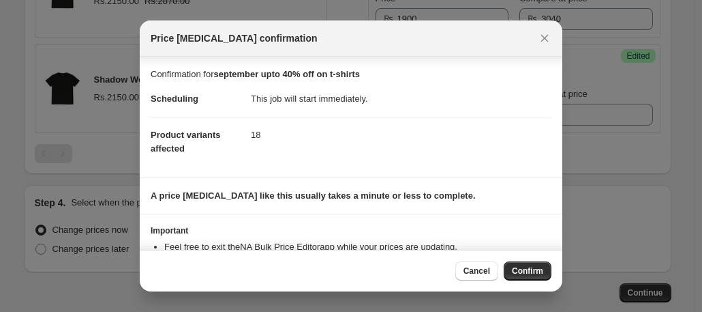
scroll to position [49, 0]
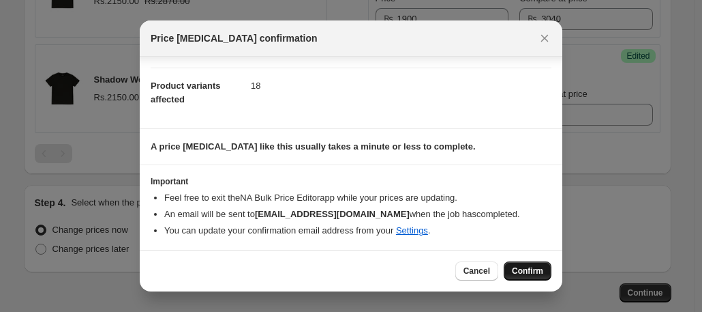
click at [514, 271] on span "Confirm" at bounding box center [527, 270] width 31 height 11
type input "september upto 40% off on t-shirts"
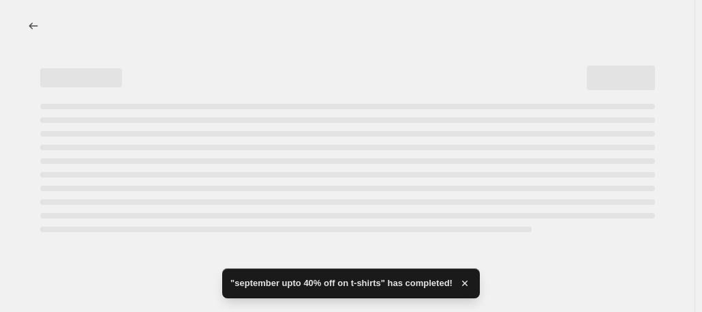
select select "collection"
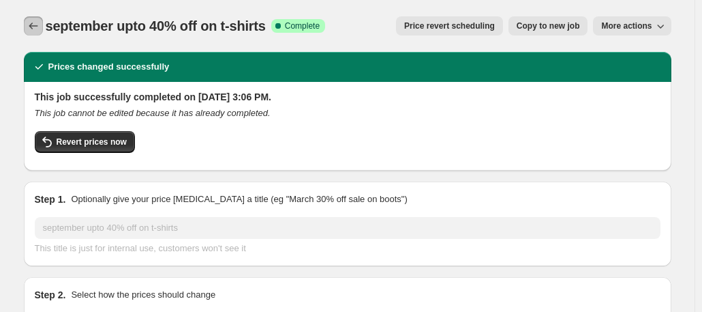
click at [34, 28] on icon "Price change jobs" at bounding box center [33, 26] width 9 height 7
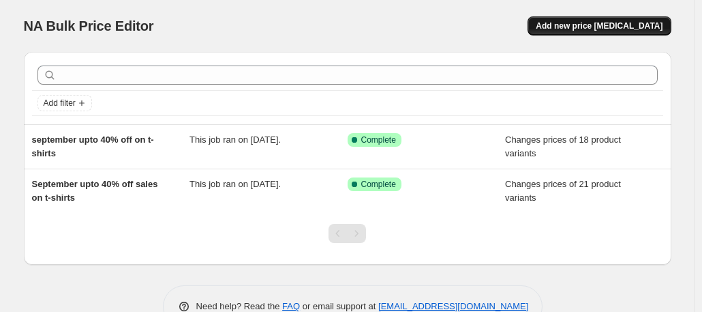
click at [592, 28] on span "Add new price [MEDICAL_DATA]" at bounding box center [599, 25] width 127 height 11
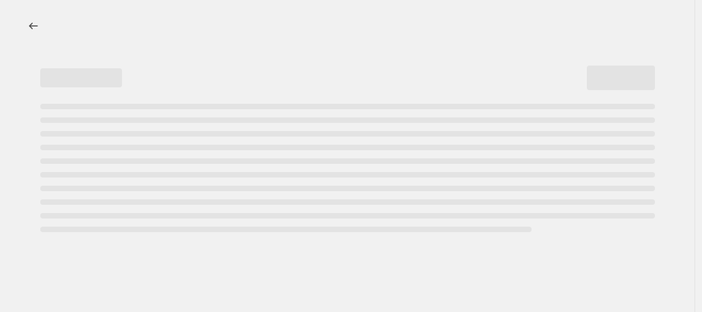
select select "percentage"
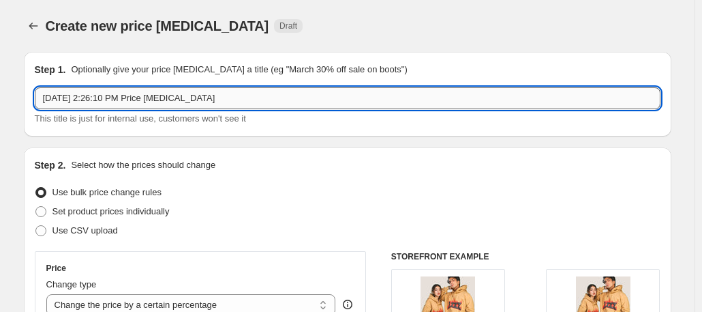
drag, startPoint x: 237, startPoint y: 103, endPoint x: 41, endPoint y: 92, distance: 196.7
click at [41, 92] on input "[DATE] 2:26:10 PM Price [MEDICAL_DATA]" at bounding box center [348, 98] width 626 height 22
type input "September upto 40% off on cargo trousers"
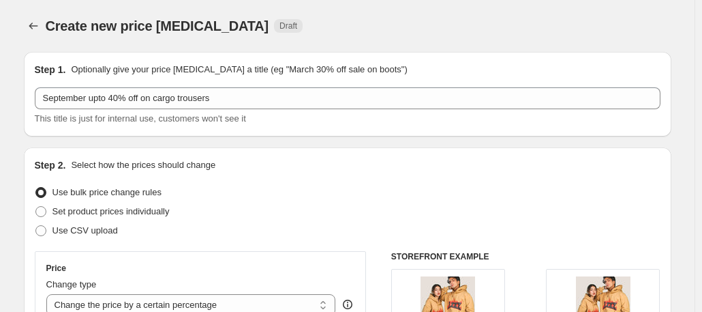
click at [308, 185] on div "Use bulk price change rules" at bounding box center [348, 192] width 626 height 19
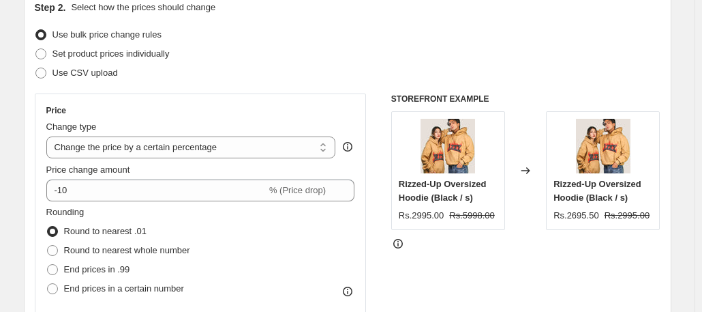
scroll to position [158, 0]
click at [125, 54] on span "Set product prices individually" at bounding box center [111, 53] width 117 height 10
click at [36, 48] on input "Set product prices individually" at bounding box center [35, 48] width 1 height 1
radio input "true"
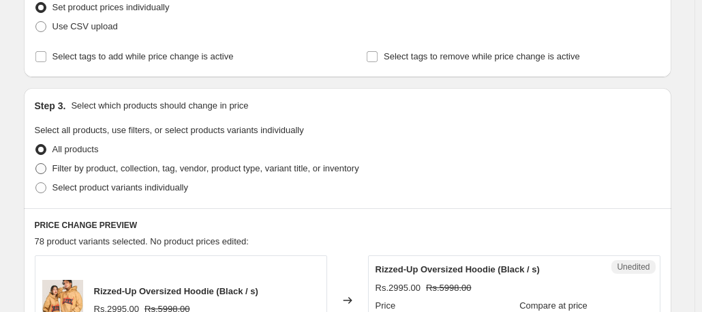
scroll to position [205, 0]
click at [211, 160] on label "Filter by product, collection, tag, vendor, product type, variant title, or inv…" at bounding box center [197, 167] width 325 height 19
click at [36, 162] on input "Filter by product, collection, tag, vendor, product type, variant title, or inv…" at bounding box center [35, 162] width 1 height 1
radio input "true"
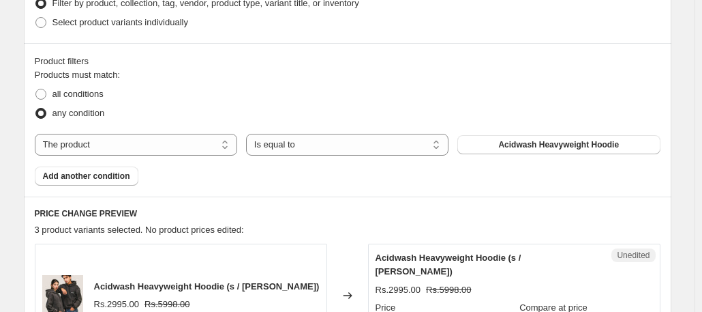
scroll to position [372, 0]
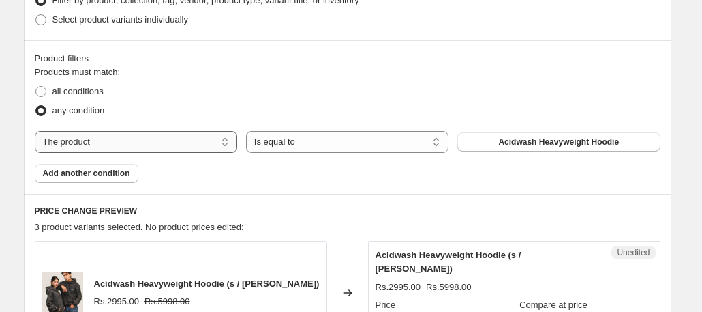
click at [155, 132] on select "The product The product's collection The product's tag The product's vendor The…" at bounding box center [136, 142] width 203 height 22
select select "collection"
click at [530, 139] on button "Acid-washed" at bounding box center [559, 141] width 203 height 19
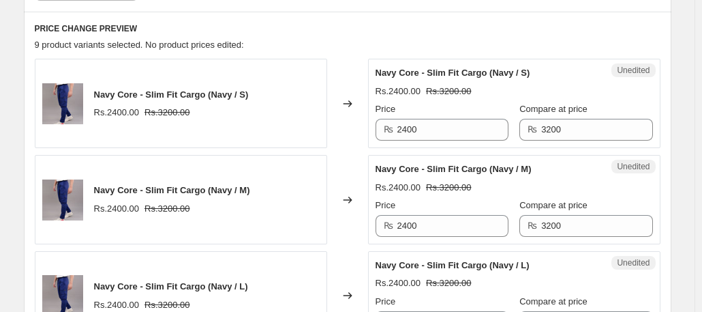
scroll to position [560, 0]
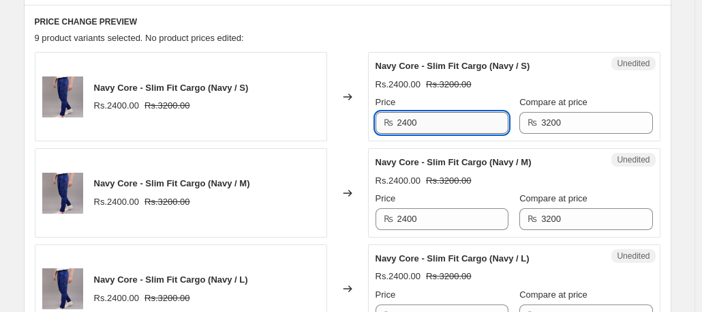
click at [460, 126] on input "2400" at bounding box center [453, 123] width 111 height 22
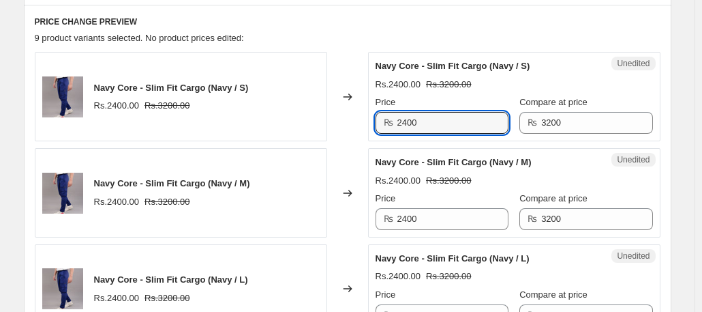
drag, startPoint x: 447, startPoint y: 123, endPoint x: 370, endPoint y: 123, distance: 76.4
click at [370, 123] on div "Navy Core - Slim Fit Cargo (Navy / S) Rs.2400.00 Rs.3200.00 Changed to Unedited…" at bounding box center [348, 96] width 626 height 89
drag, startPoint x: 440, startPoint y: 127, endPoint x: 375, endPoint y: 130, distance: 64.8
click at [375, 130] on div "Unedited Navy Core - Slim Fit Cargo (Navy / S) Rs.2400.00 Rs.3200.00 Price ₨ 21…" at bounding box center [514, 96] width 293 height 89
type input "2150"
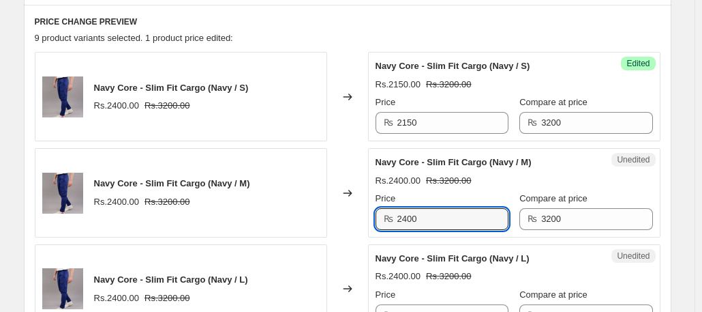
drag, startPoint x: 430, startPoint y: 215, endPoint x: 387, endPoint y: 217, distance: 43.7
click at [387, 217] on div "₨ 2400" at bounding box center [442, 219] width 133 height 22
paste input "15"
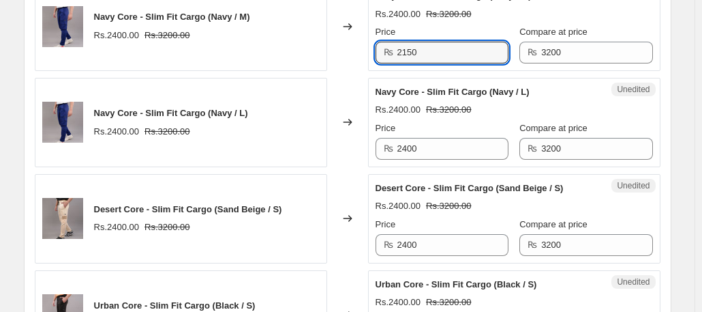
scroll to position [740, 0]
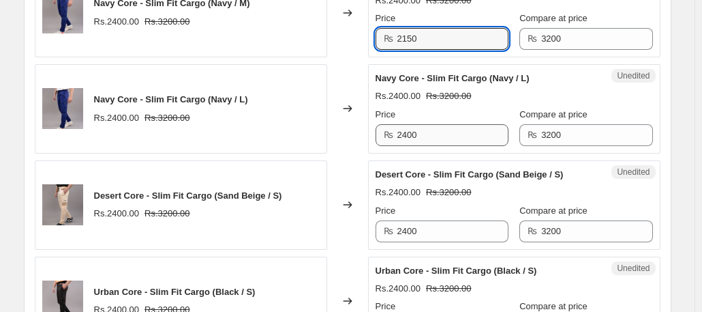
type input "2150"
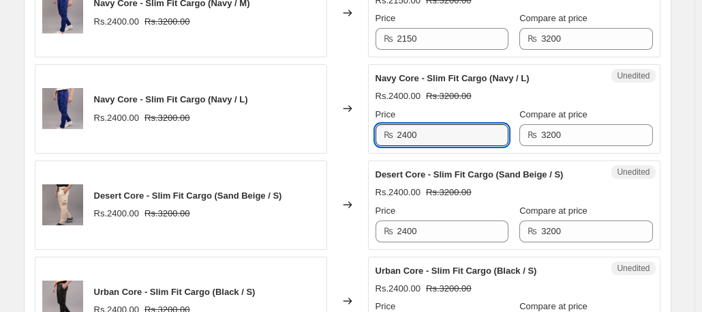
drag, startPoint x: 445, startPoint y: 134, endPoint x: 335, endPoint y: 137, distance: 109.8
click at [335, 137] on div "Navy Core - Slim Fit Cargo (Navy / L) Rs.2400.00 Rs.3200.00 Changed to Unedited…" at bounding box center [348, 108] width 626 height 89
paste input "15"
type input "2150"
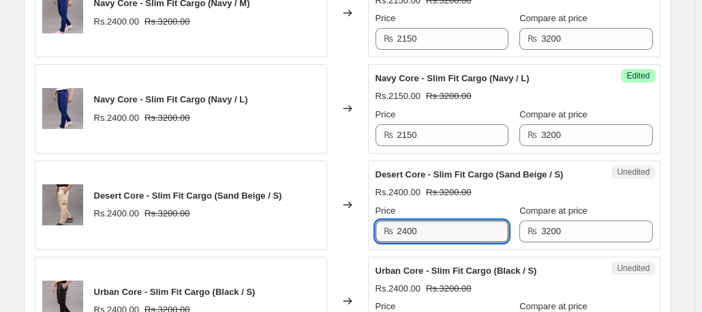
drag, startPoint x: 441, startPoint y: 234, endPoint x: 380, endPoint y: 237, distance: 60.7
click at [380, 237] on div "₨ 2400" at bounding box center [442, 231] width 133 height 22
paste input "15"
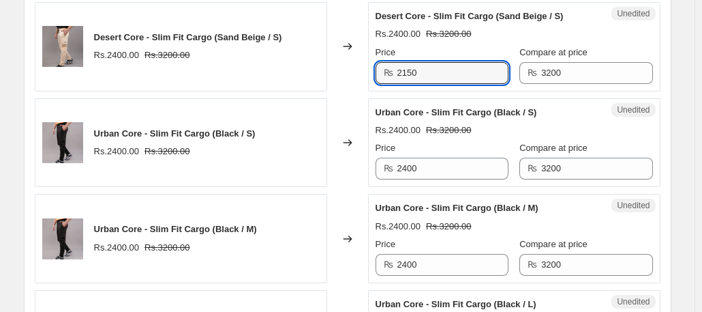
scroll to position [901, 0]
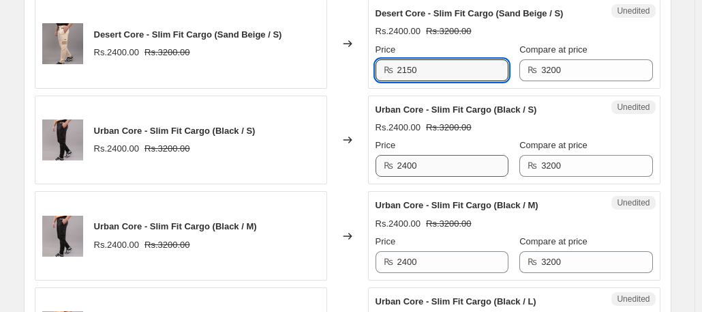
type input "2150"
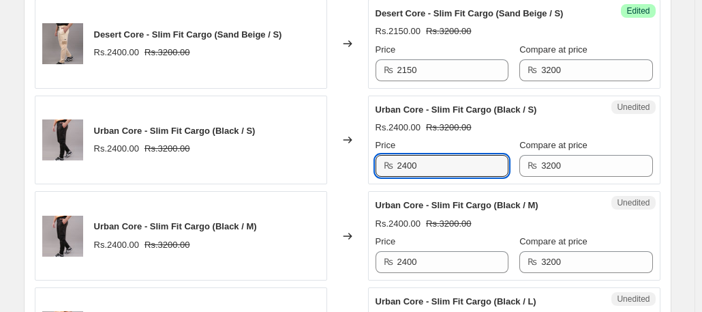
drag, startPoint x: 439, startPoint y: 166, endPoint x: 369, endPoint y: 176, distance: 71.0
click at [369, 176] on div "Urban Core - Slim Fit Cargo (Black / S) Rs.2400.00 Rs.3200.00 Changed to Unedit…" at bounding box center [348, 139] width 626 height 89
paste input "15"
type input "2150"
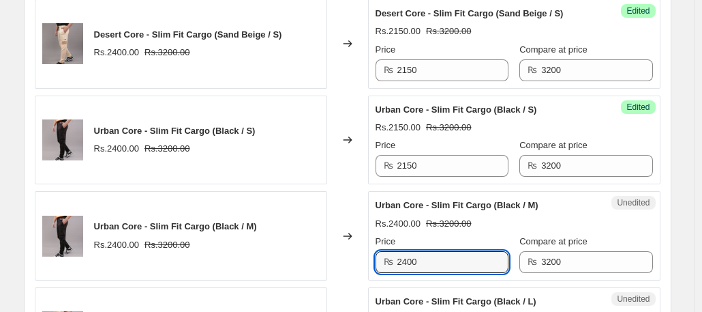
drag, startPoint x: 430, startPoint y: 258, endPoint x: 342, endPoint y: 260, distance: 88.0
click at [342, 260] on div "Urban Core - Slim Fit Cargo (Black / M) Rs.2400.00 Rs.3200.00 Changed to Unedit…" at bounding box center [348, 235] width 626 height 89
paste input "15"
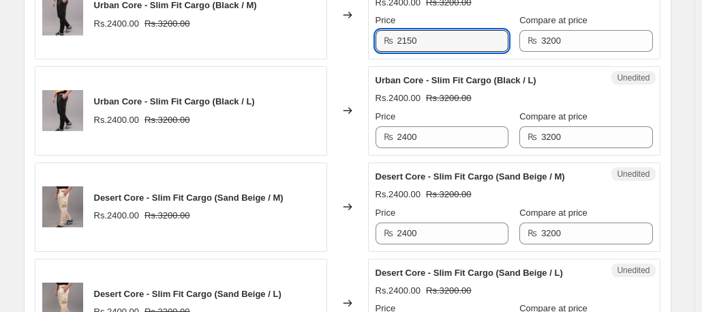
scroll to position [1126, 0]
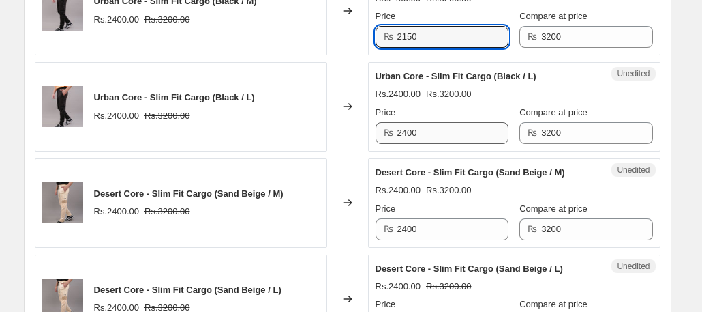
type input "2150"
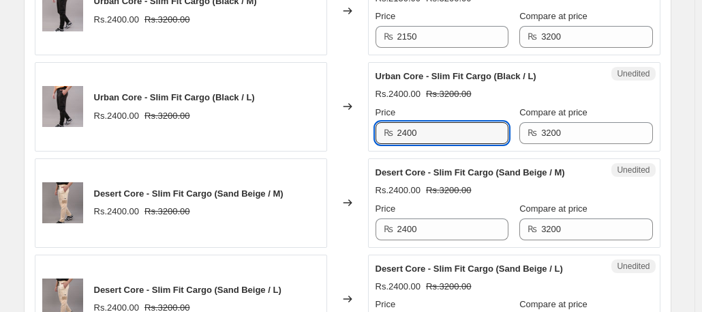
drag, startPoint x: 442, startPoint y: 123, endPoint x: 365, endPoint y: 138, distance: 77.8
click at [365, 138] on div "Urban Core - Slim Fit Cargo (Black / L) Rs.2400.00 Rs.3200.00 Changed to Unedit…" at bounding box center [348, 106] width 626 height 89
paste input "15"
type input "2150"
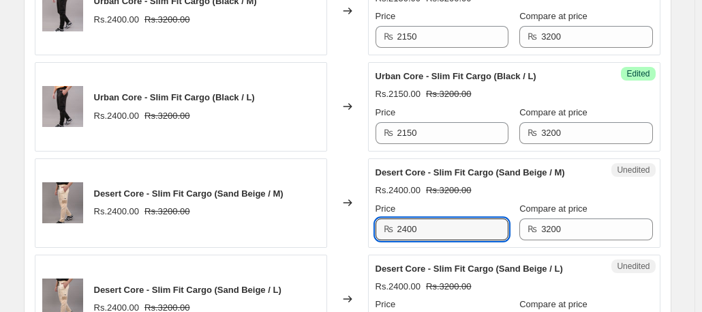
drag, startPoint x: 449, startPoint y: 232, endPoint x: 294, endPoint y: 230, distance: 155.5
click at [294, 230] on div "Desert Core - Slim Fit Cargo (Sand Beige / M) Rs.2400.00 Rs.3200.00 Changed to …" at bounding box center [348, 202] width 626 height 89
paste input "15"
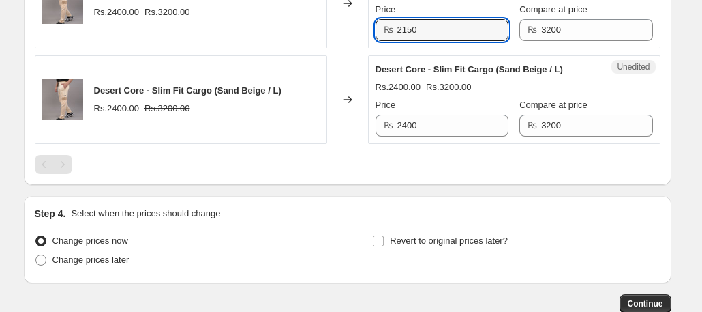
scroll to position [1338, 0]
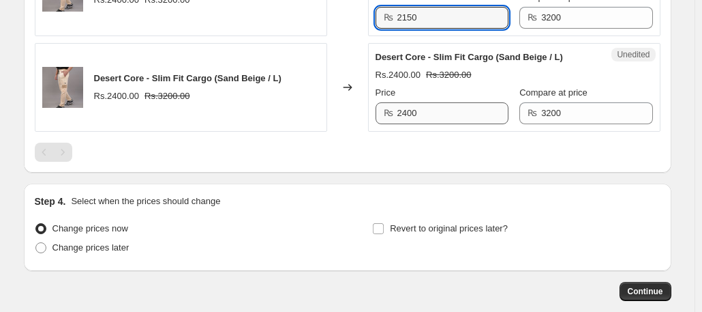
type input "2150"
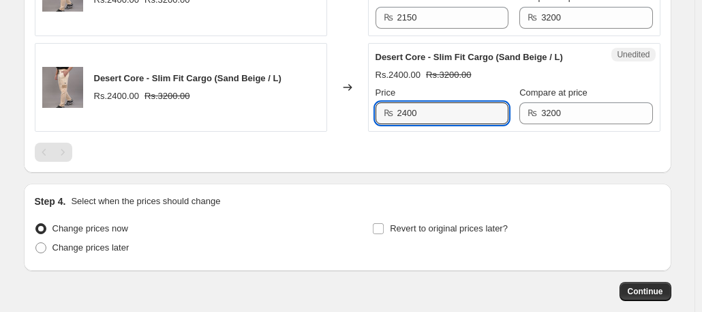
drag, startPoint x: 443, startPoint y: 109, endPoint x: 375, endPoint y: 108, distance: 68.2
click at [375, 108] on div "Unedited Desert Core - Slim Fit Cargo (Sand Beige / L) Rs.2400.00 Rs.3200.00 Pr…" at bounding box center [514, 87] width 293 height 89
paste input "15"
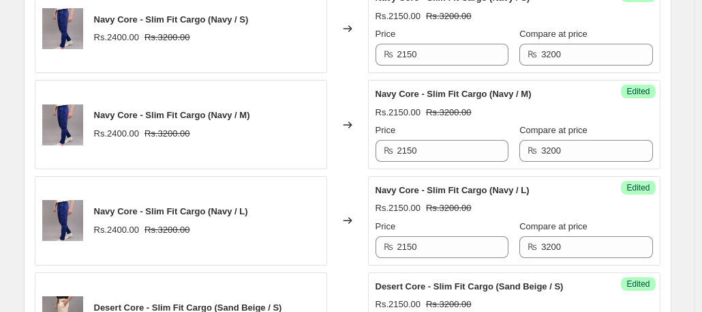
scroll to position [517, 0]
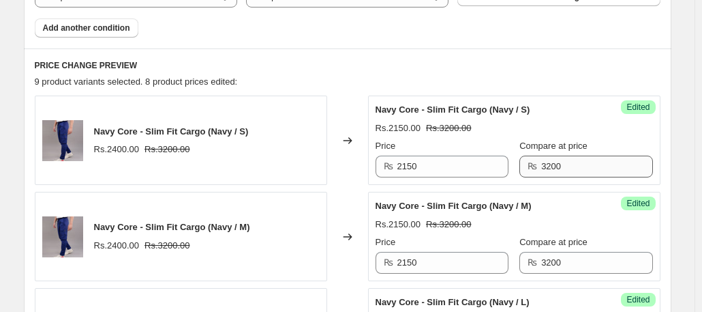
type input "2150"
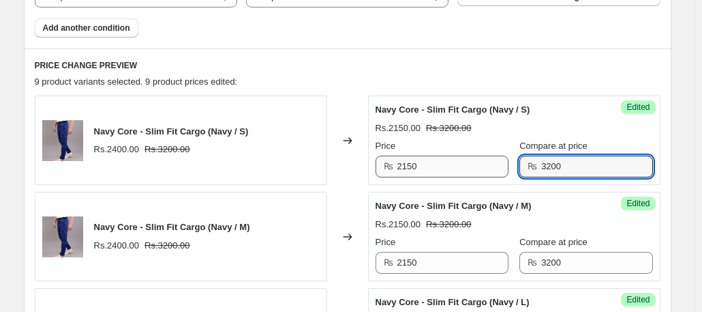
drag, startPoint x: 586, startPoint y: 170, endPoint x: 485, endPoint y: 161, distance: 101.4
click at [485, 161] on div "Price ₨ 2150 Compare at price ₨ 3200" at bounding box center [515, 158] width 278 height 38
type input "3440"
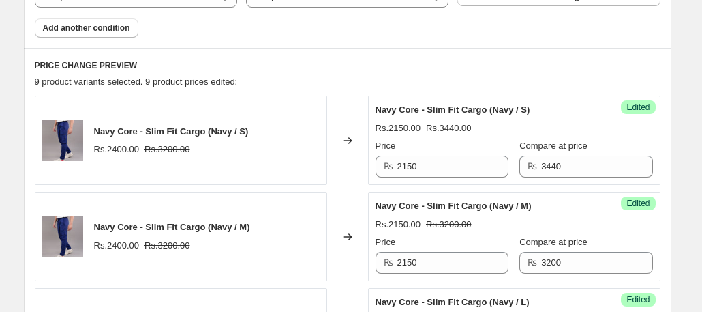
click at [637, 227] on div "Rs.2150.00 Rs.3200.00" at bounding box center [515, 225] width 278 height 14
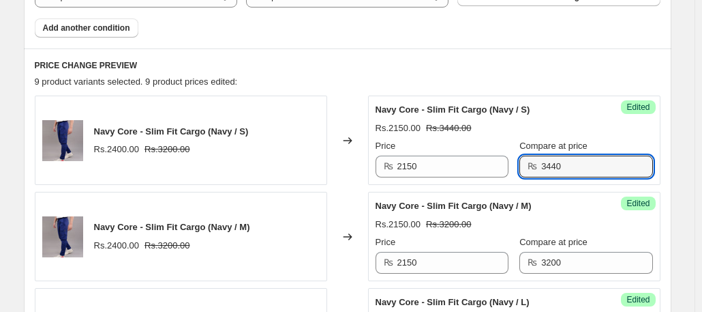
drag, startPoint x: 581, startPoint y: 164, endPoint x: 525, endPoint y: 165, distance: 55.9
click at [525, 165] on div "₨ 3440" at bounding box center [586, 166] width 133 height 22
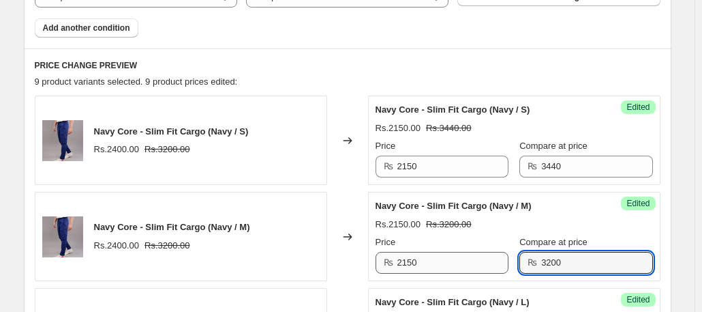
drag, startPoint x: 595, startPoint y: 256, endPoint x: 507, endPoint y: 271, distance: 88.6
click at [507, 271] on div "Price ₨ 2150 Compare at price ₨ 3200" at bounding box center [515, 254] width 278 height 38
paste input "44"
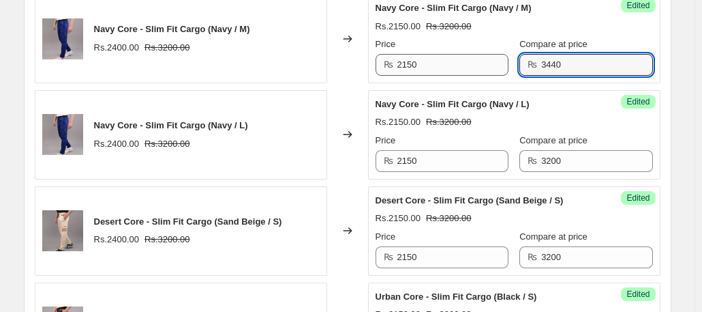
scroll to position [720, 0]
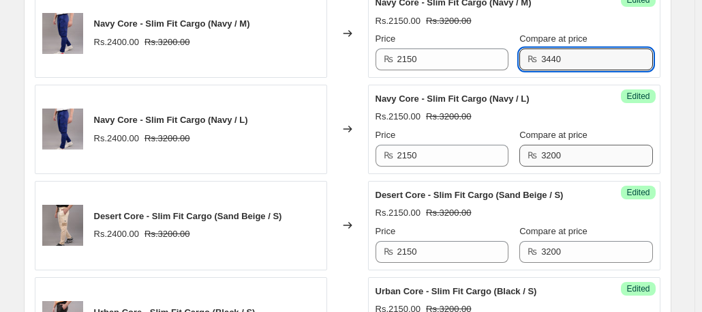
type input "3440"
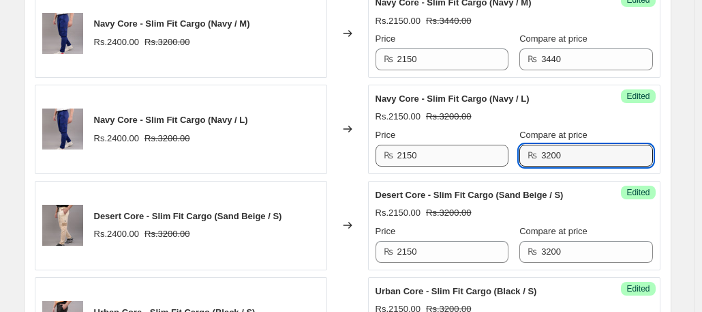
drag, startPoint x: 580, startPoint y: 149, endPoint x: 498, endPoint y: 162, distance: 82.2
click at [498, 162] on div "Price ₨ 2150 Compare at price ₨ 3200" at bounding box center [515, 147] width 278 height 38
paste input "44"
type input "3440"
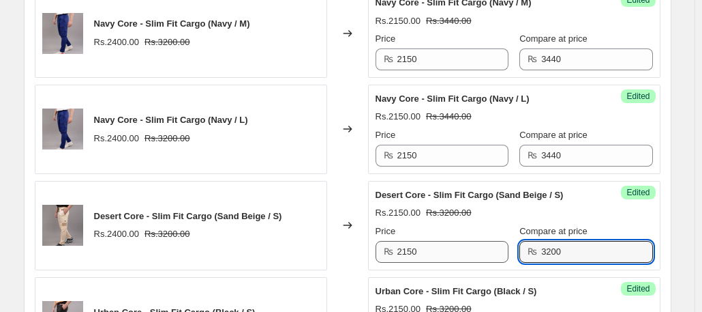
drag, startPoint x: 577, startPoint y: 250, endPoint x: 506, endPoint y: 252, distance: 70.9
click at [506, 252] on div "Price ₨ 2150 Compare at price ₨ 3200" at bounding box center [515, 243] width 278 height 38
paste input "44"
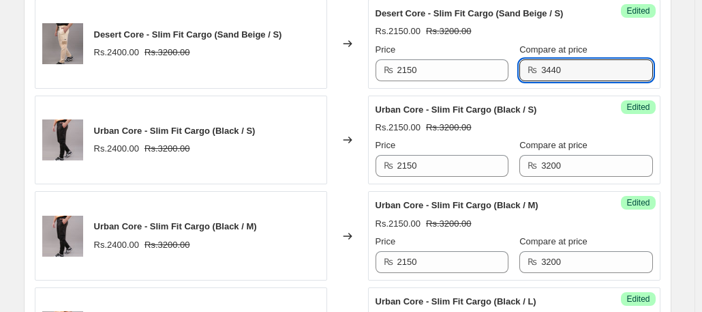
scroll to position [910, 0]
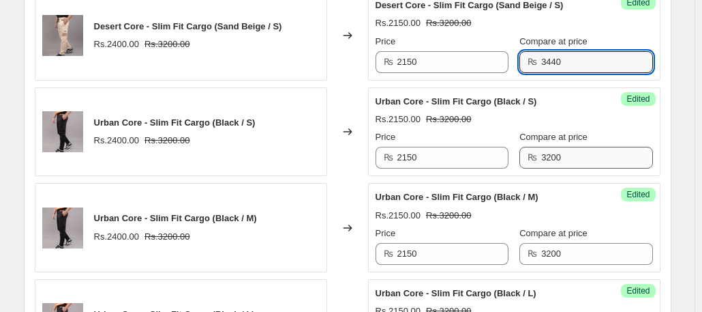
type input "3440"
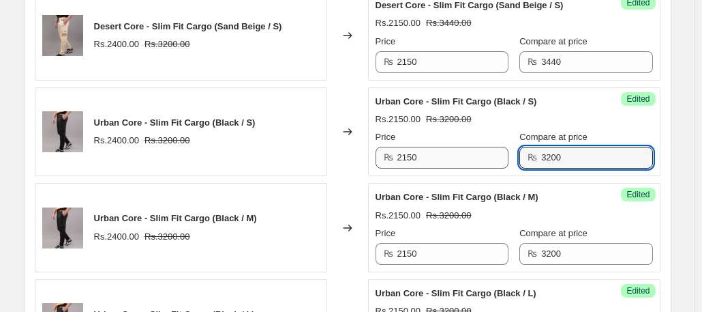
drag, startPoint x: 572, startPoint y: 149, endPoint x: 507, endPoint y: 157, distance: 65.2
click at [507, 157] on div "Price ₨ 2150 Compare at price ₨ 3200" at bounding box center [515, 149] width 278 height 38
paste input "44"
type input "3440"
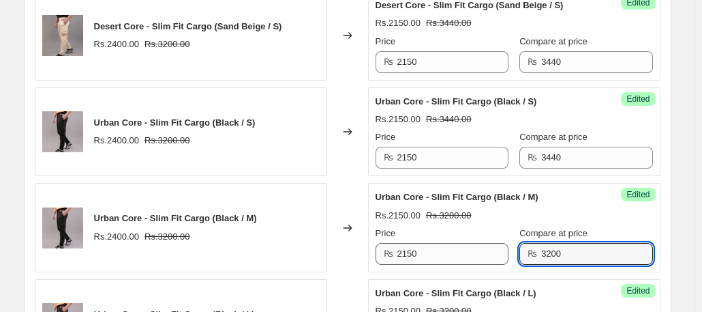
drag, startPoint x: 571, startPoint y: 251, endPoint x: 511, endPoint y: 252, distance: 59.3
click at [511, 252] on div "Price ₨ 2150 Compare at price ₨ 3200" at bounding box center [515, 245] width 278 height 38
paste input "44"
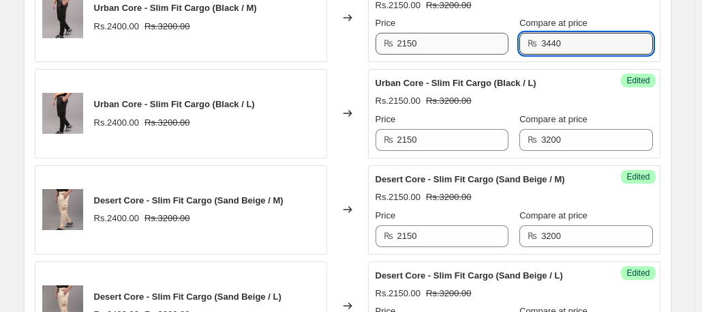
scroll to position [1125, 0]
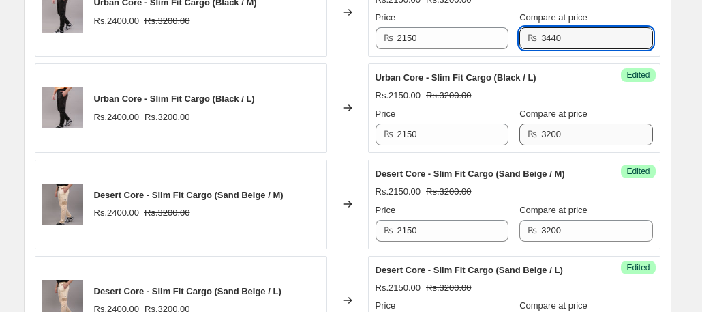
type input "3440"
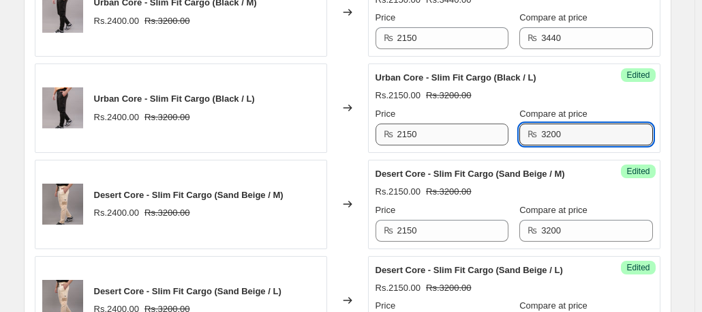
drag, startPoint x: 581, startPoint y: 129, endPoint x: 506, endPoint y: 134, distance: 75.2
click at [506, 134] on div "Price ₨ 2150 Compare at price ₨ 3200" at bounding box center [515, 126] width 278 height 38
paste input "44"
type input "3440"
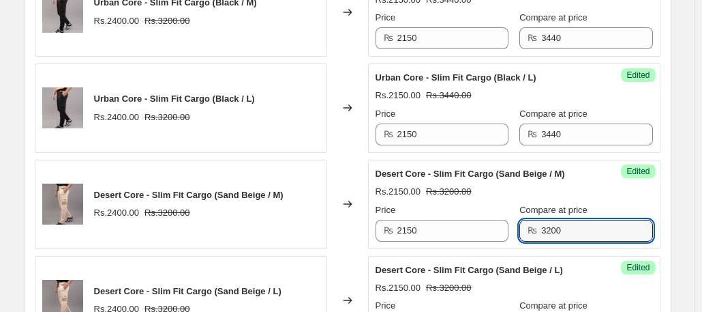
drag, startPoint x: 566, startPoint y: 224, endPoint x: 536, endPoint y: 230, distance: 30.6
click at [536, 230] on div "₨ 3200" at bounding box center [586, 231] width 133 height 22
paste input "44"
click at [608, 220] on input "34400" at bounding box center [596, 231] width 111 height 22
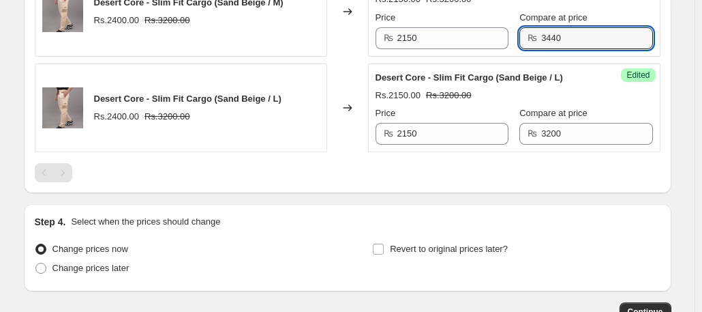
scroll to position [1319, 0]
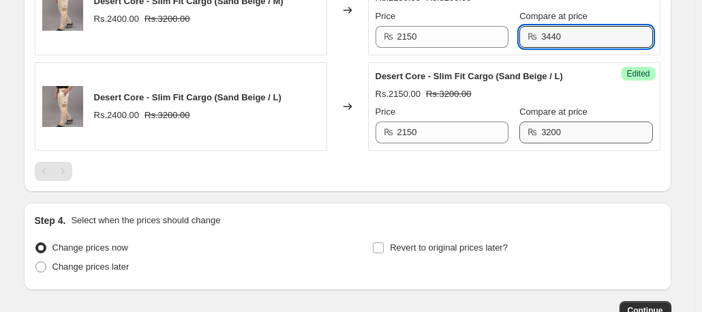
type input "3440"
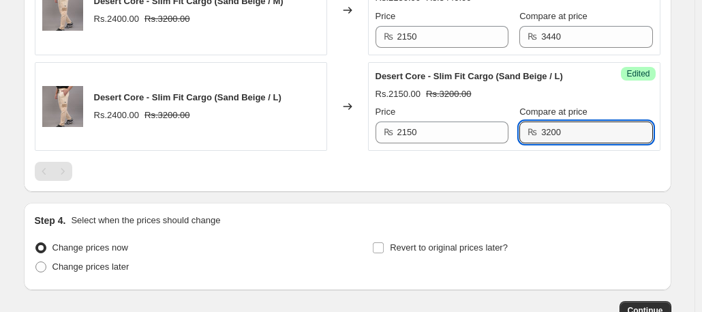
drag, startPoint x: 583, startPoint y: 123, endPoint x: 521, endPoint y: 134, distance: 62.9
click at [521, 134] on div "Price ₨ 2150 Compare at price ₨ 3200" at bounding box center [515, 124] width 278 height 38
paste input "44"
type input "3440"
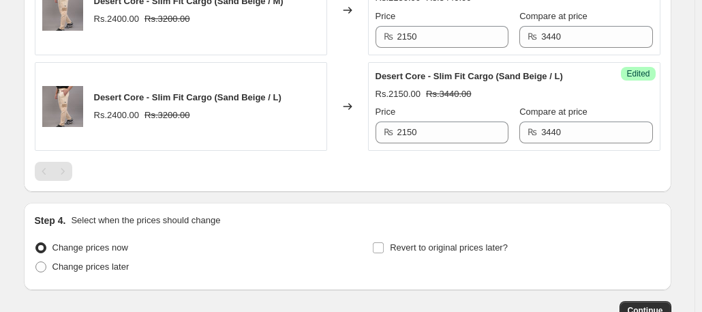
scroll to position [1405, 0]
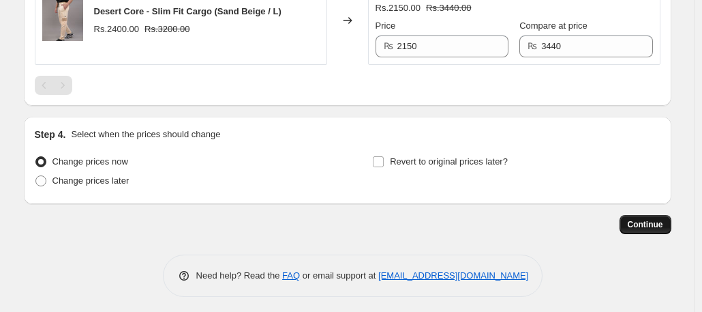
click at [644, 223] on span "Continue" at bounding box center [645, 224] width 35 height 11
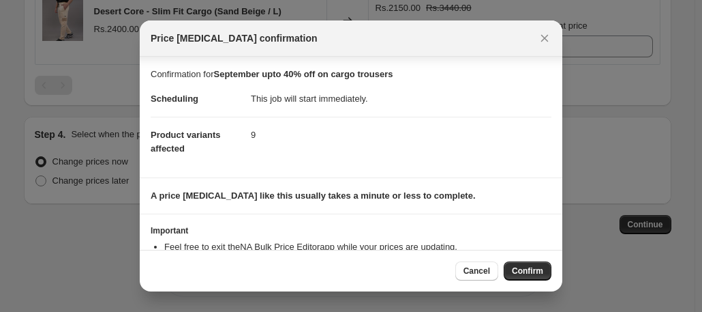
scroll to position [49, 0]
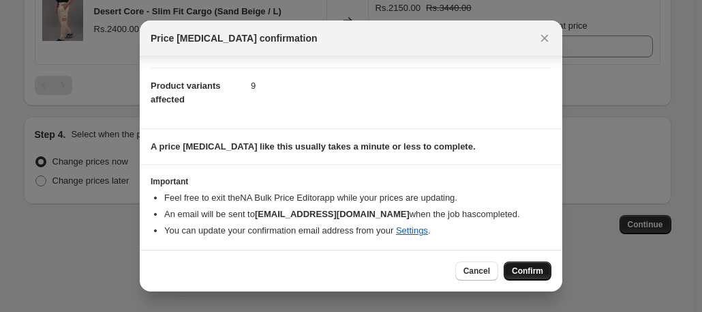
click at [517, 272] on span "Confirm" at bounding box center [527, 270] width 31 height 11
type input "September upto 40% off on cargo trousers"
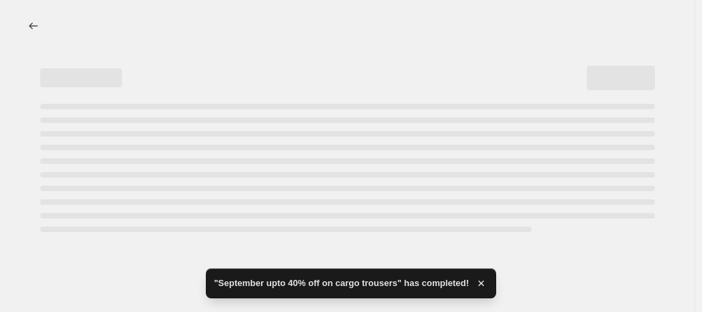
select select "collection"
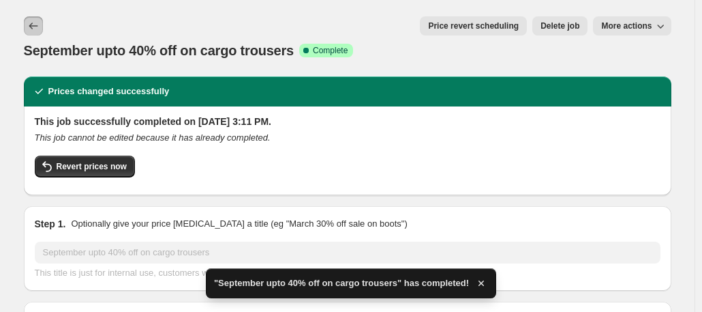
click at [40, 22] on icon "Price change jobs" at bounding box center [34, 26] width 14 height 14
